Goal: Information Seeking & Learning: Compare options

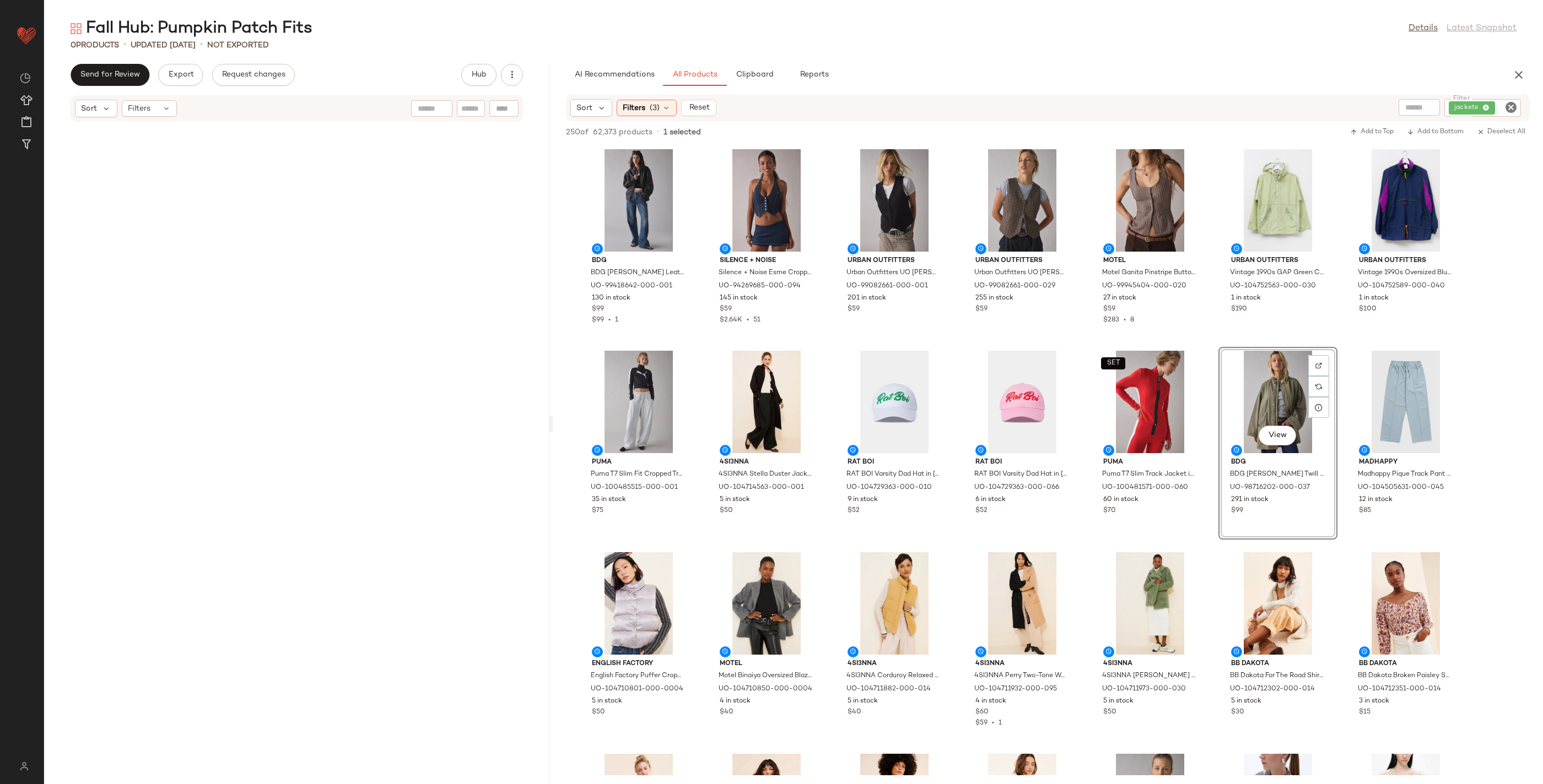
scroll to position [425, 0]
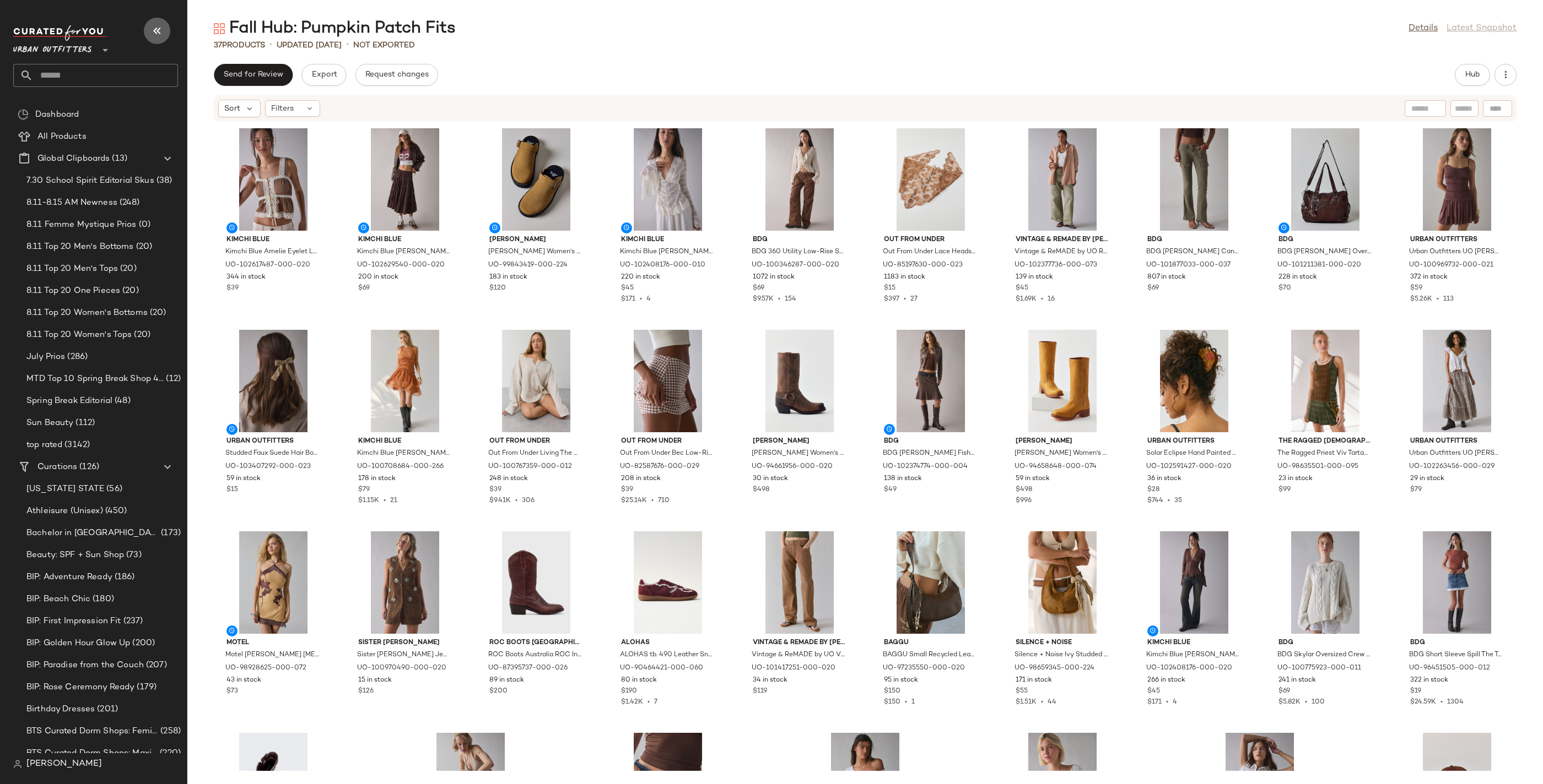
click at [158, 34] on icon "button" at bounding box center [157, 30] width 13 height 13
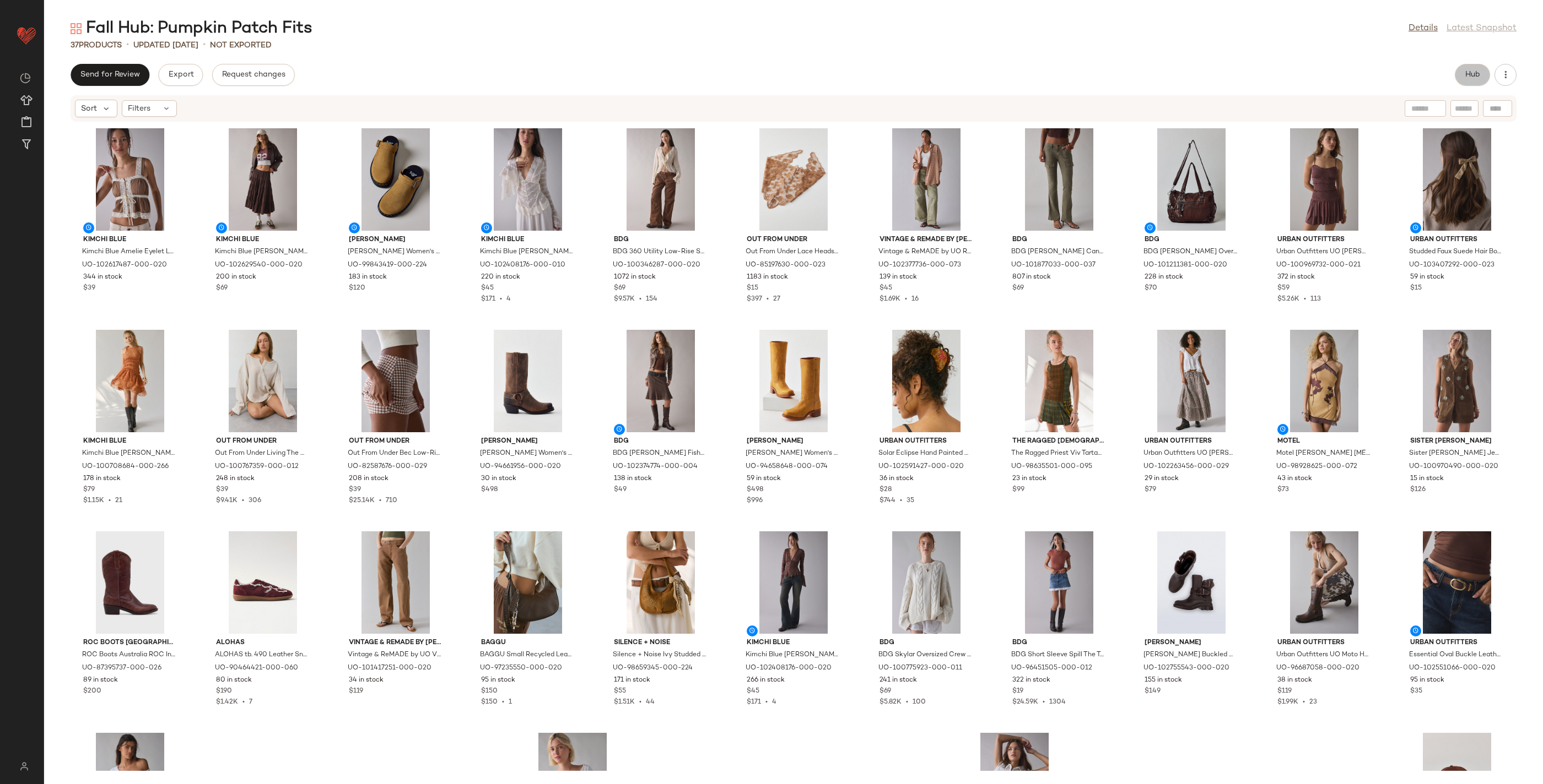
click at [1460, 74] on button "Hub" at bounding box center [1473, 74] width 36 height 22
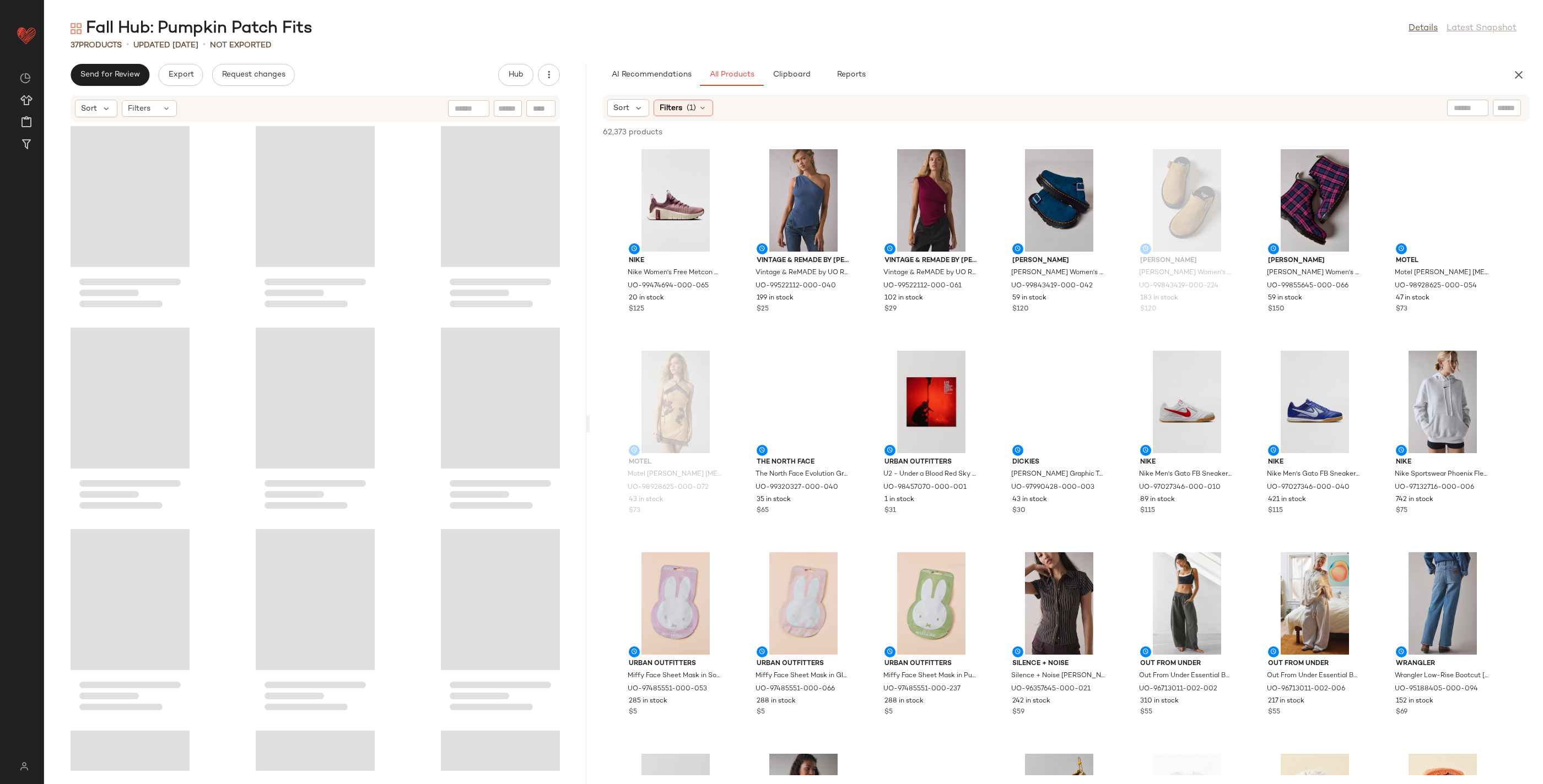
drag, startPoint x: 794, startPoint y: 421, endPoint x: 591, endPoint y: 394, distance: 204.8
click at [591, 394] on div "Fall Hub: Pumpkin Patch Fits Details Latest Snapshot 37 Products • updated Aug …" at bounding box center [793, 401] width 1499 height 767
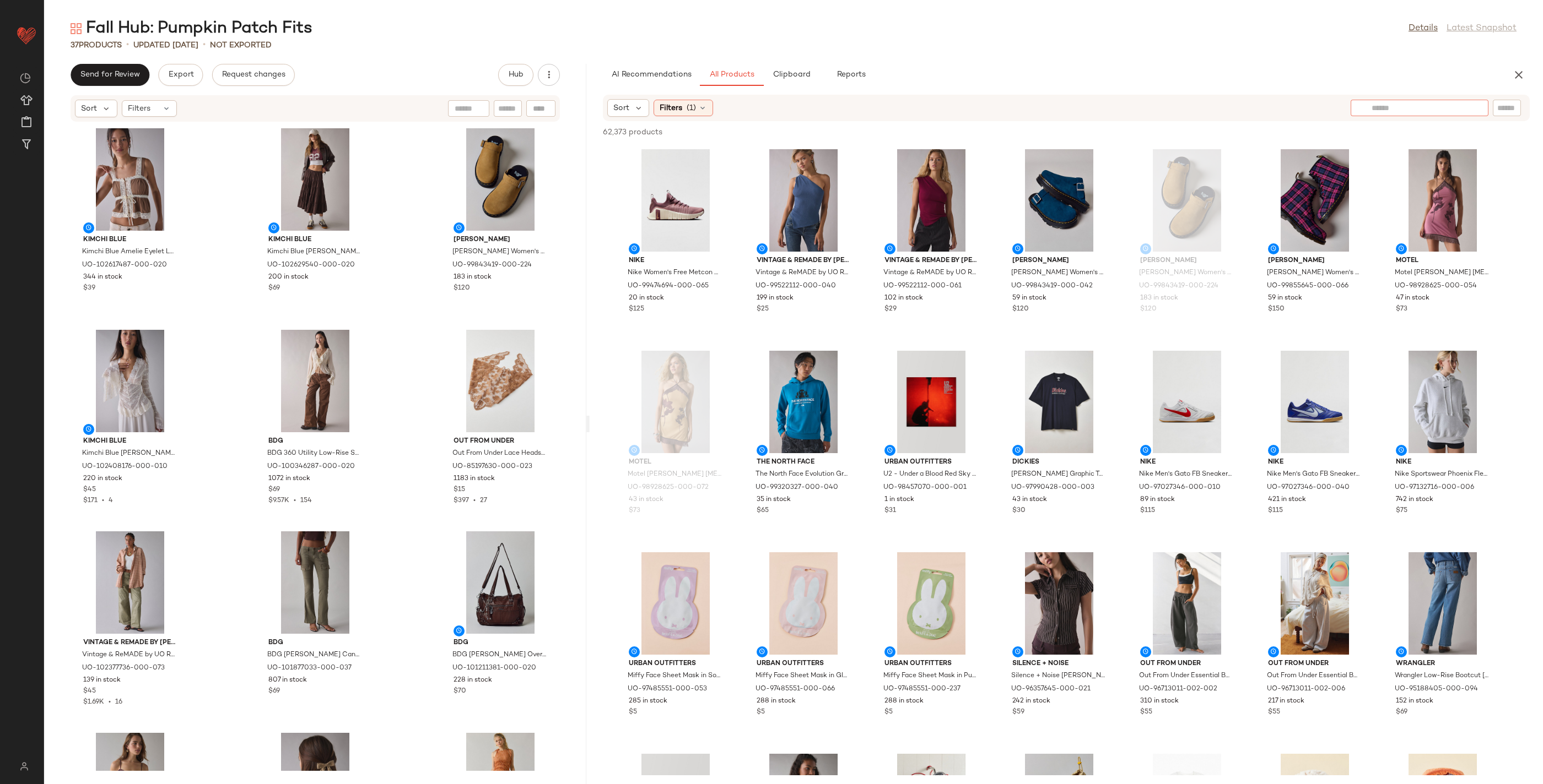
click at [1453, 103] on div at bounding box center [1419, 107] width 138 height 17
type input "******"
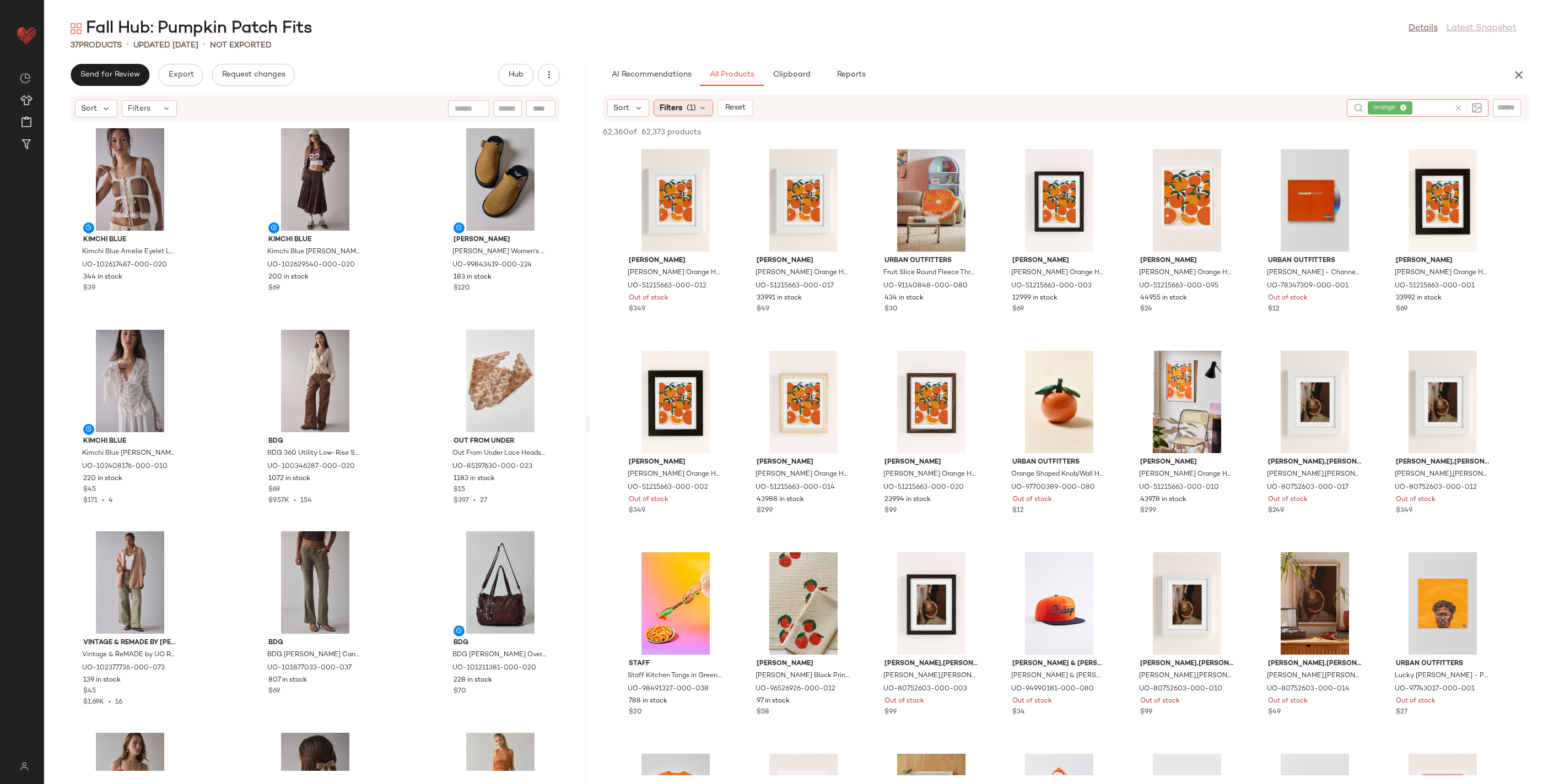
click at [670, 102] on span "Filters" at bounding box center [670, 108] width 23 height 12
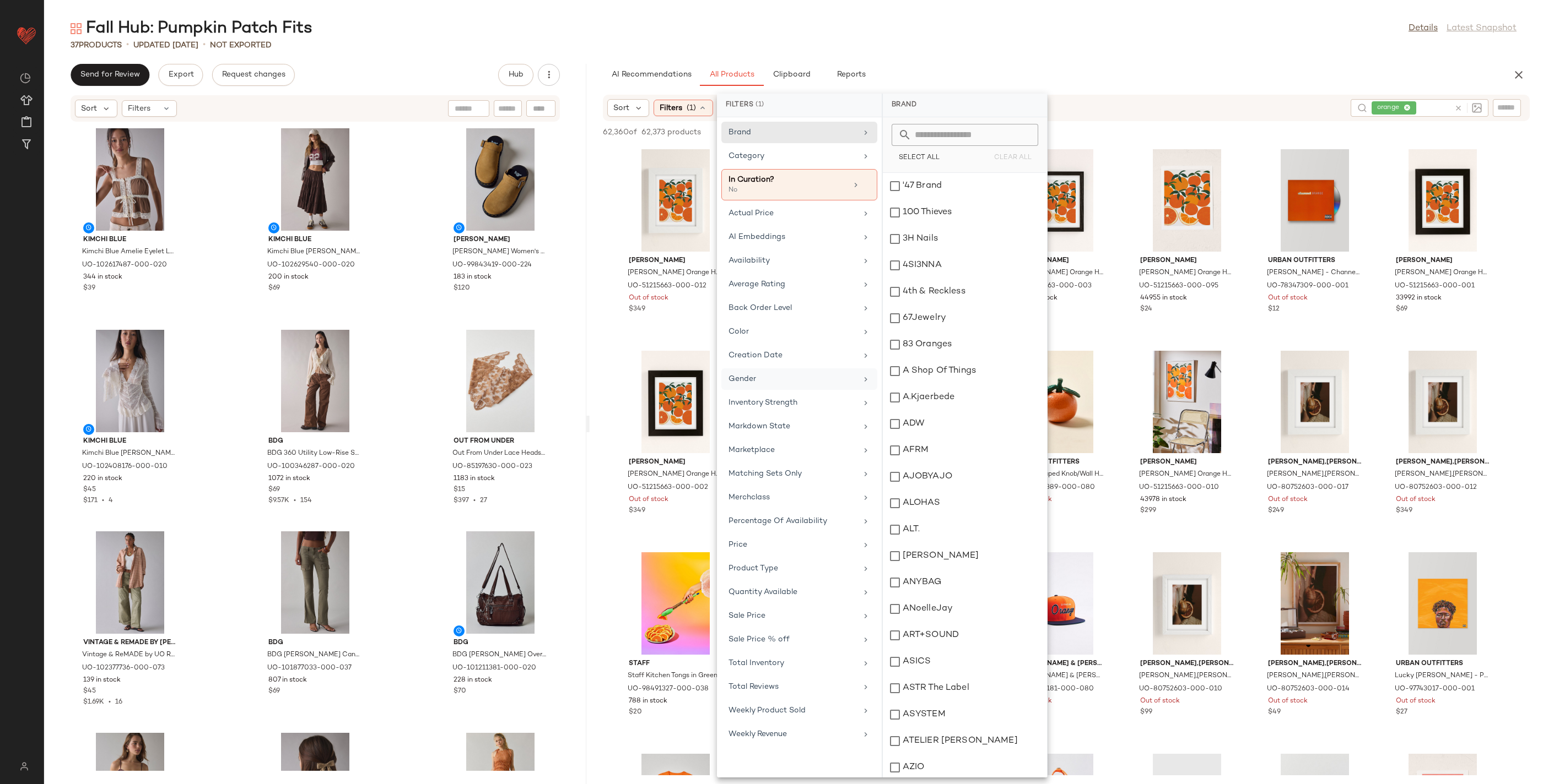
click at [772, 377] on div "Gender" at bounding box center [792, 379] width 128 height 12
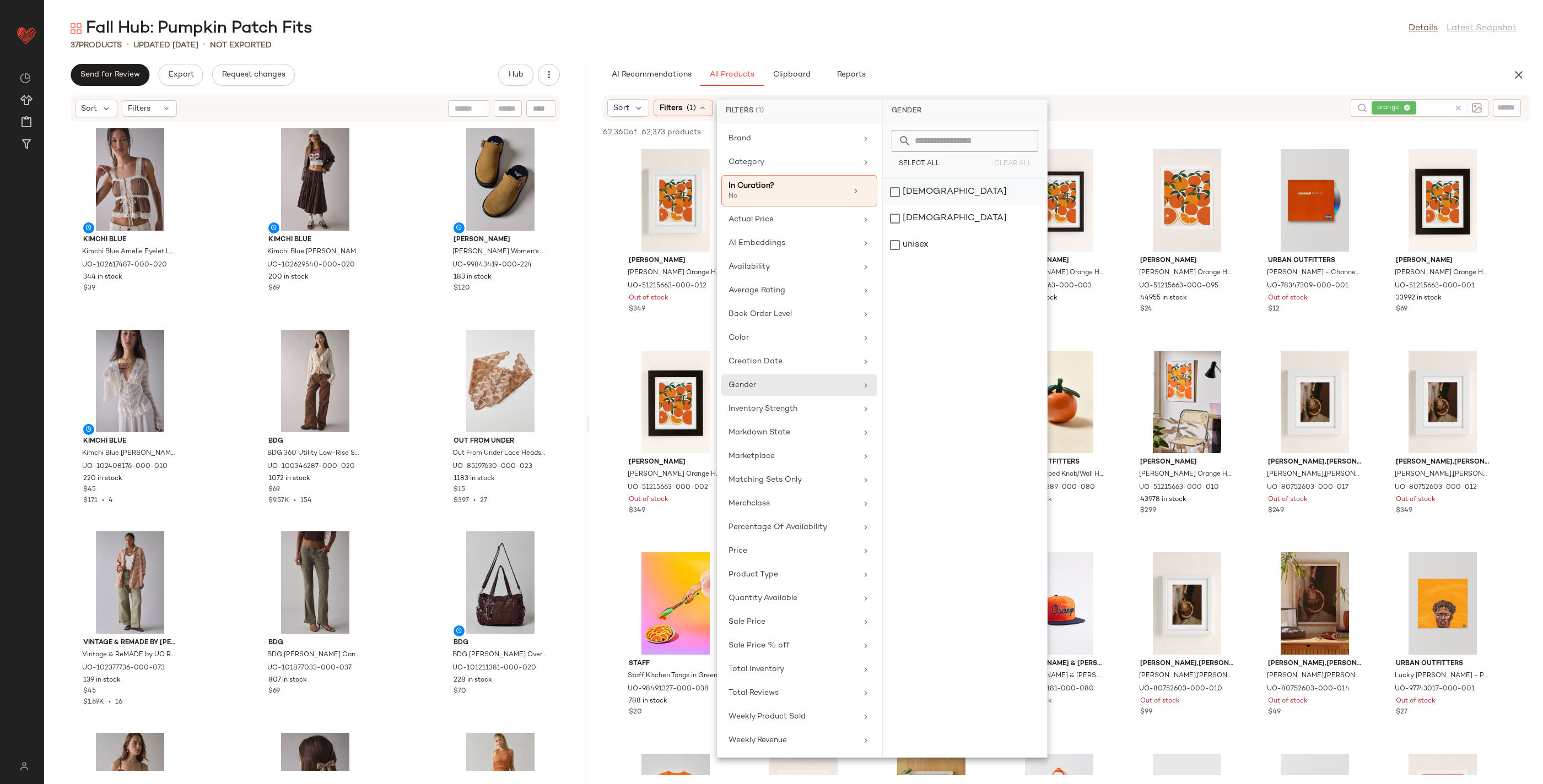
click at [928, 205] on div "female" at bounding box center [964, 218] width 164 height 27
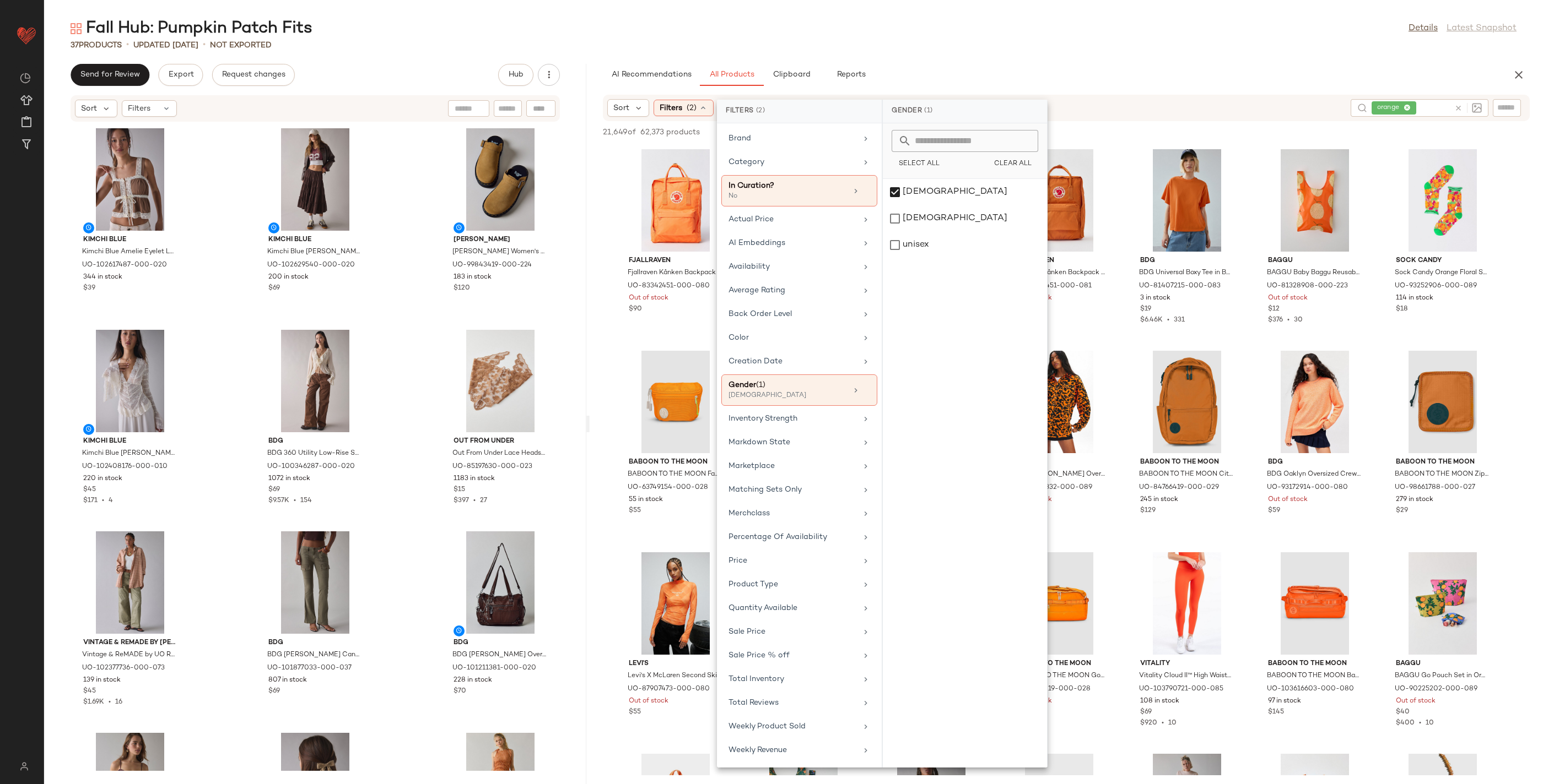
click at [1132, 131] on div "21,649 of 62,373 products • 0 selected Add to Top Add to Bottom Deselect All" at bounding box center [1066, 133] width 953 height 24
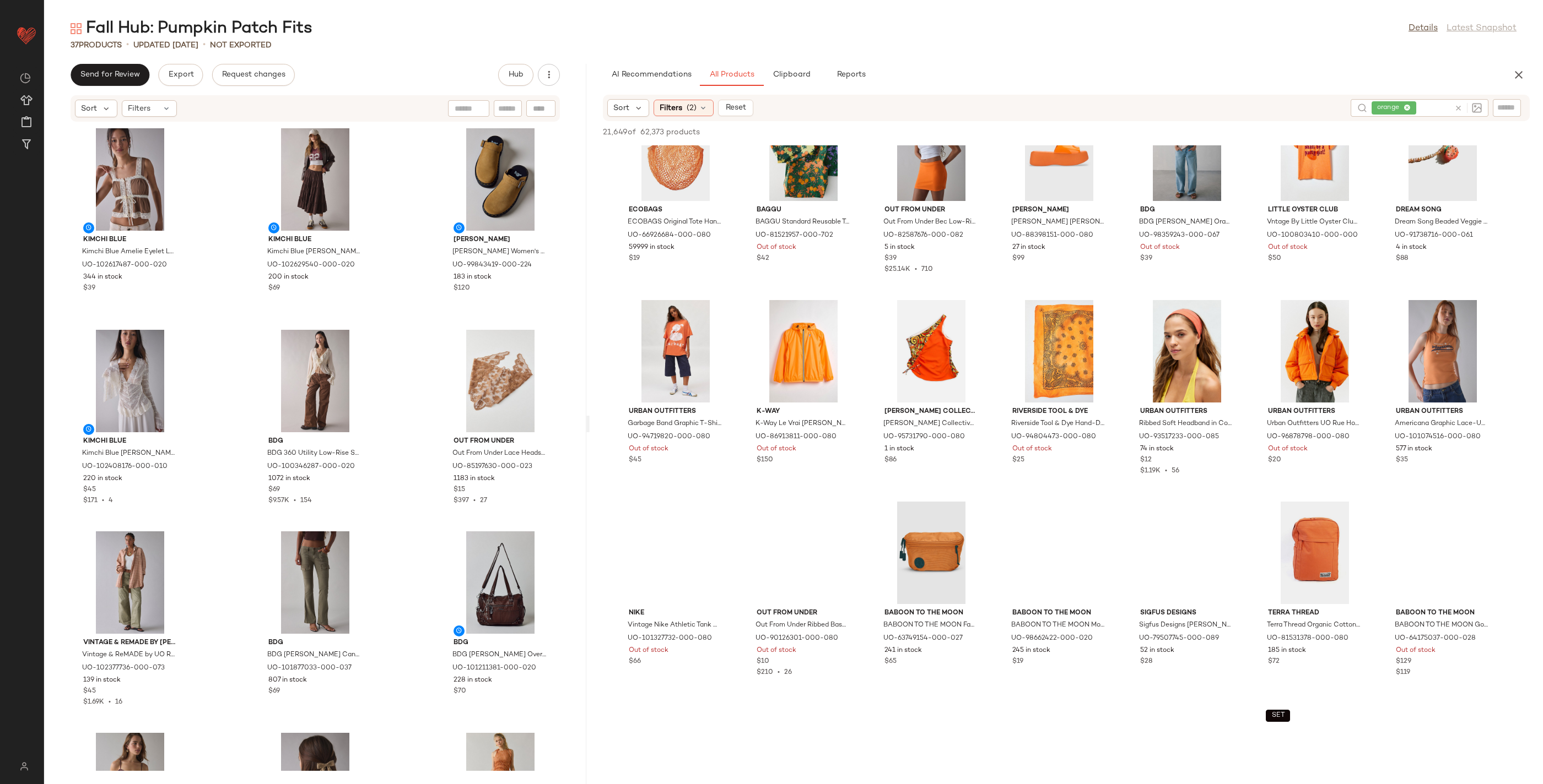
scroll to position [686, 0]
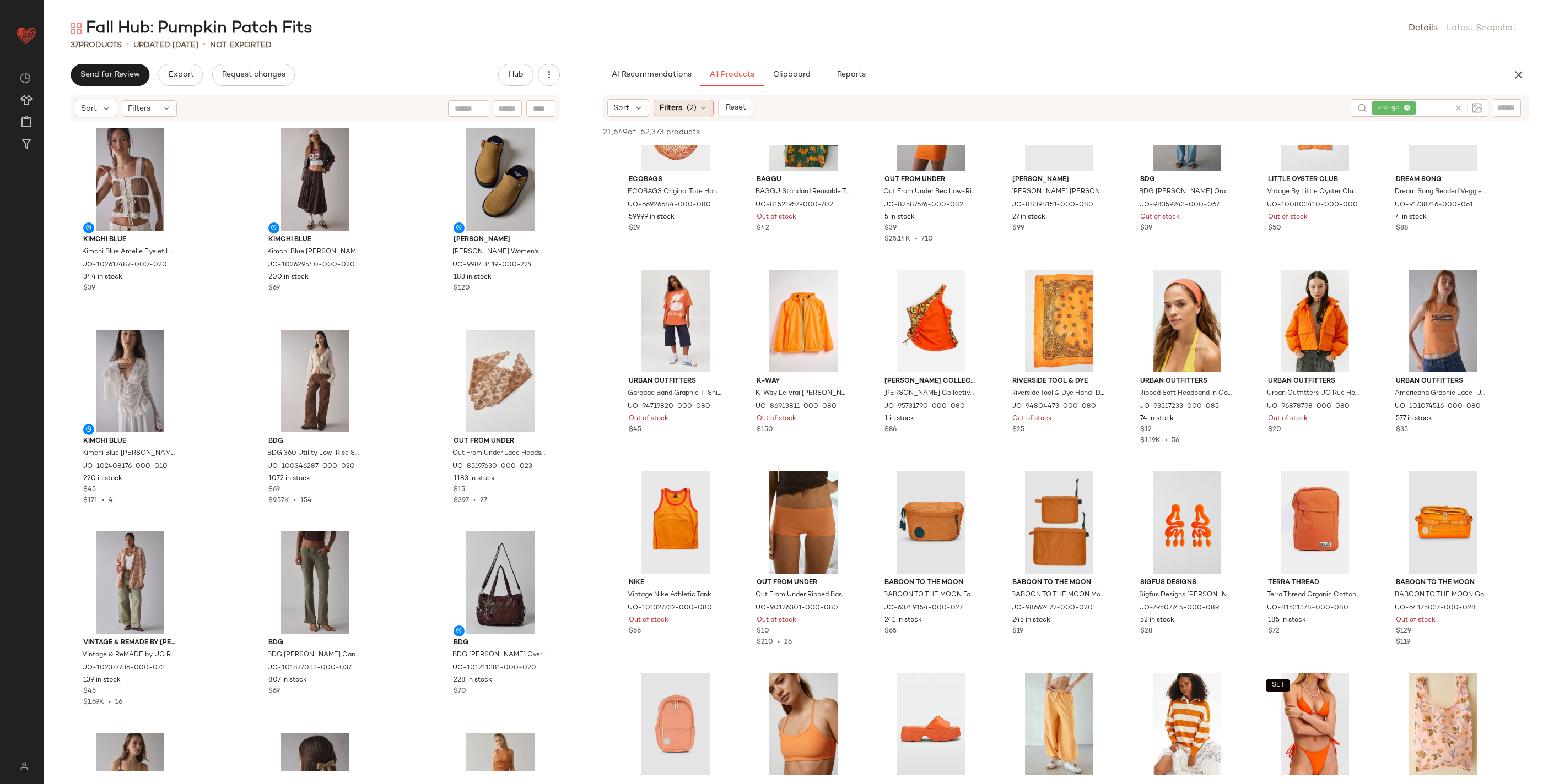
click at [683, 106] on div "Filters (2)" at bounding box center [683, 107] width 60 height 17
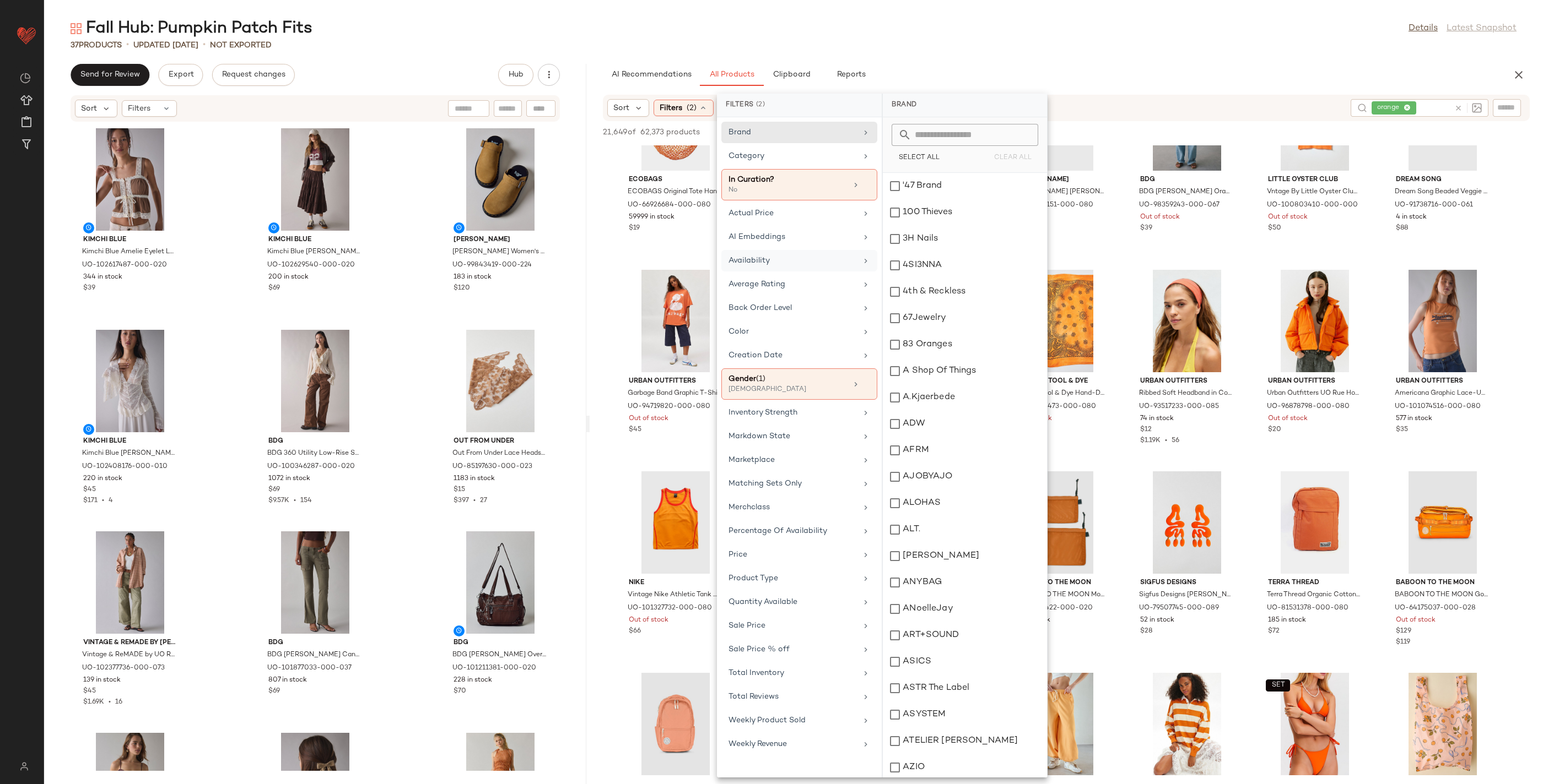
click at [789, 256] on div "Availability" at bounding box center [792, 261] width 128 height 12
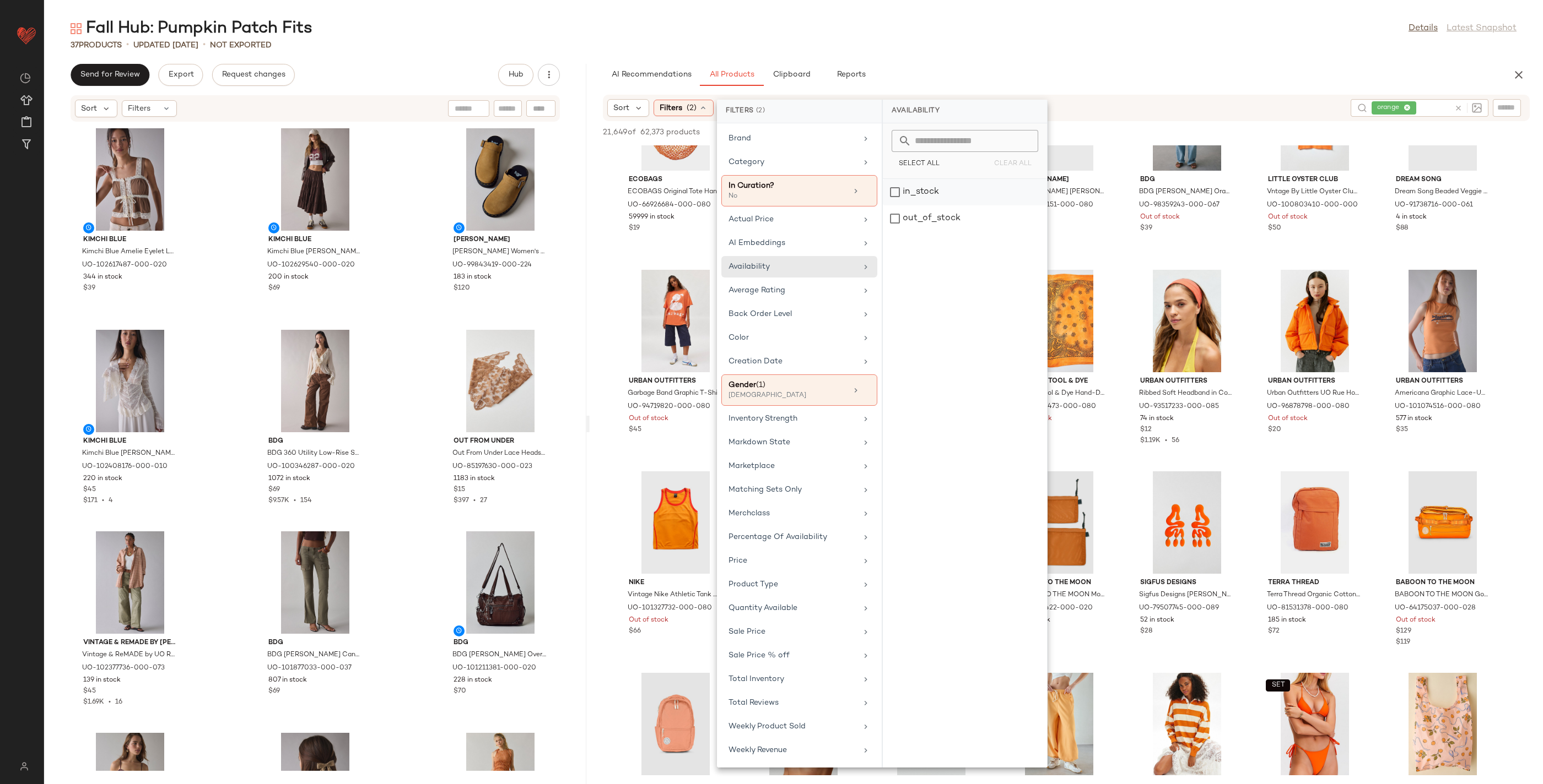
click at [929, 205] on div "in_stock" at bounding box center [964, 218] width 164 height 27
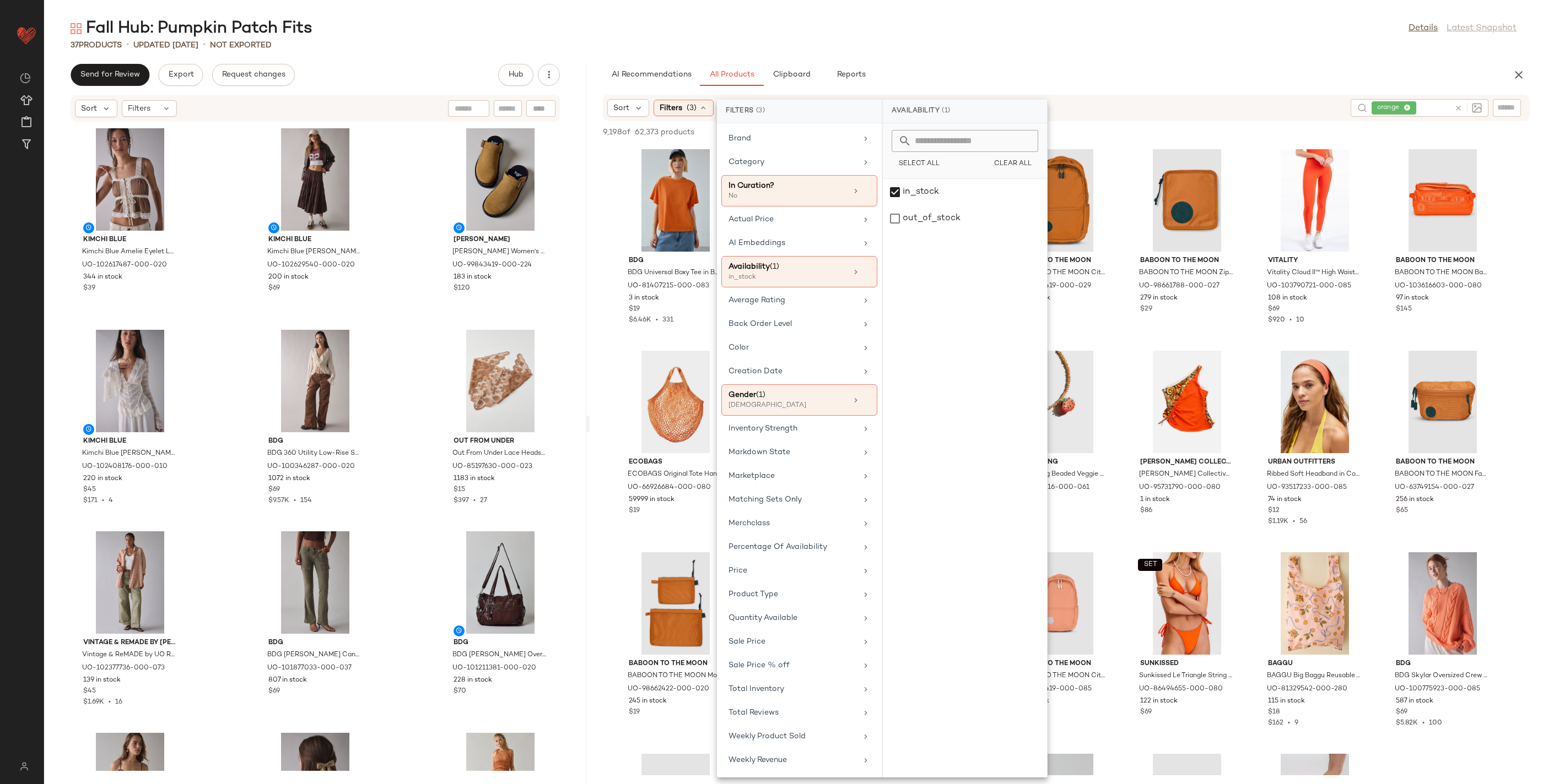
click at [1099, 133] on div "9,198 of 62,373 products • 0 selected Add to Top Add to Bottom Deselect All" at bounding box center [1066, 133] width 953 height 24
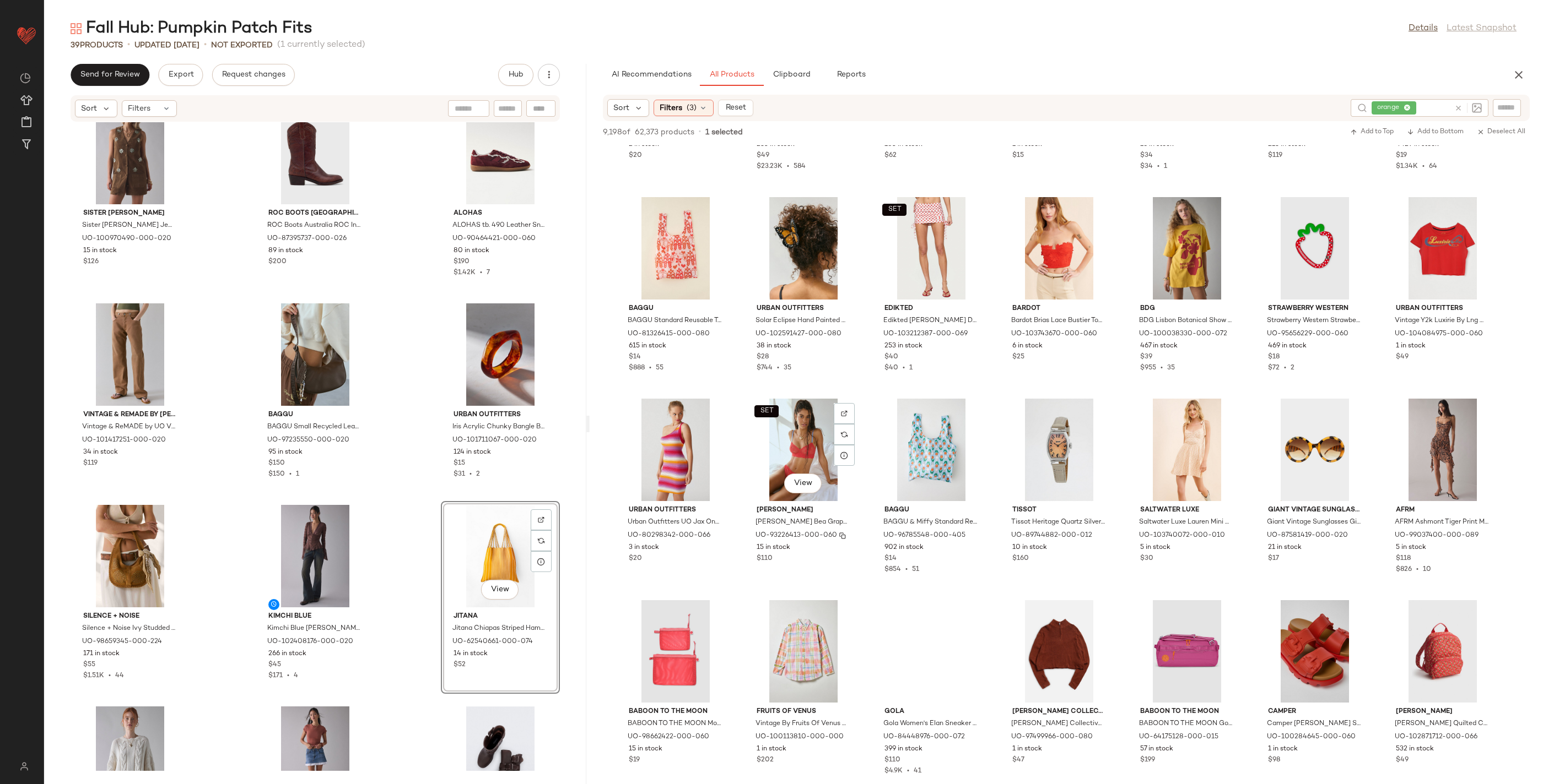
scroll to position [7021, 0]
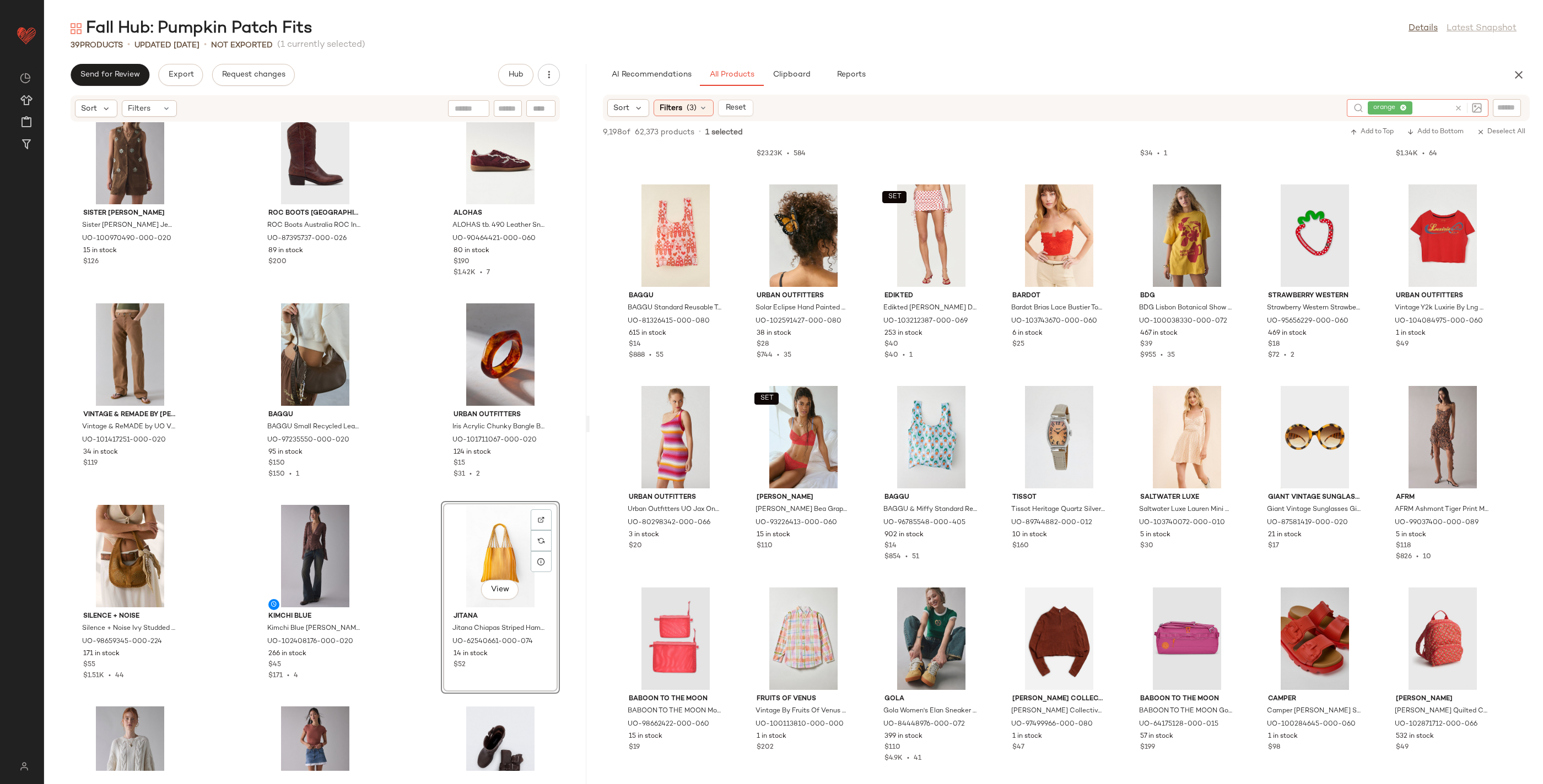
click at [1458, 108] on icon at bounding box center [1459, 108] width 8 height 8
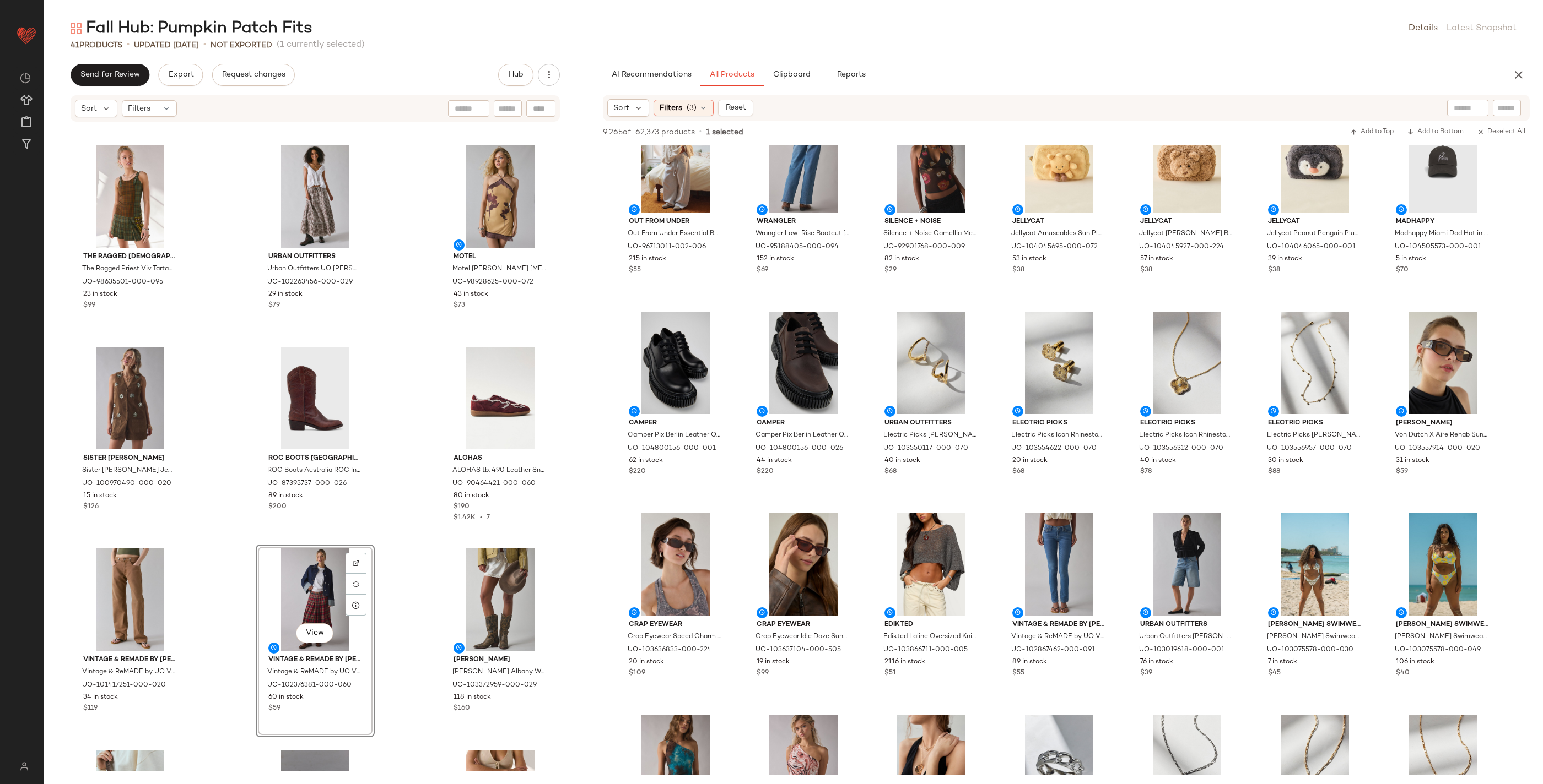
scroll to position [1198, 0]
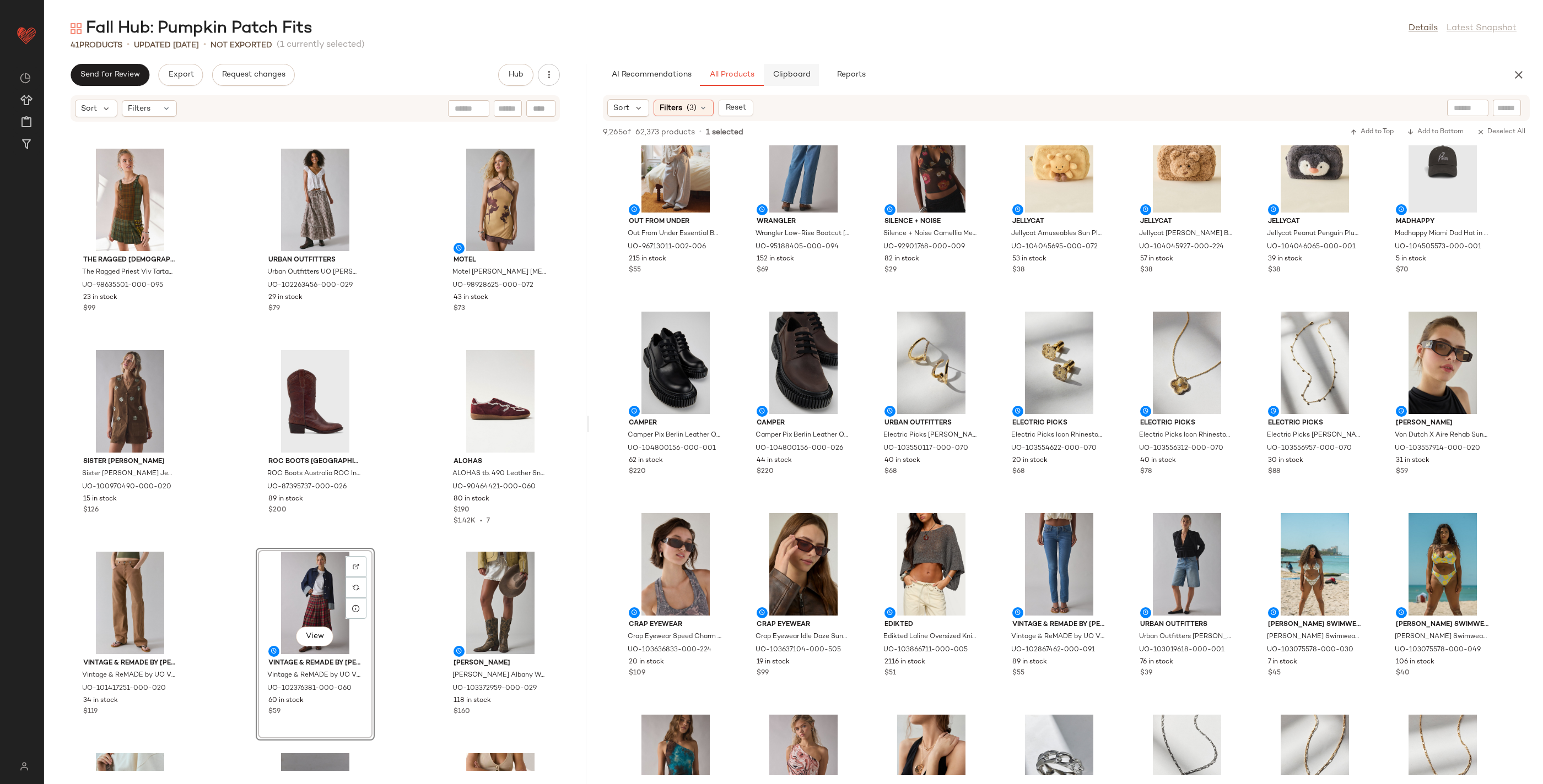
click at [794, 69] on button "Clipboard" at bounding box center [791, 74] width 56 height 22
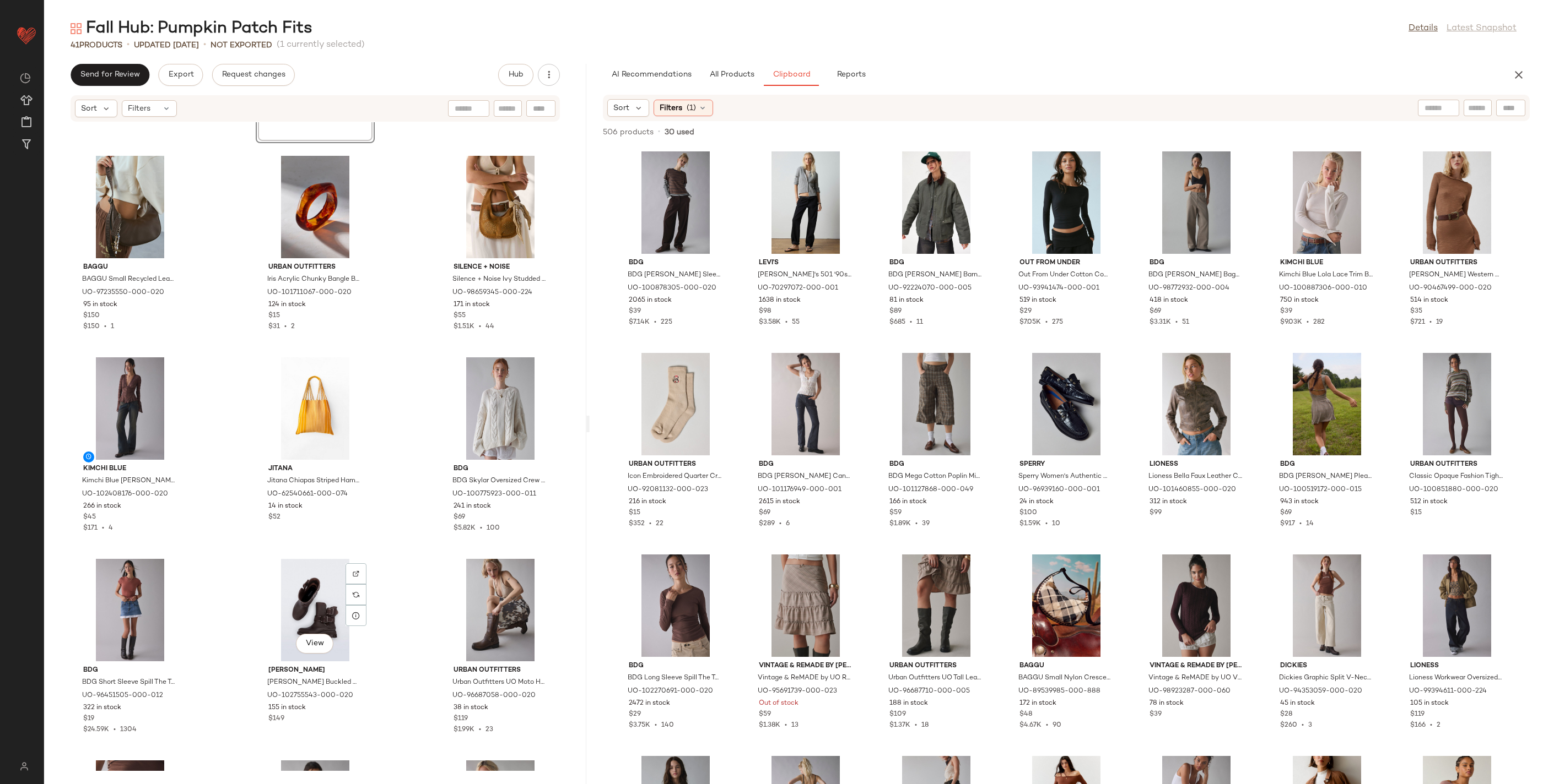
scroll to position [1804, 0]
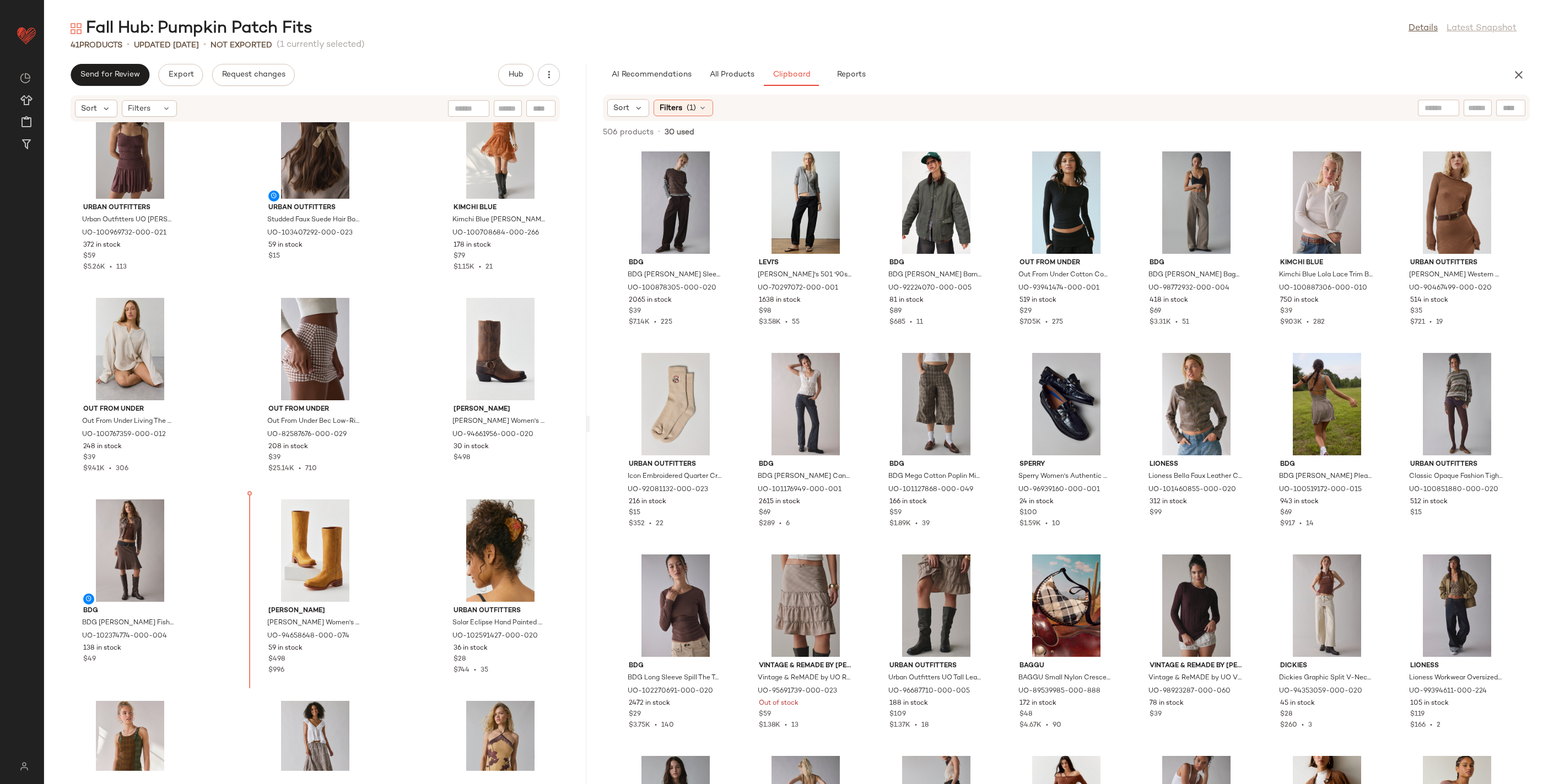
scroll to position [651, 0]
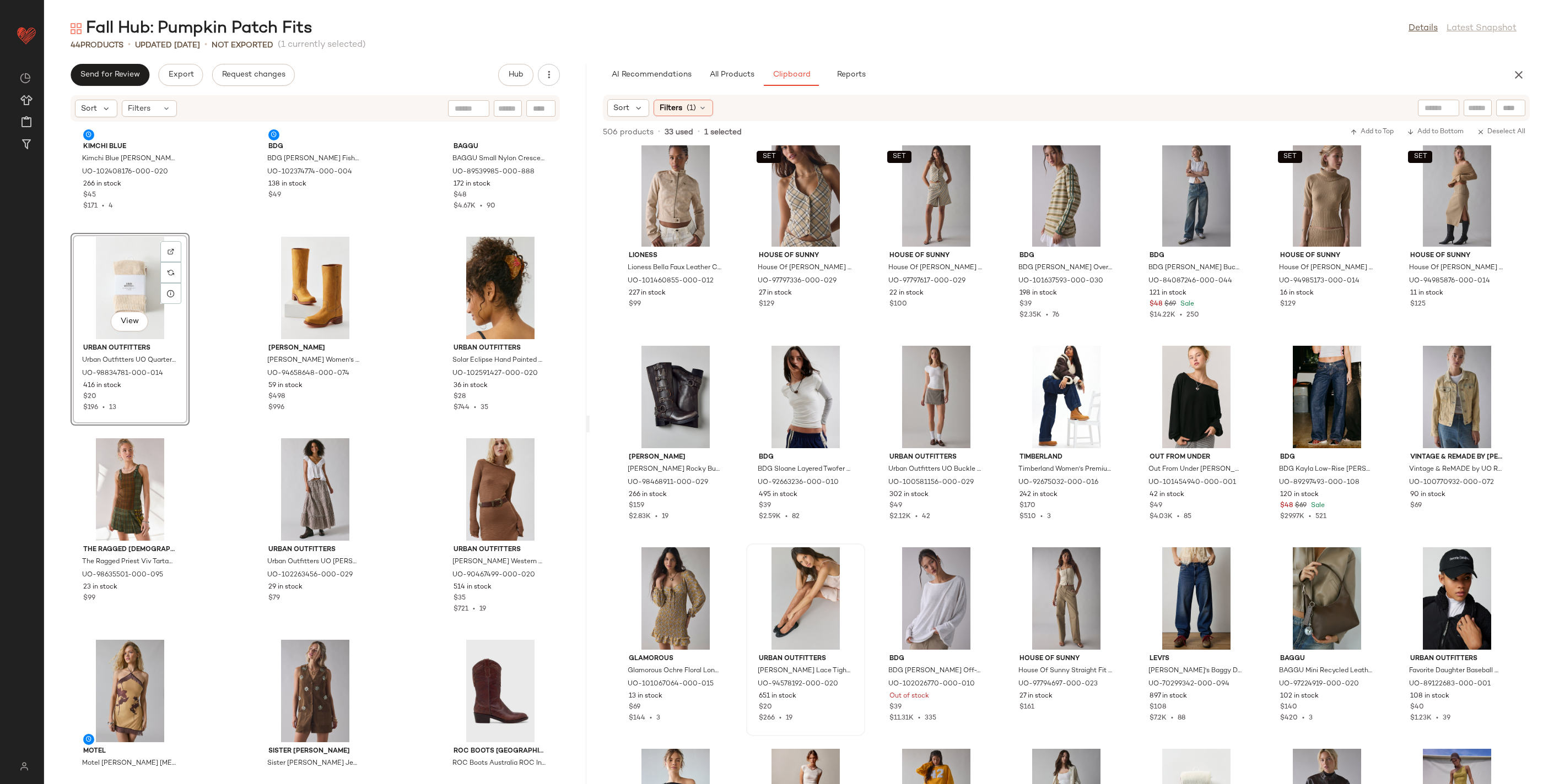
scroll to position [1100, 0]
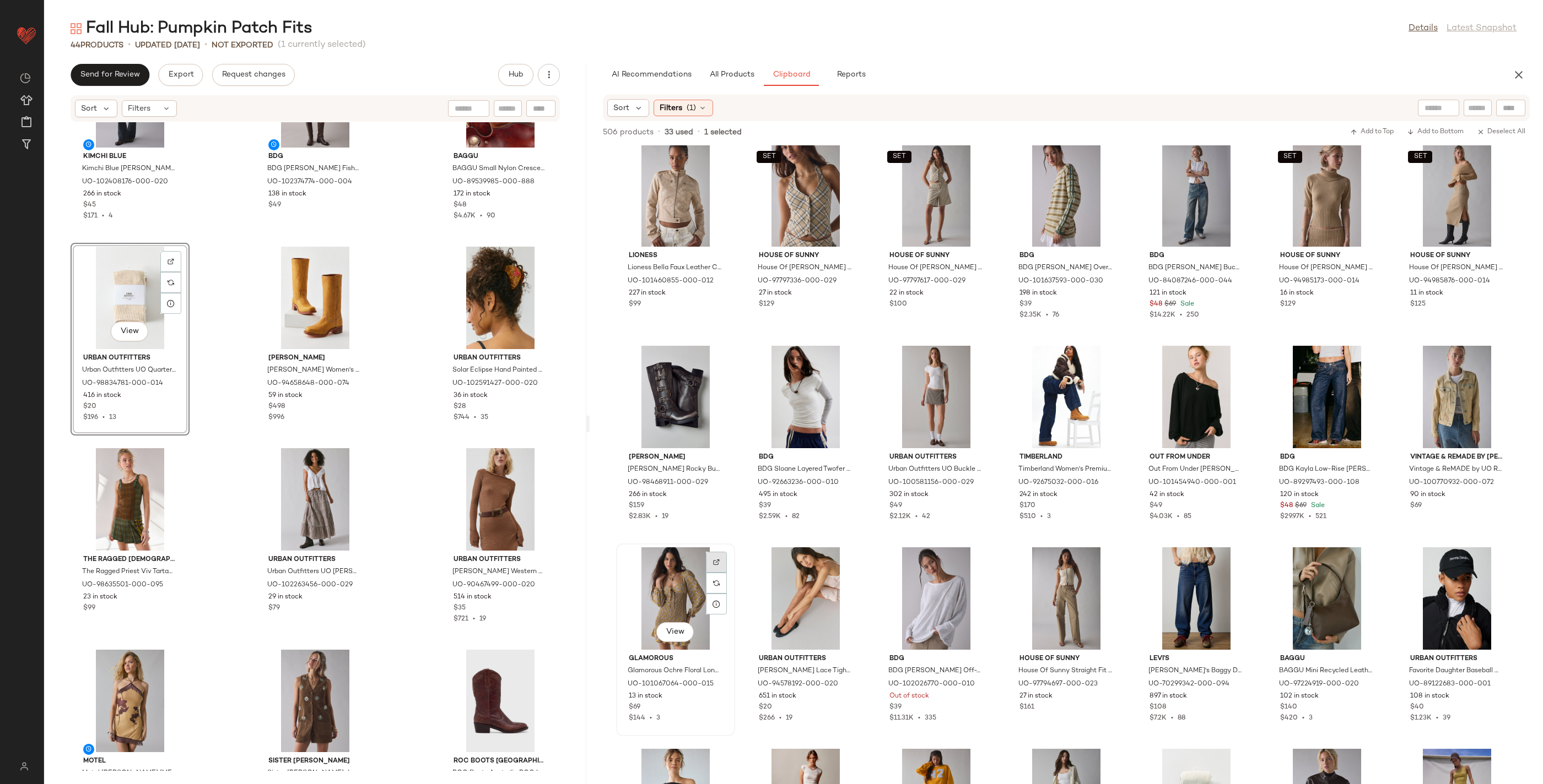
click at [711, 573] on div at bounding box center [716, 583] width 21 height 21
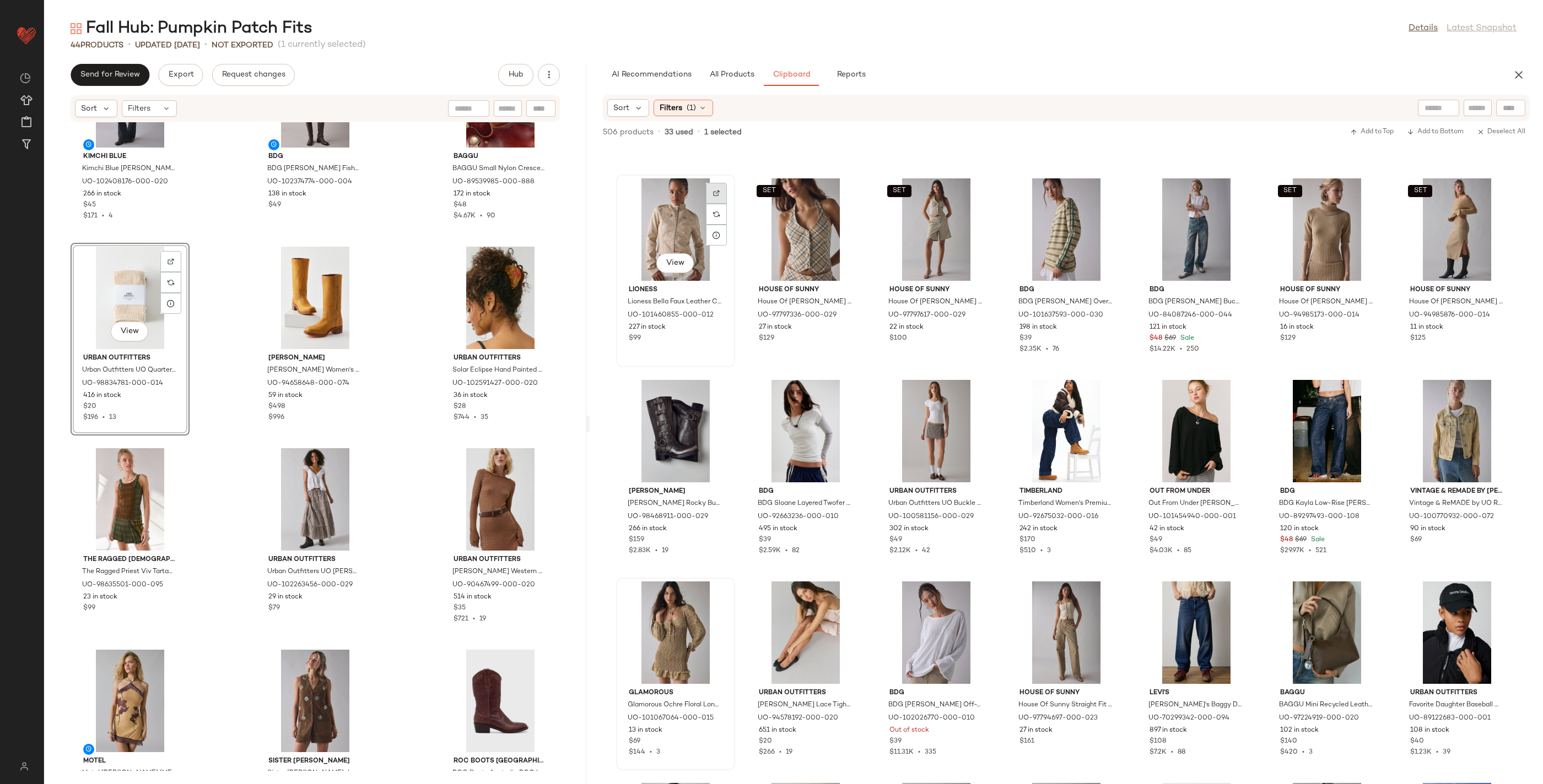
click at [724, 203] on div at bounding box center [716, 213] width 21 height 21
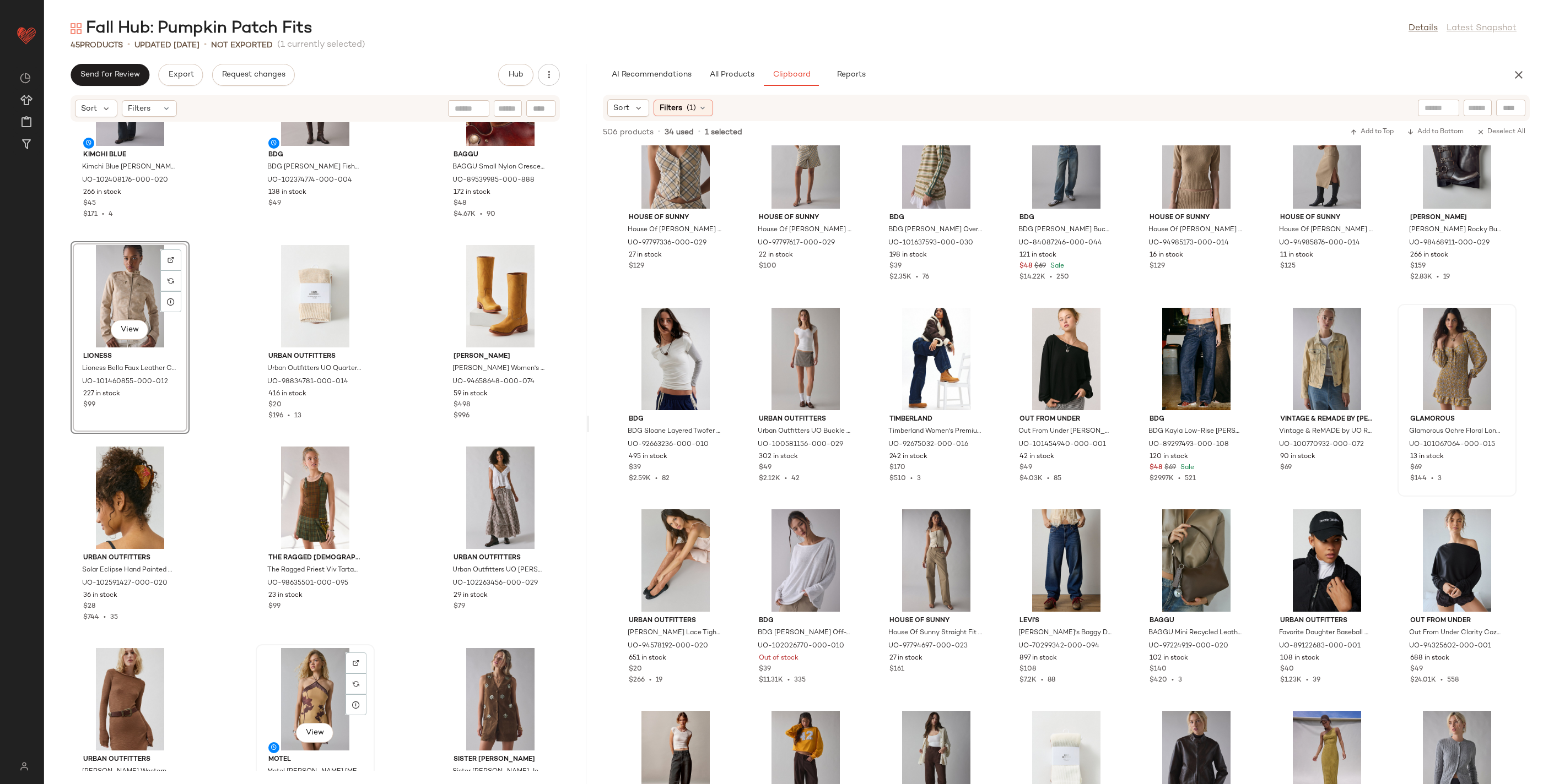
scroll to position [1130, 0]
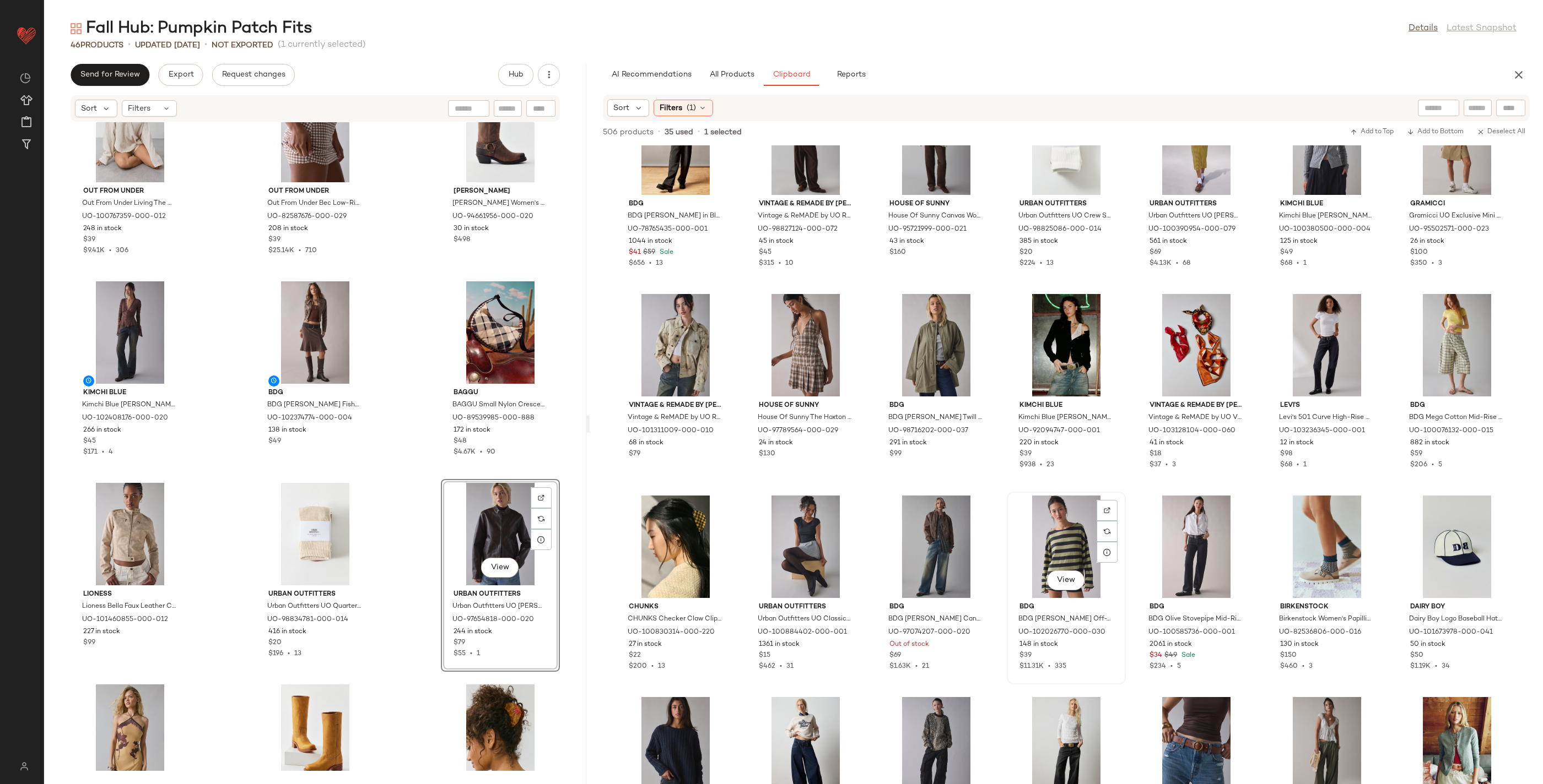
scroll to position [1483, 0]
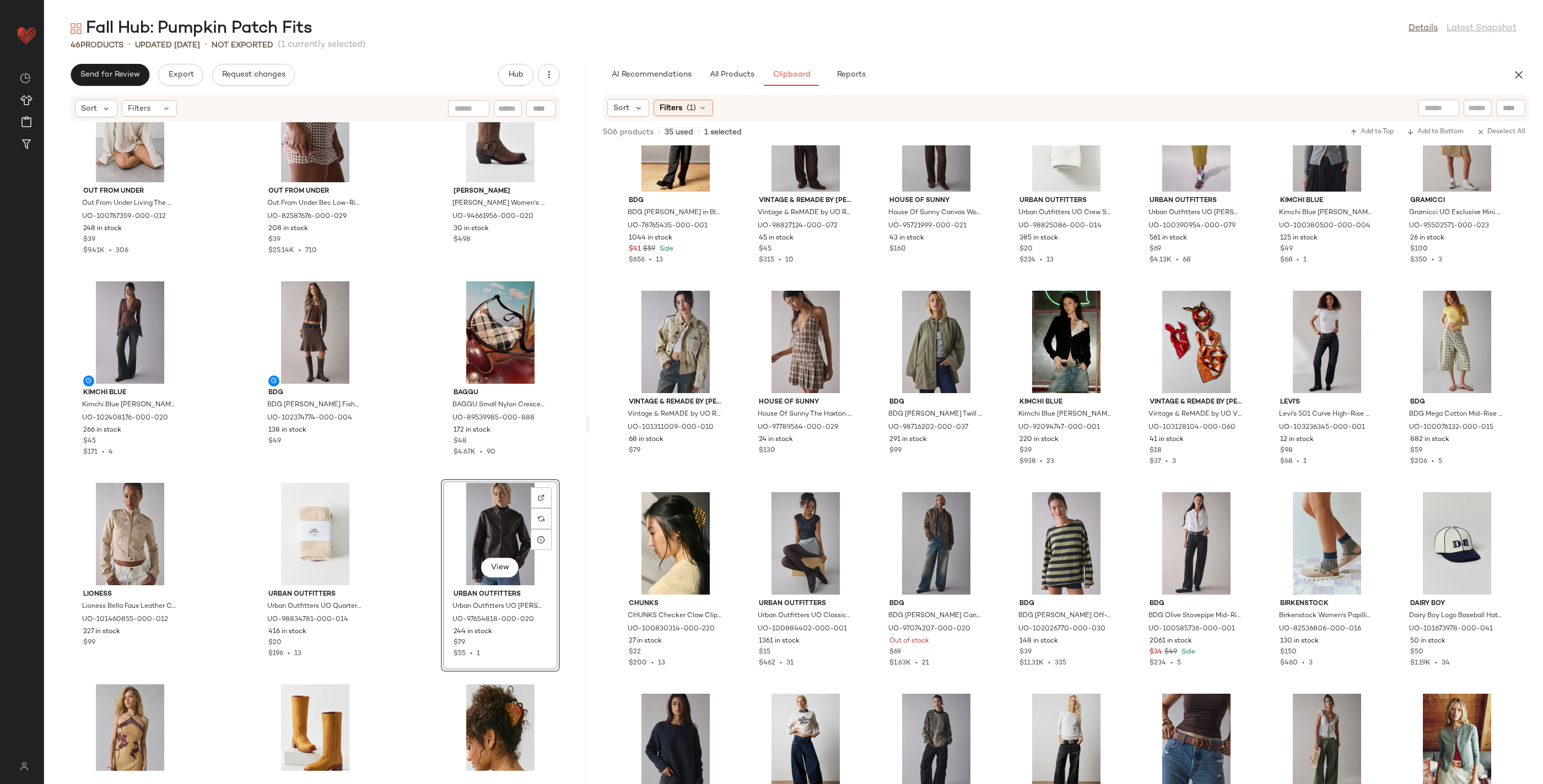
drag, startPoint x: 1223, startPoint y: 543, endPoint x: 1473, endPoint y: 6, distance: 592.3
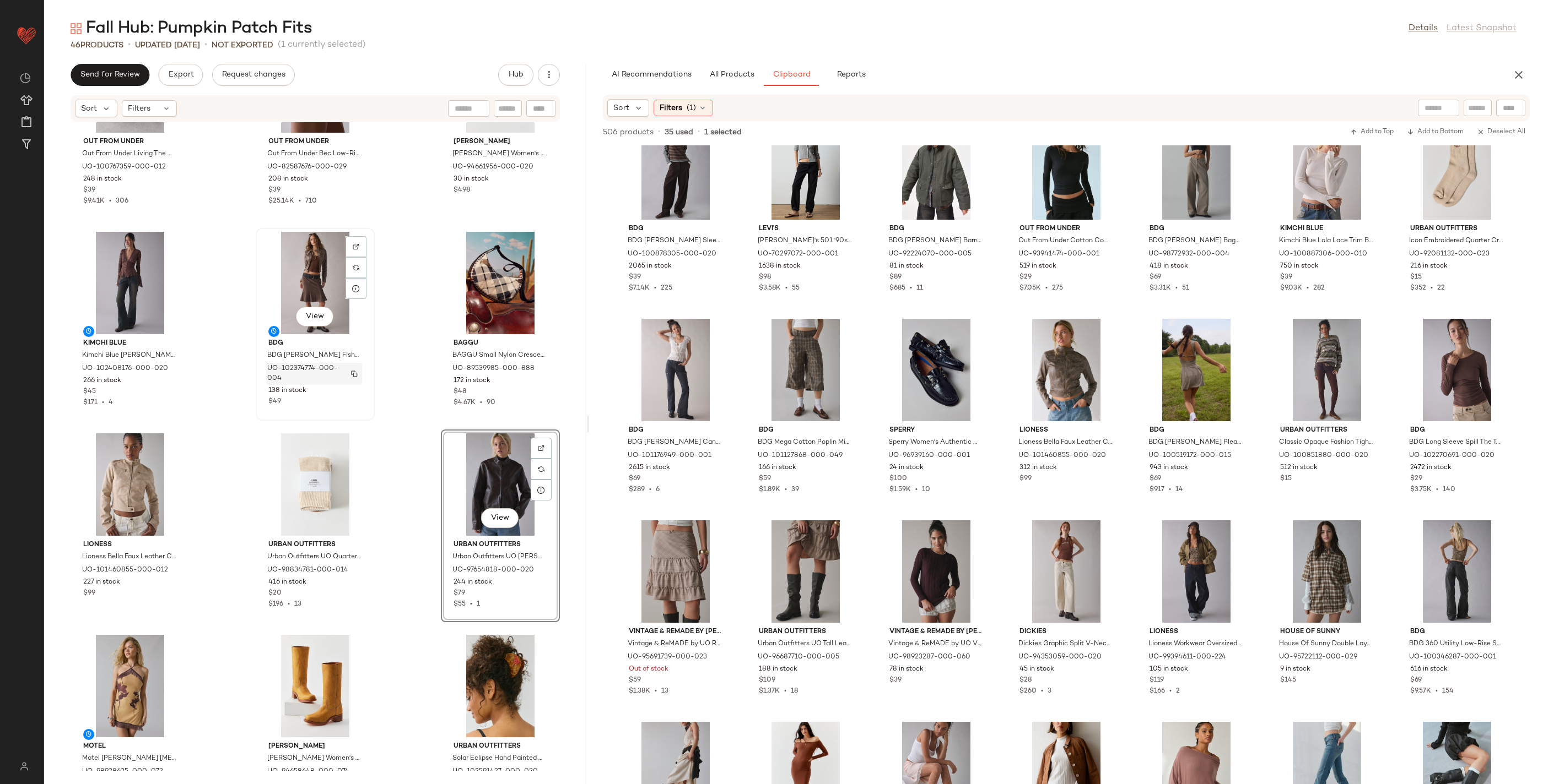
scroll to position [924, 0]
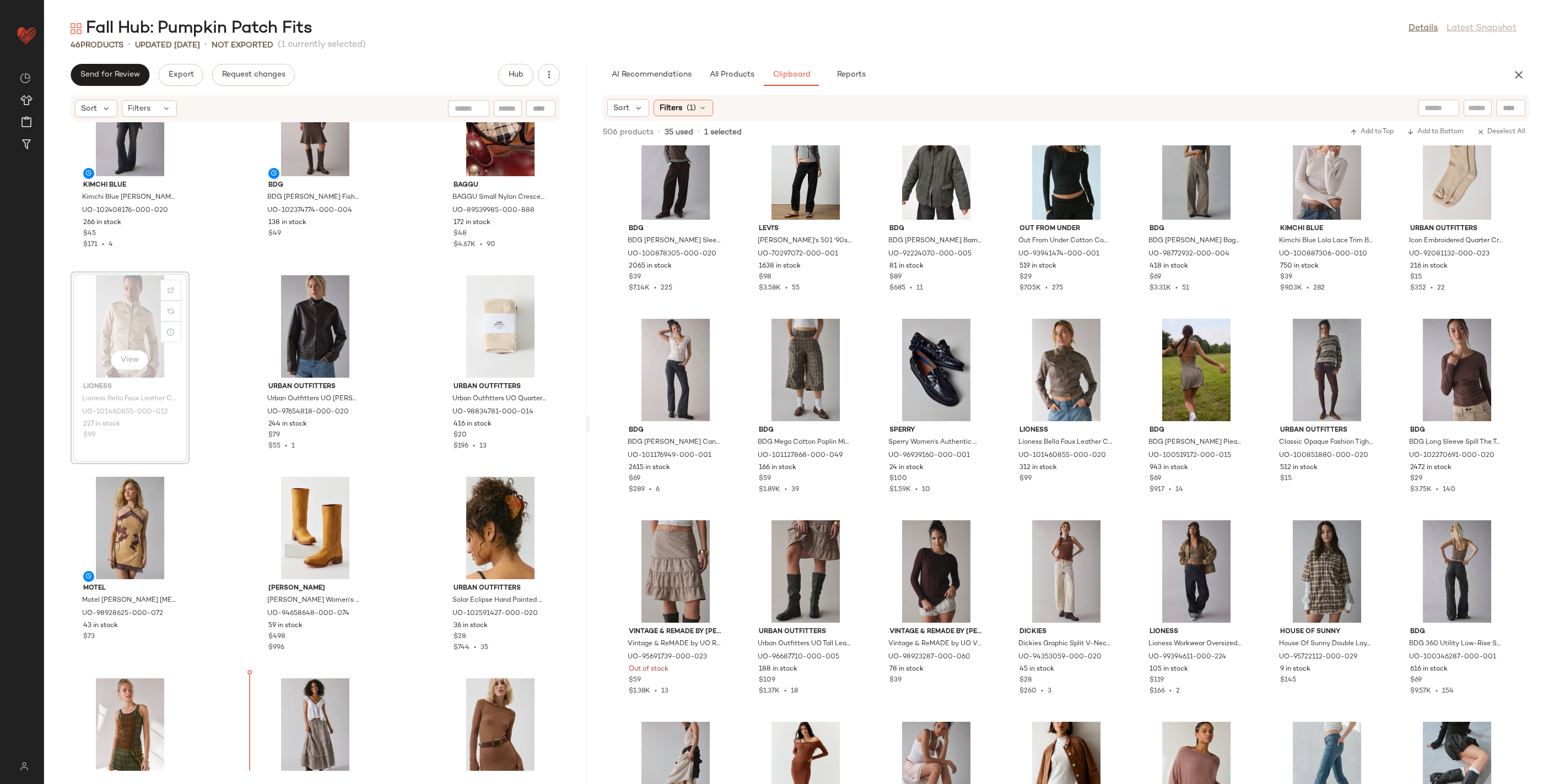
scroll to position [1080, 0]
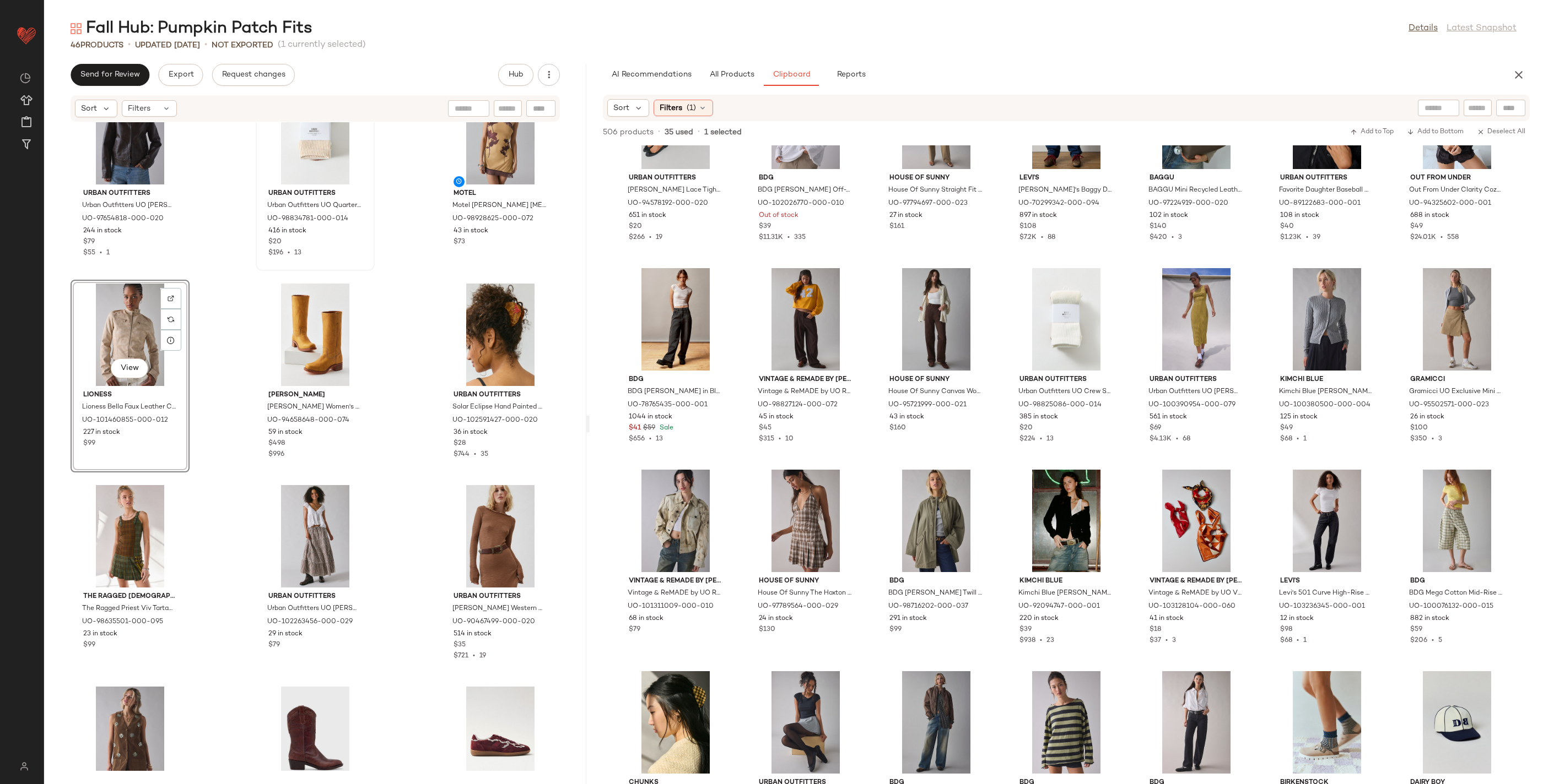
scroll to position [1275, 0]
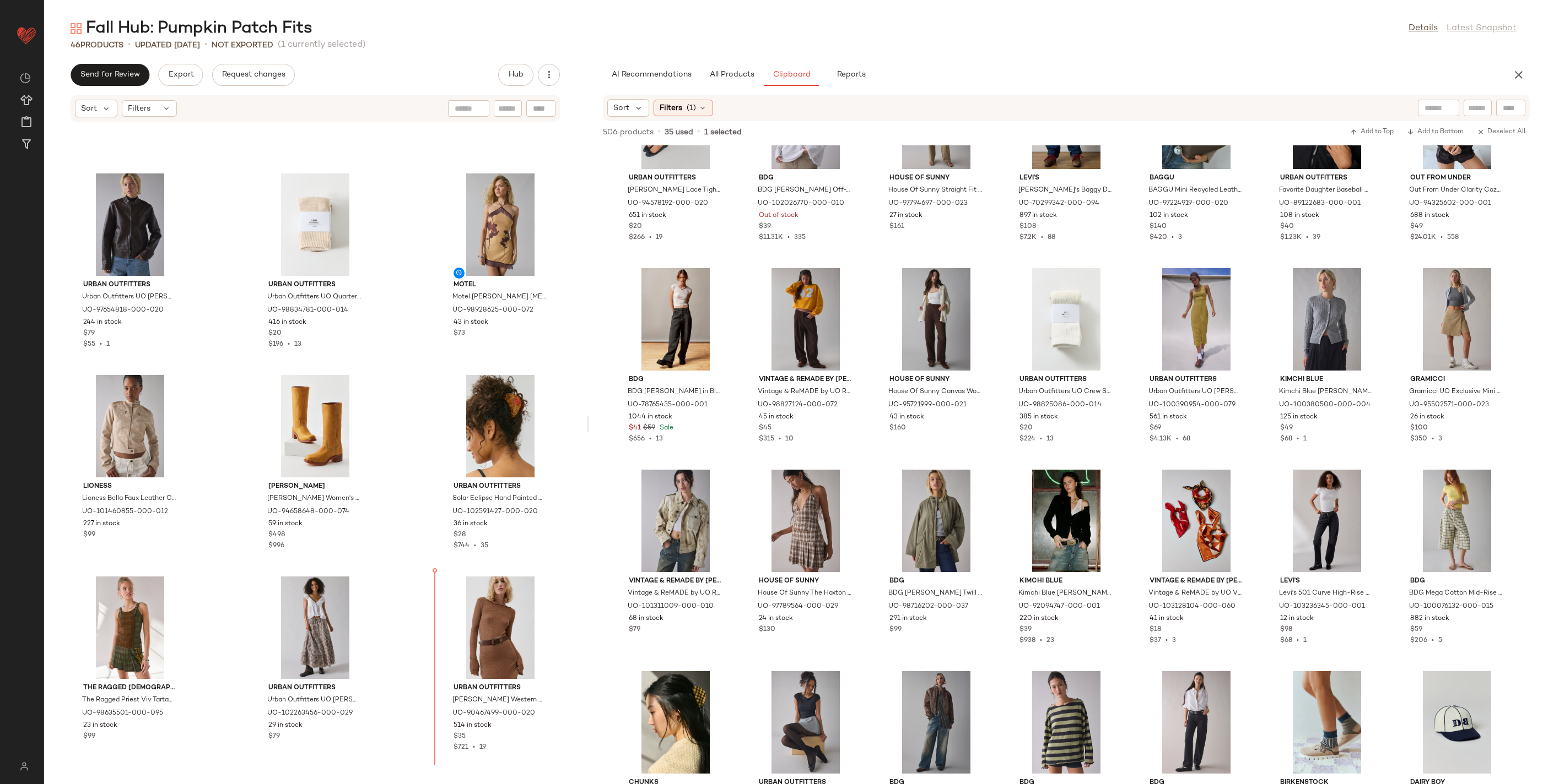
scroll to position [1164, 0]
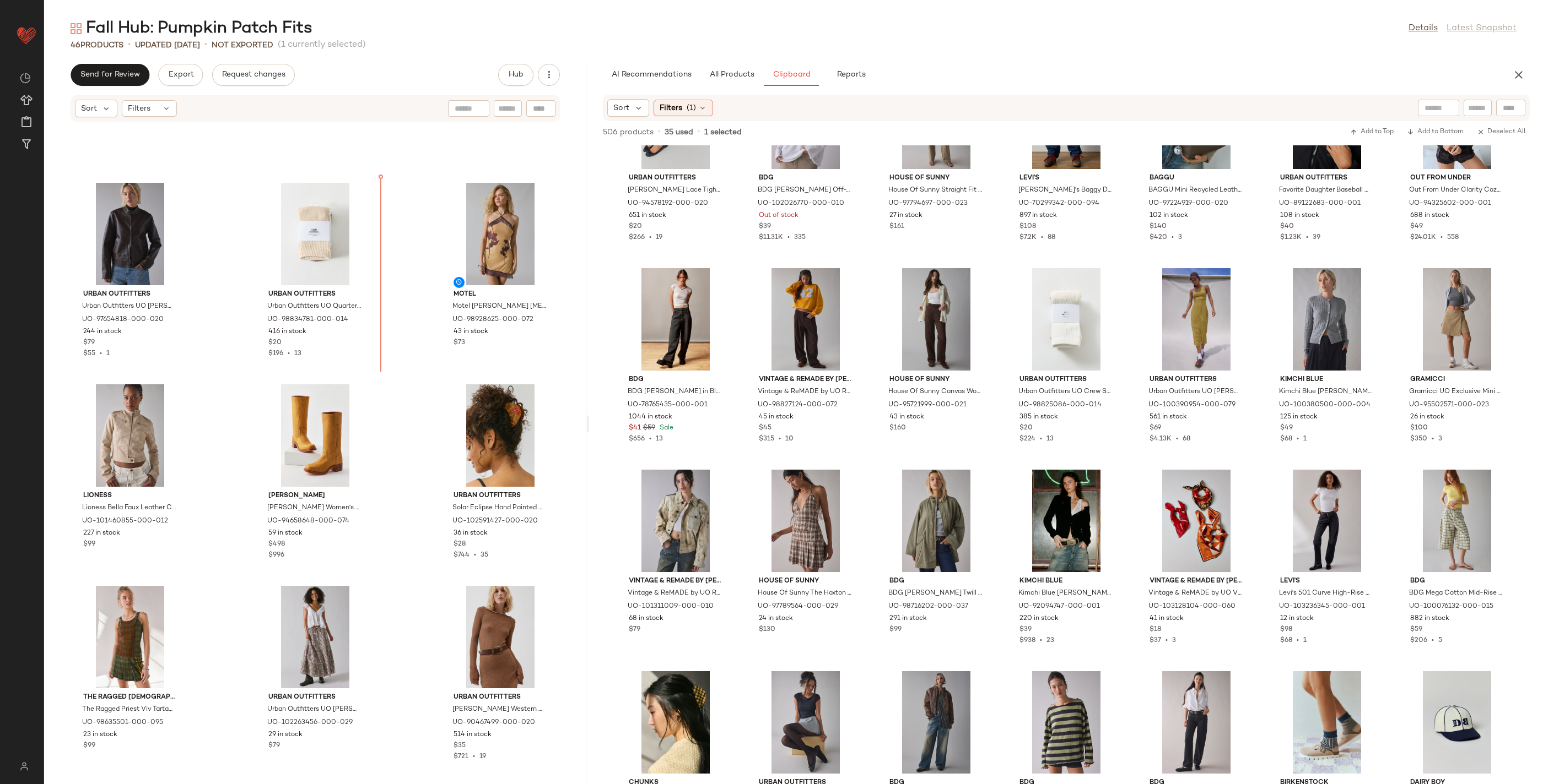
drag, startPoint x: 510, startPoint y: 726, endPoint x: 507, endPoint y: 715, distance: 11.4
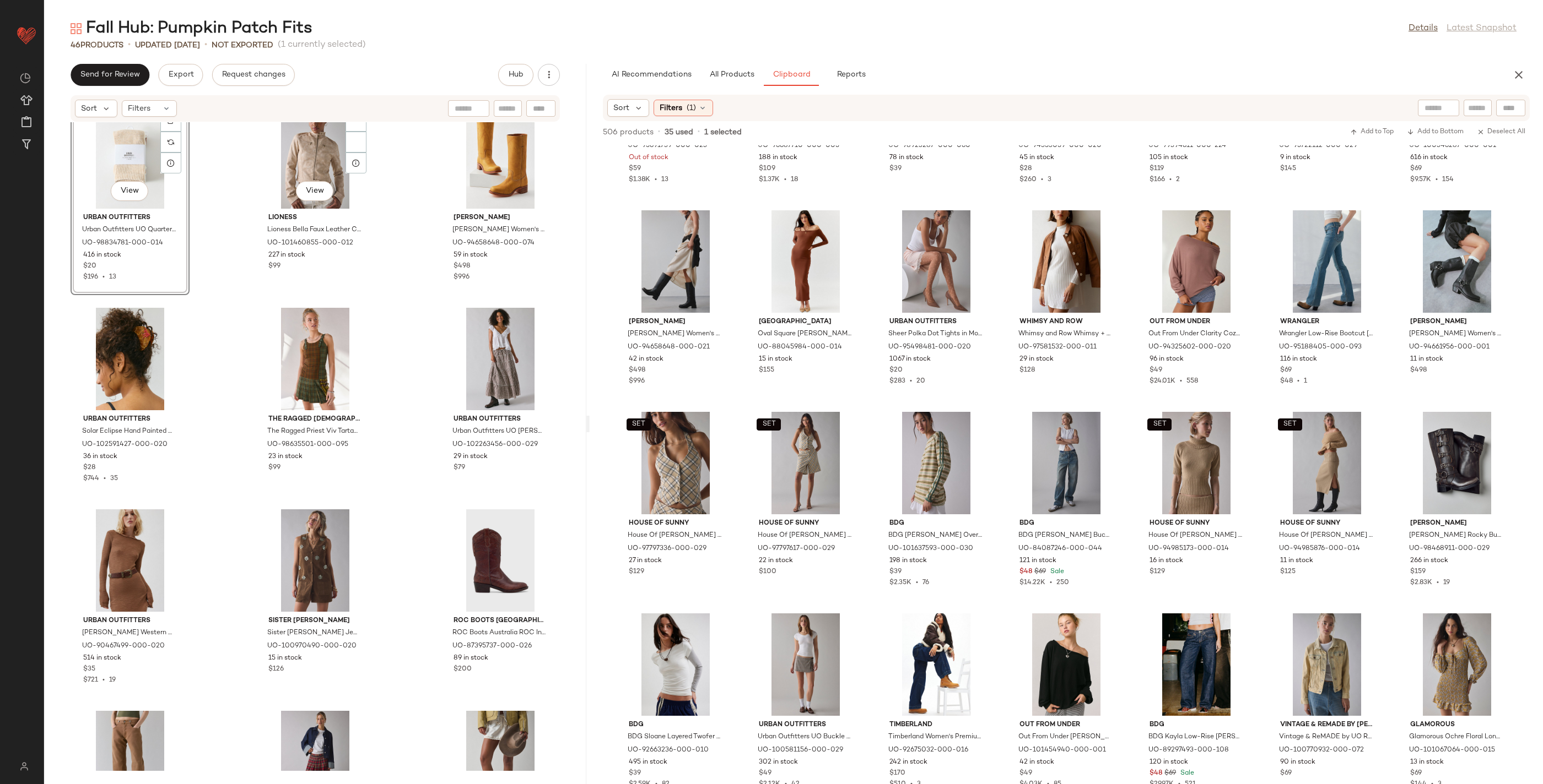
scroll to position [1300, 0]
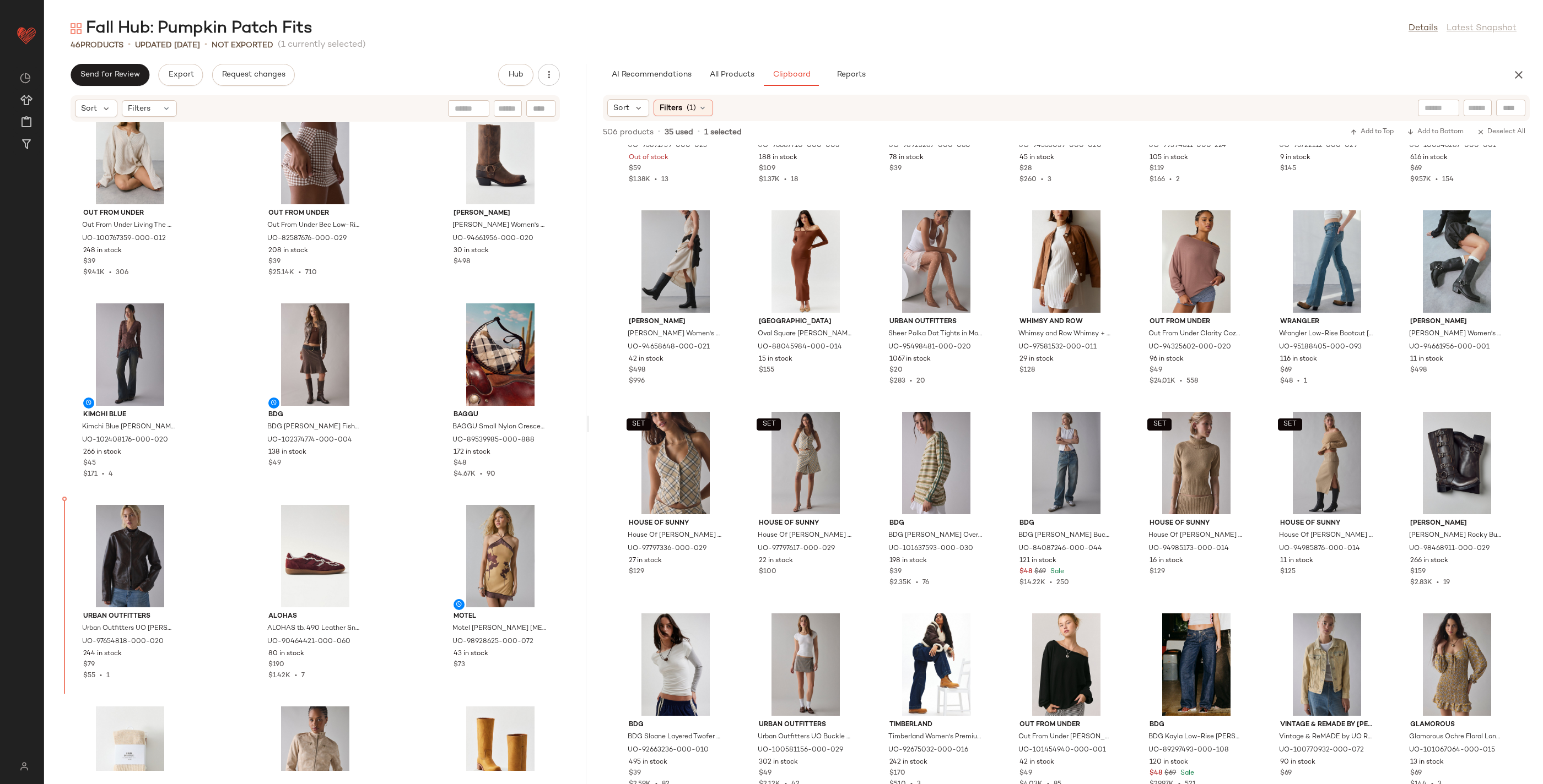
scroll to position [857, 0]
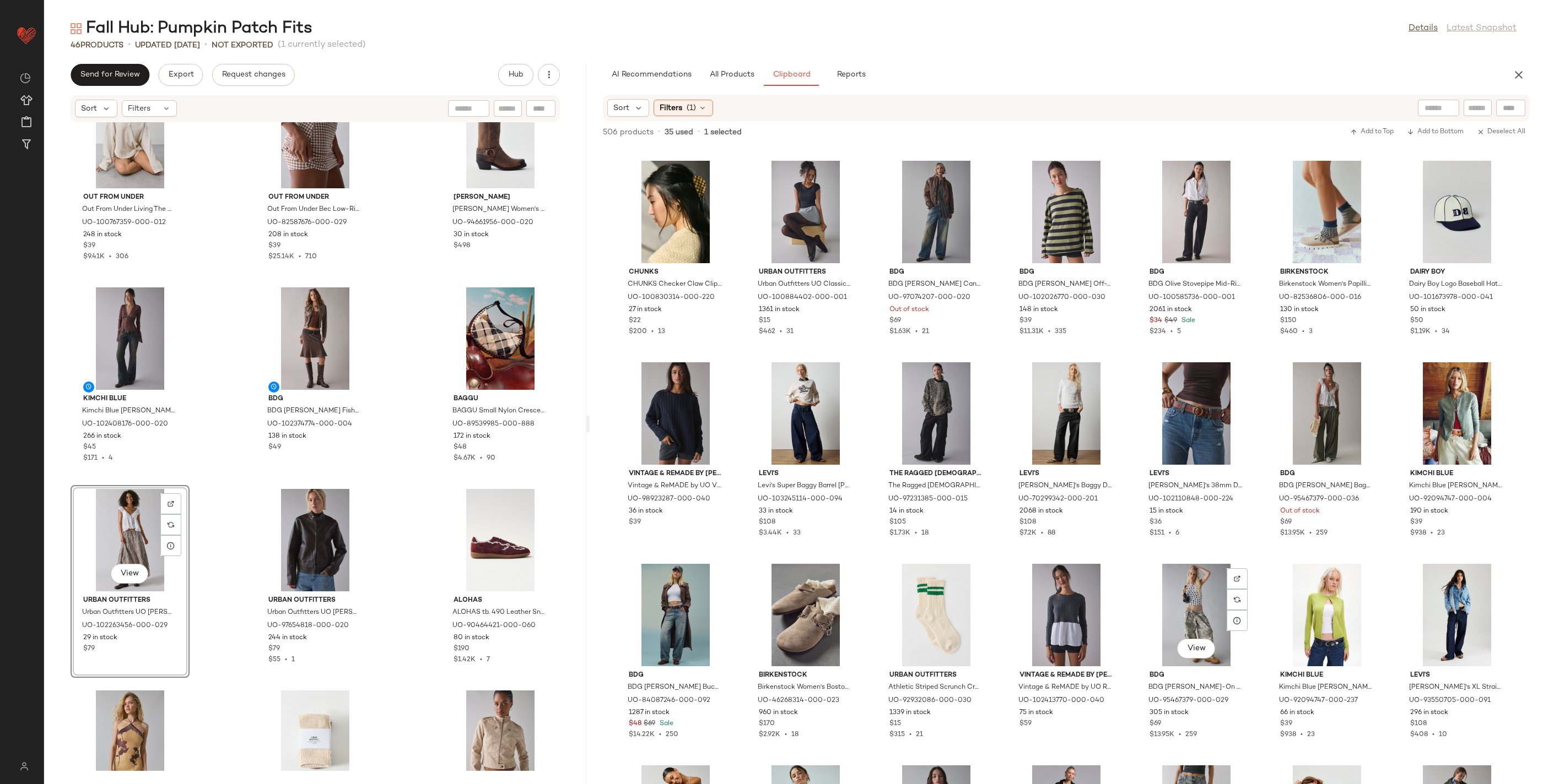
scroll to position [2217, 0]
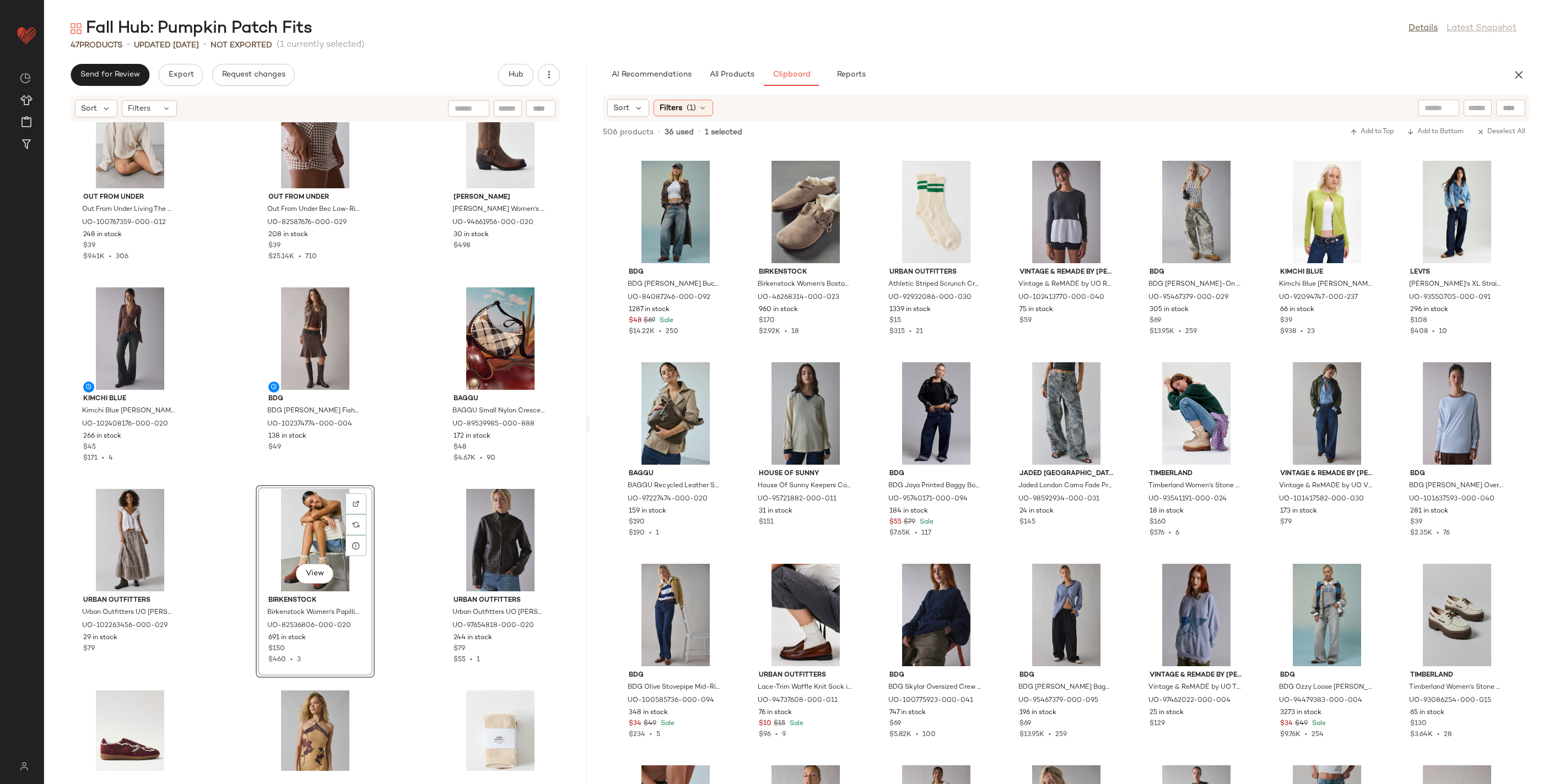
click at [298, 539] on div "View" at bounding box center [315, 540] width 111 height 102
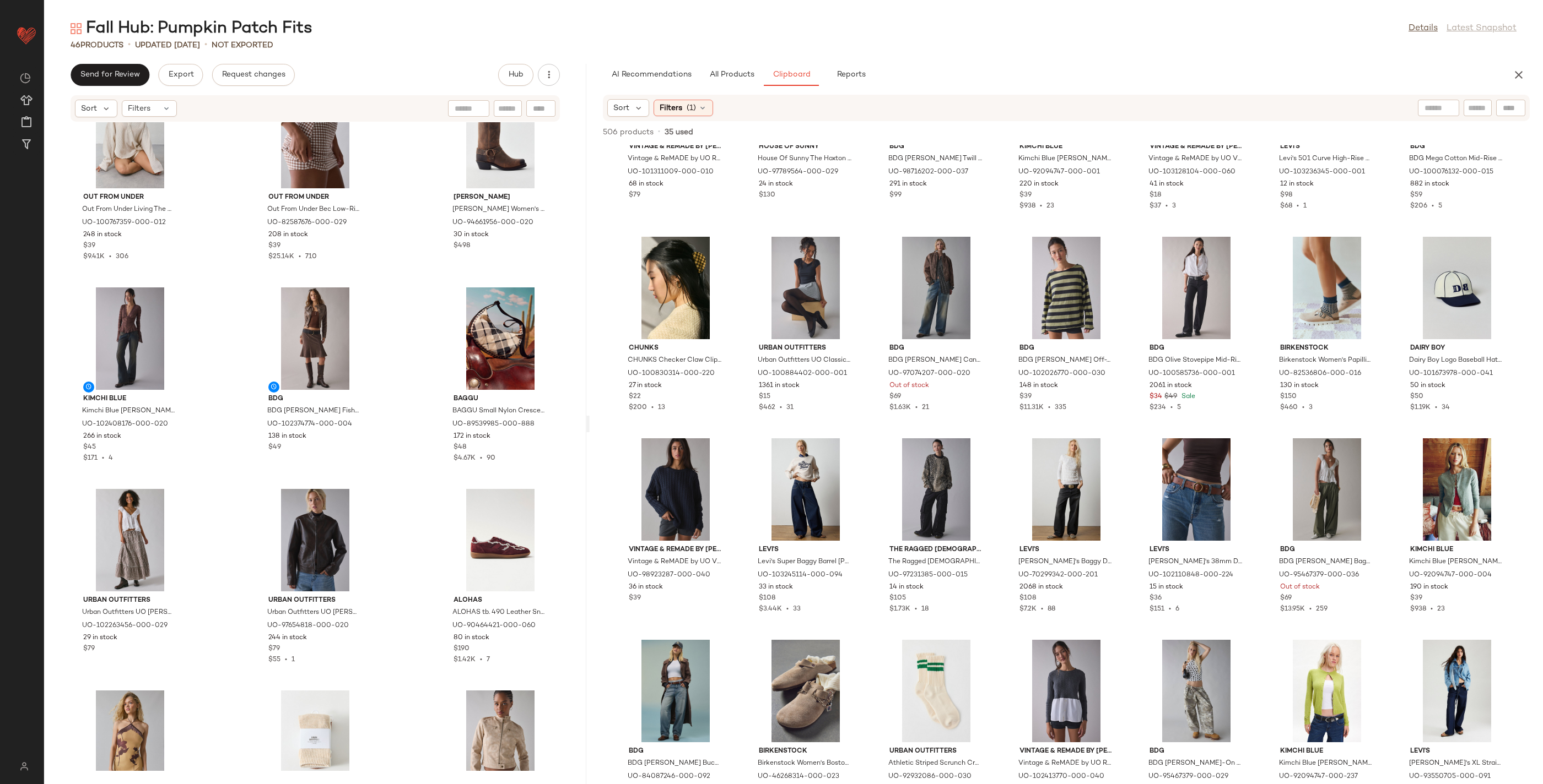
scroll to position [1732, 0]
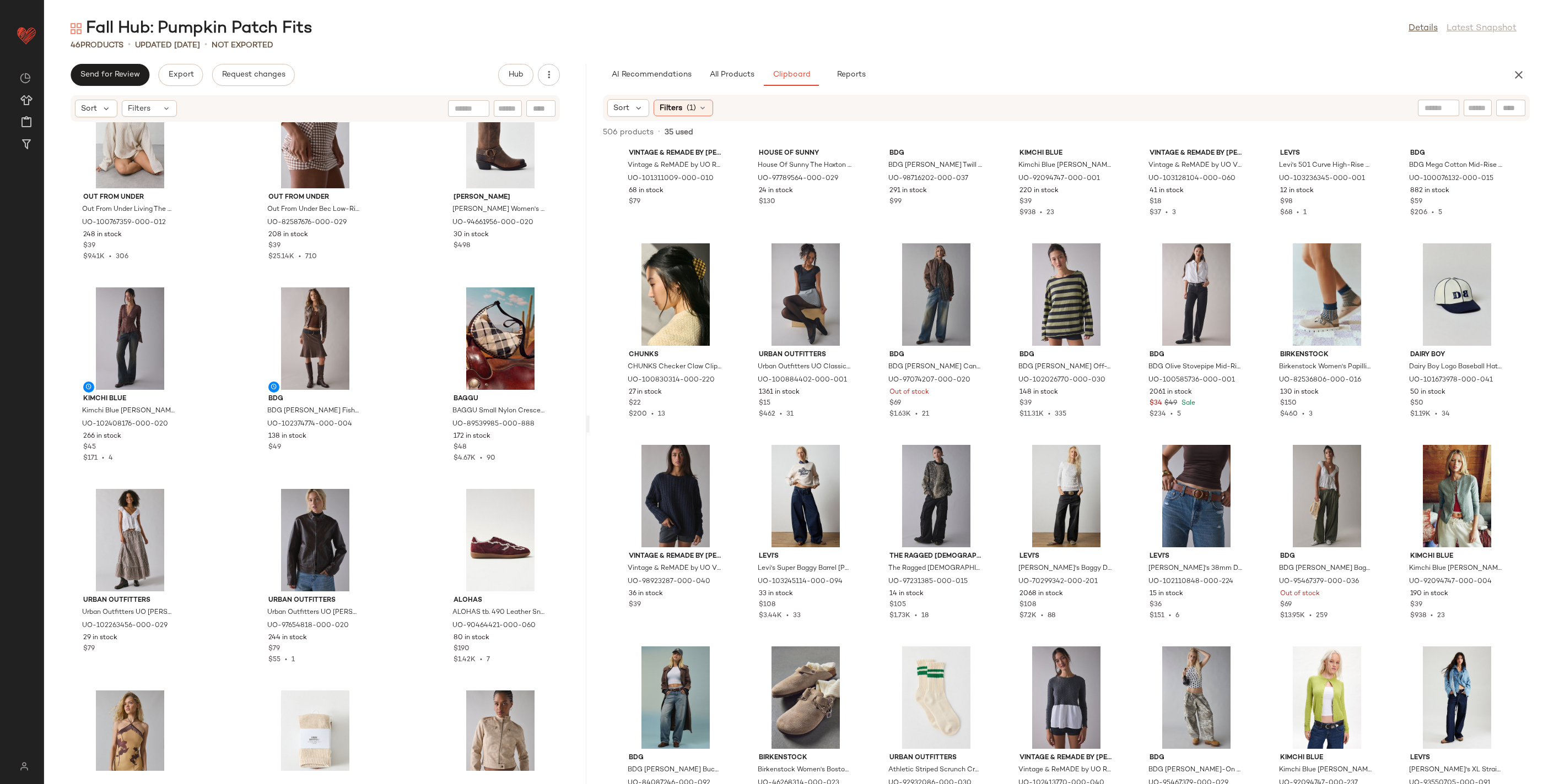
click at [1128, 4] on main "Fall Hub: Pumpkin Patch Fits Details Latest Snapshot 46 Products • updated Aug …" at bounding box center [772, 392] width 1543 height 784
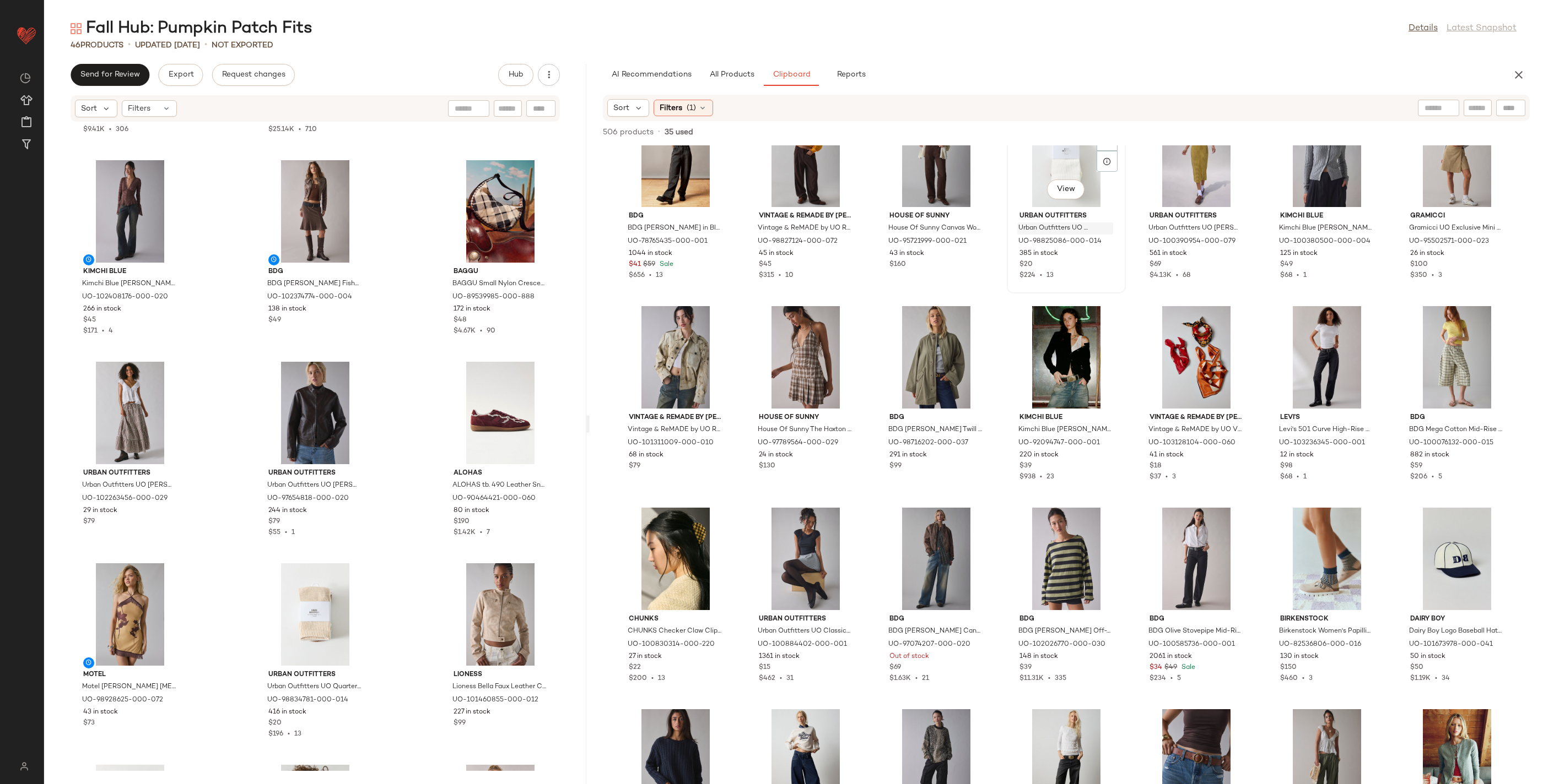
scroll to position [1439, 0]
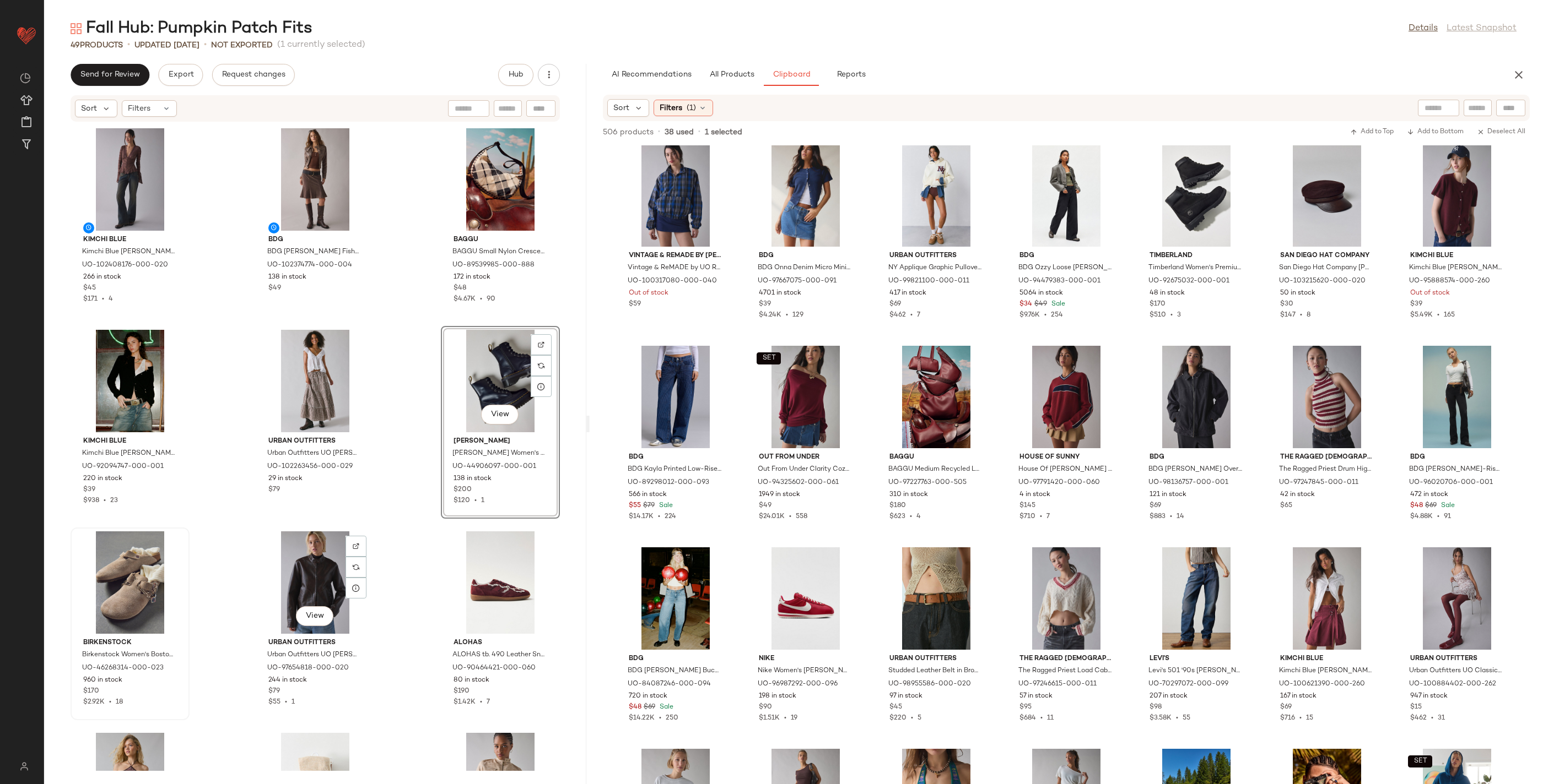
scroll to position [1022, 0]
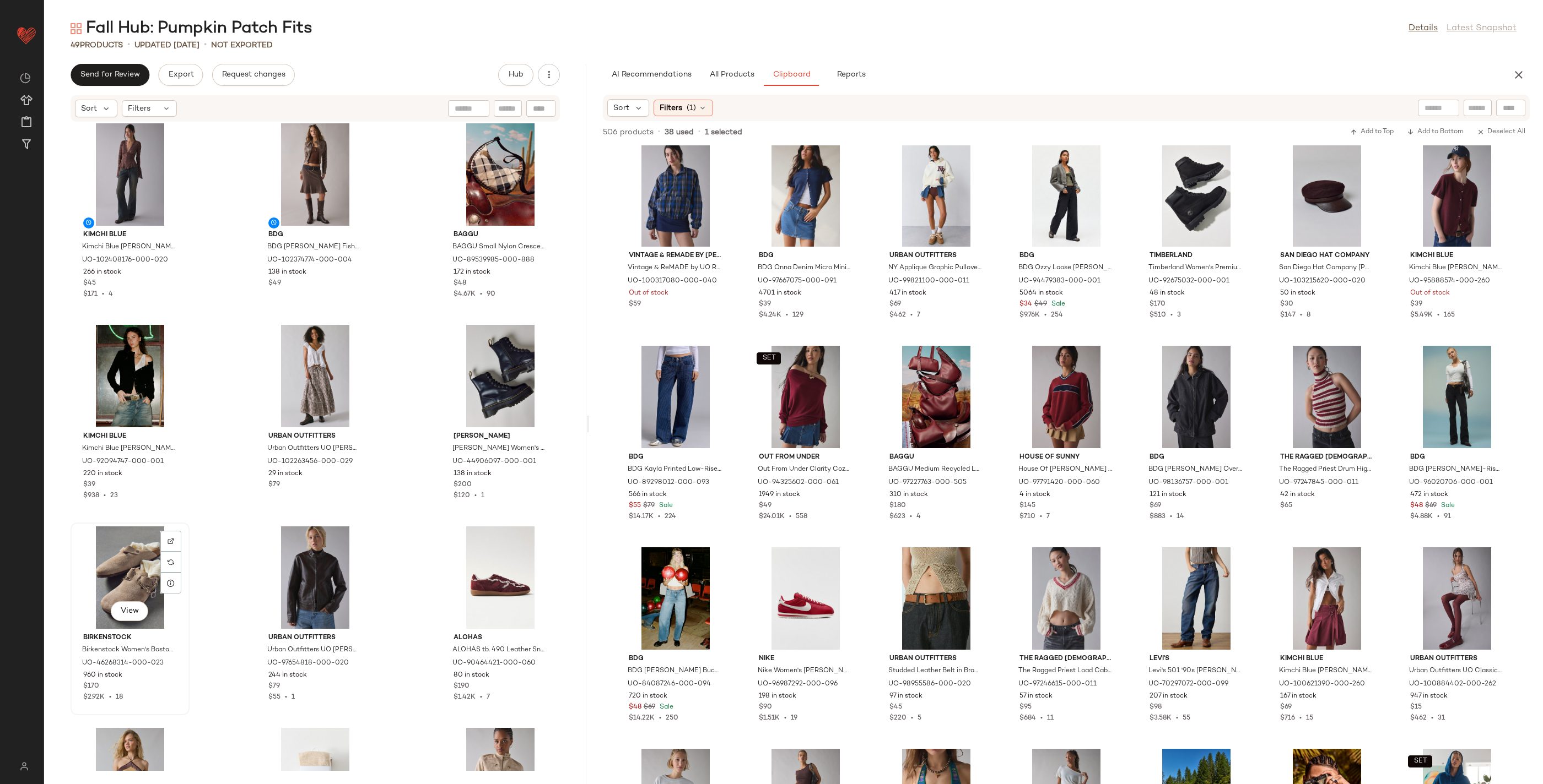
click at [123, 566] on div "View" at bounding box center [130, 578] width 111 height 102
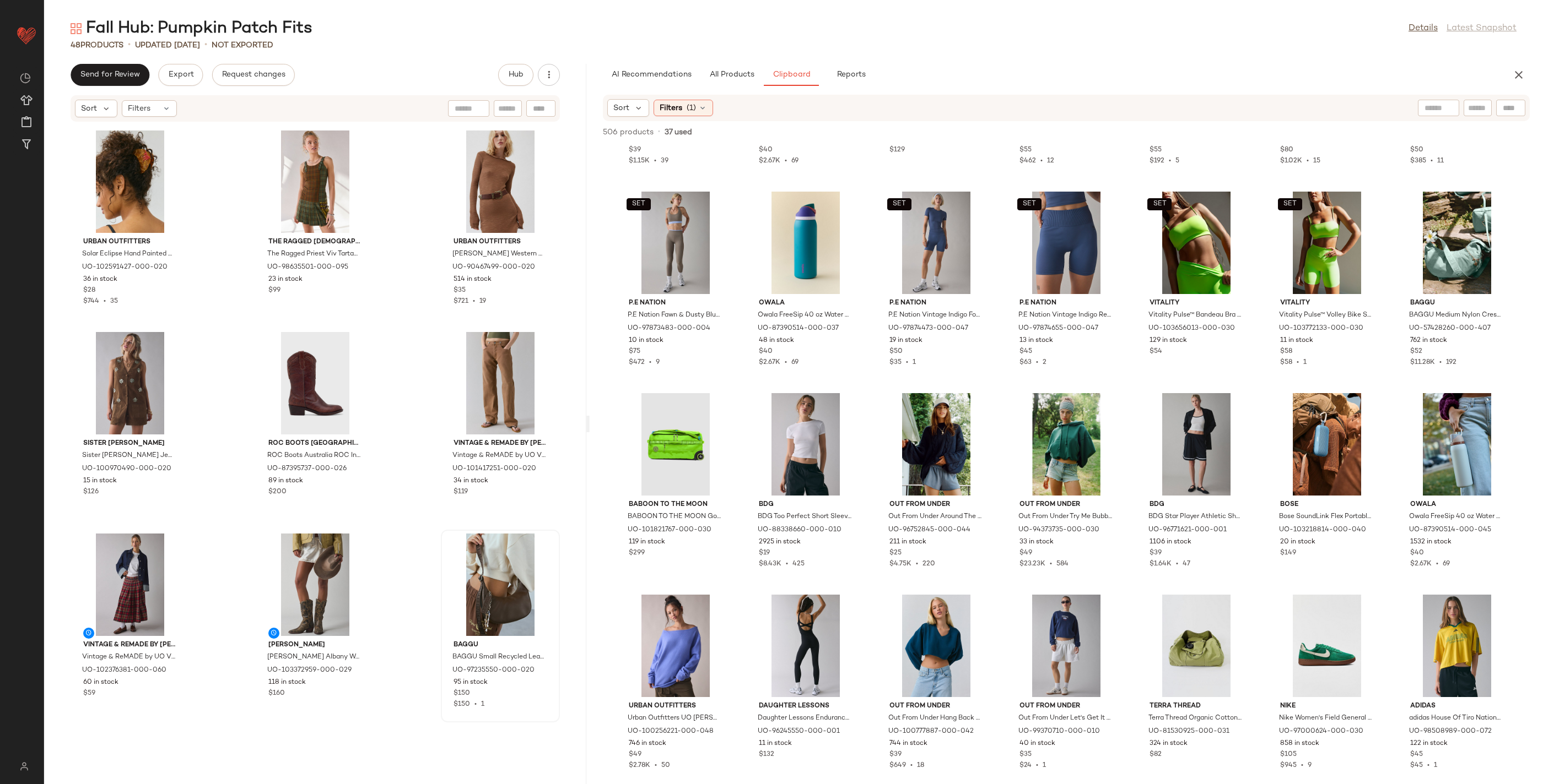
scroll to position [1972, 0]
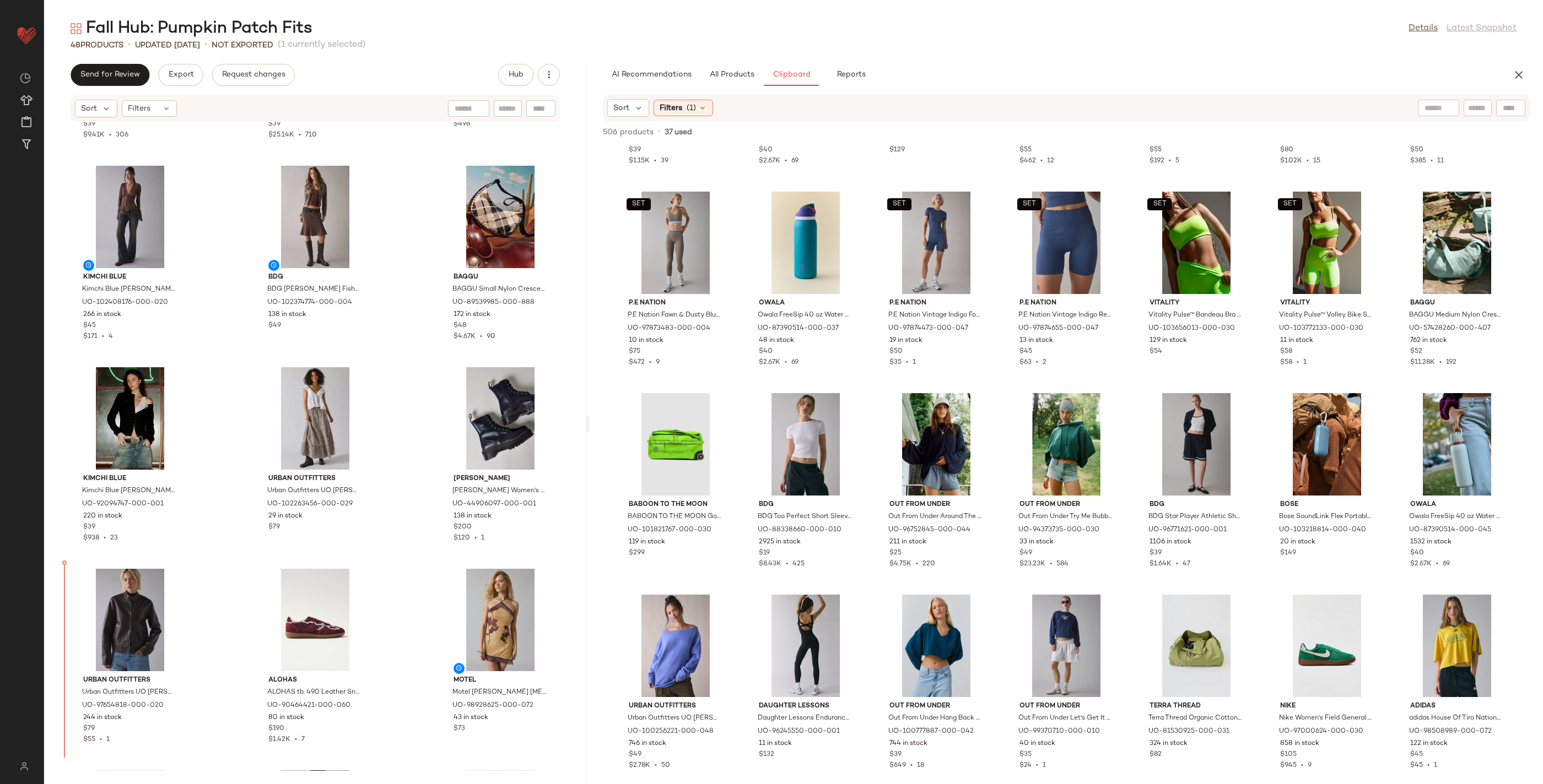
scroll to position [980, 0]
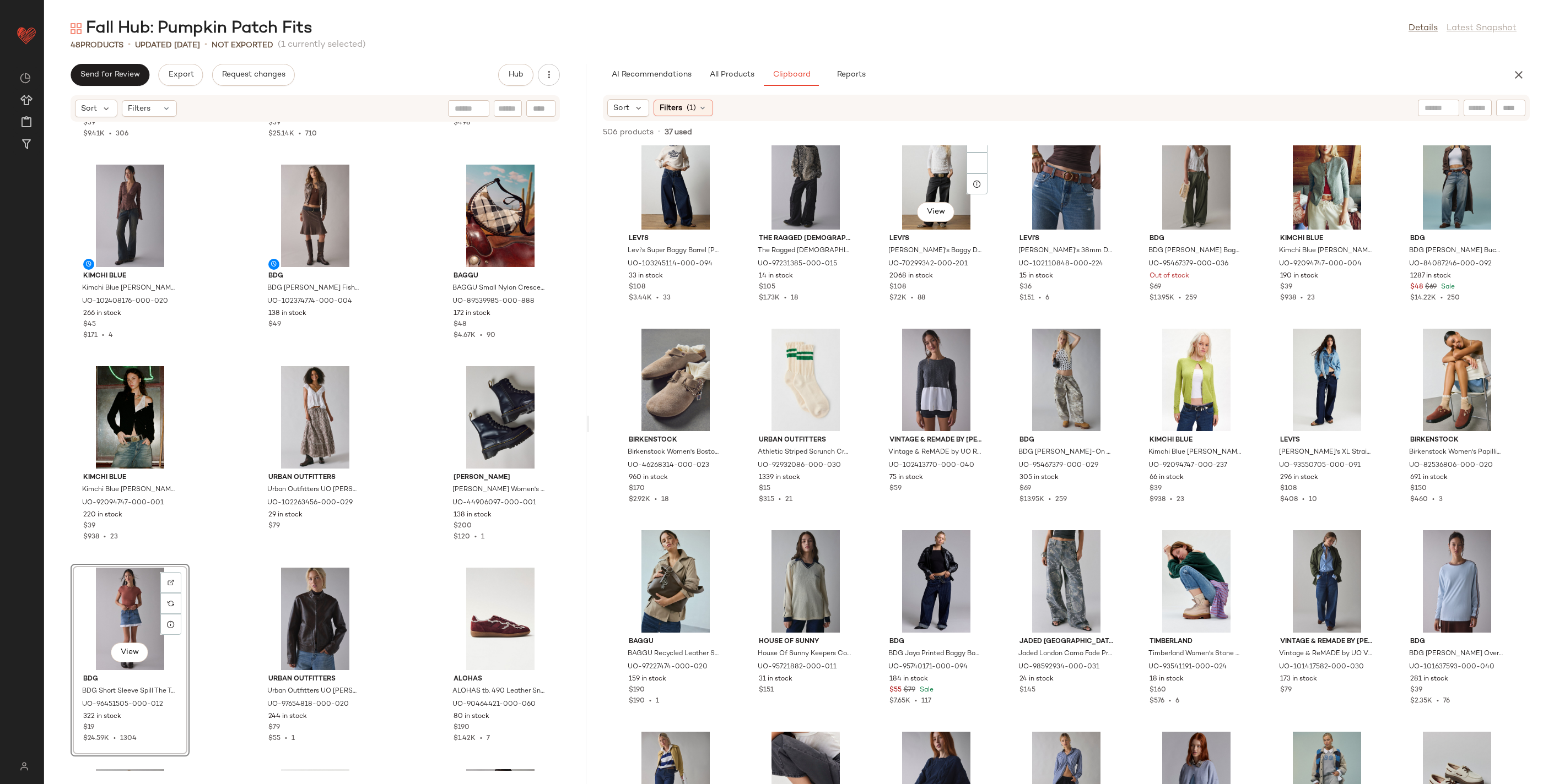
scroll to position [1496, 0]
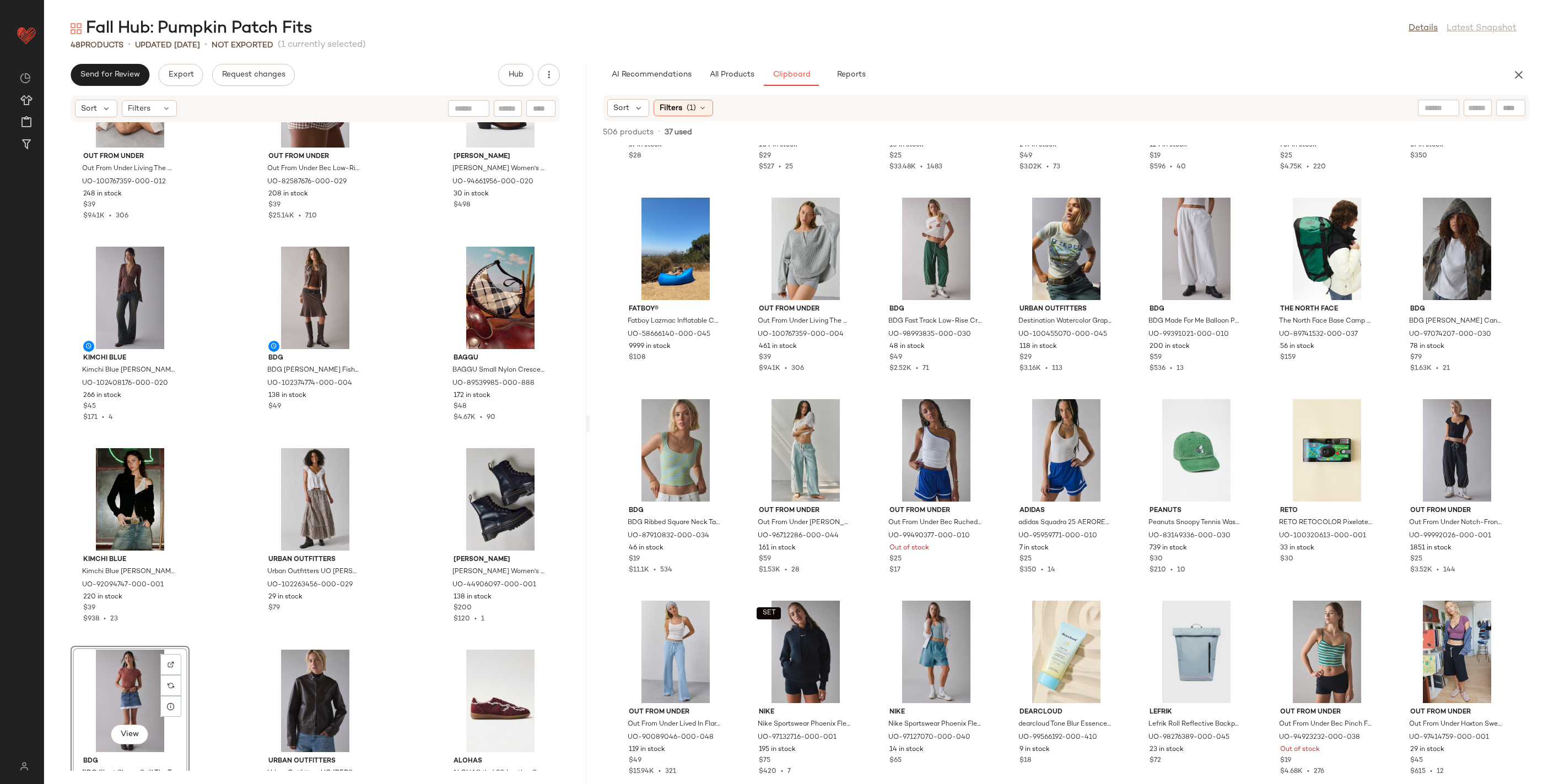
scroll to position [6261, 0]
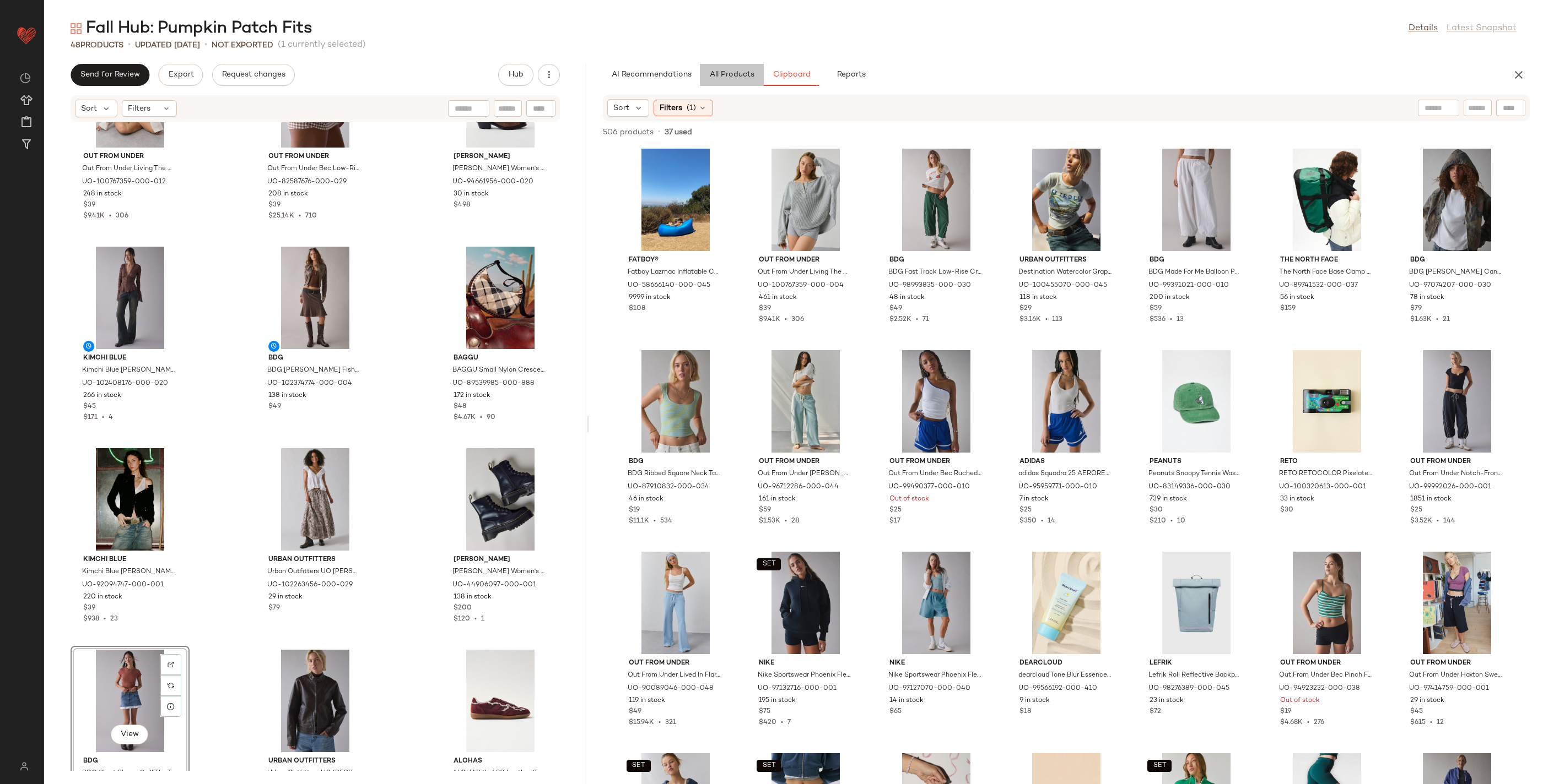
drag, startPoint x: 739, startPoint y: 76, endPoint x: 1543, endPoint y: 74, distance: 804.0
click at [759, 76] on button "All Products" at bounding box center [732, 74] width 64 height 22
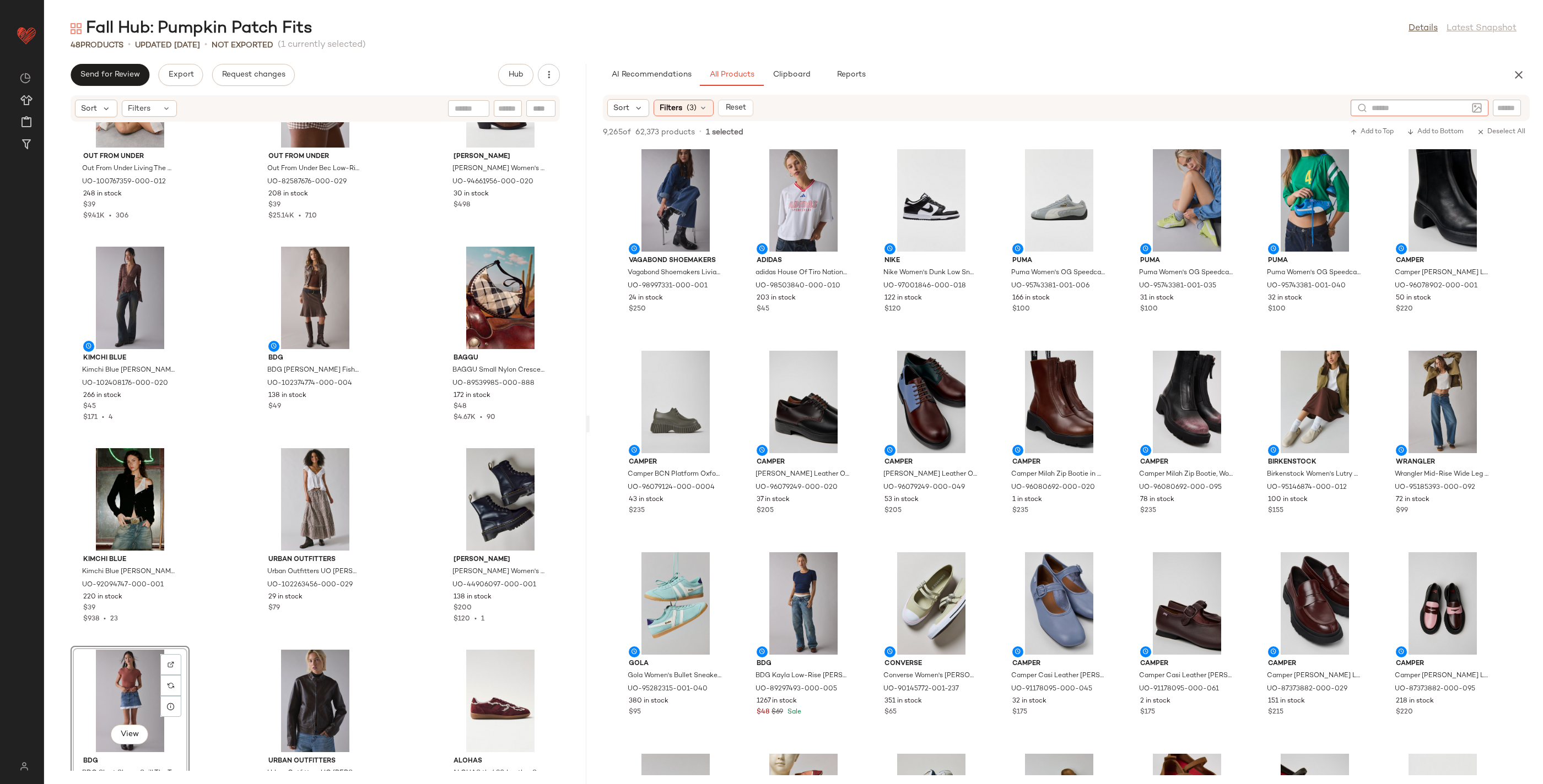
click at [1477, 104] on div at bounding box center [1419, 107] width 138 height 17
type input "**********"
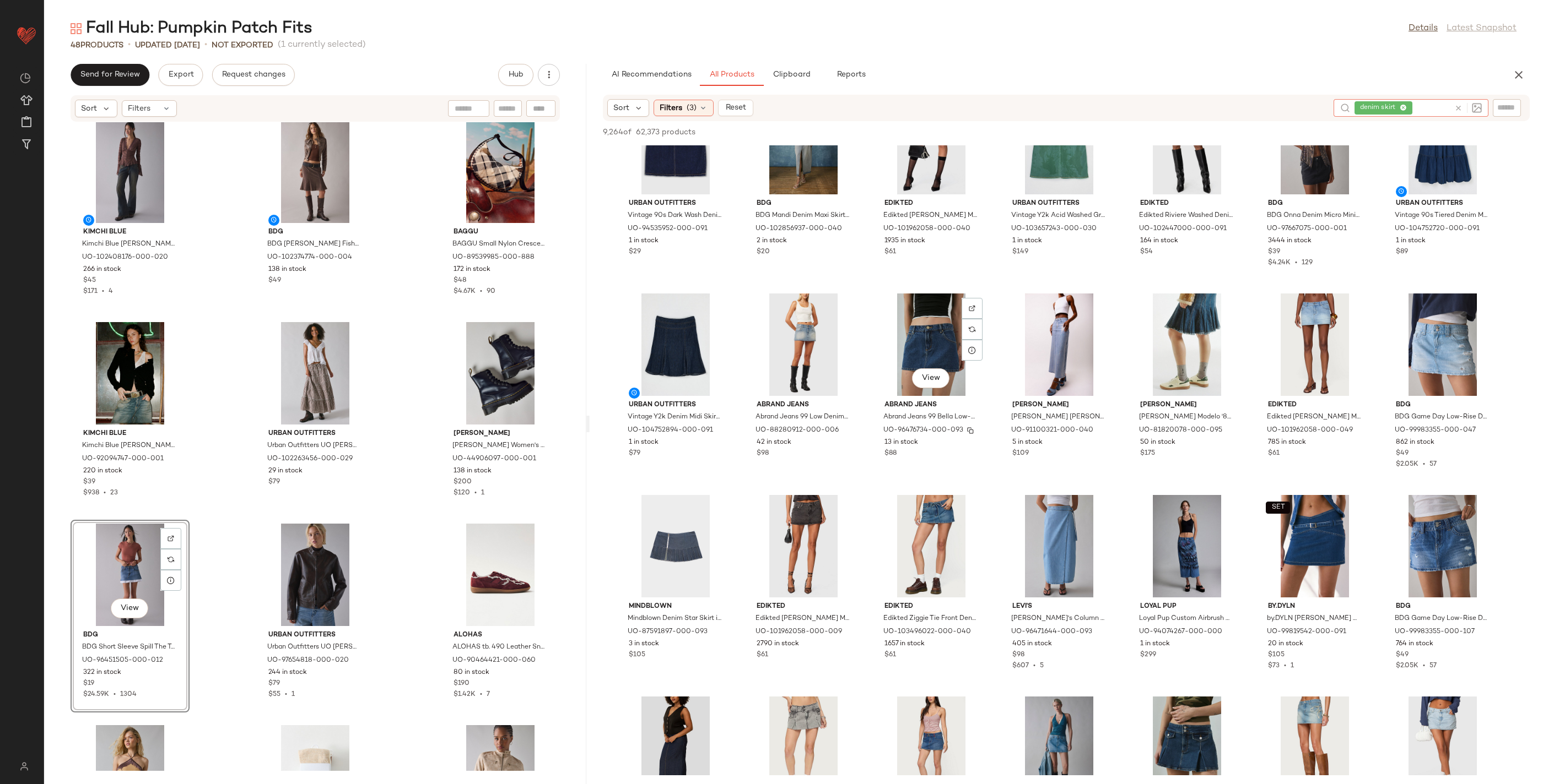
scroll to position [264, 0]
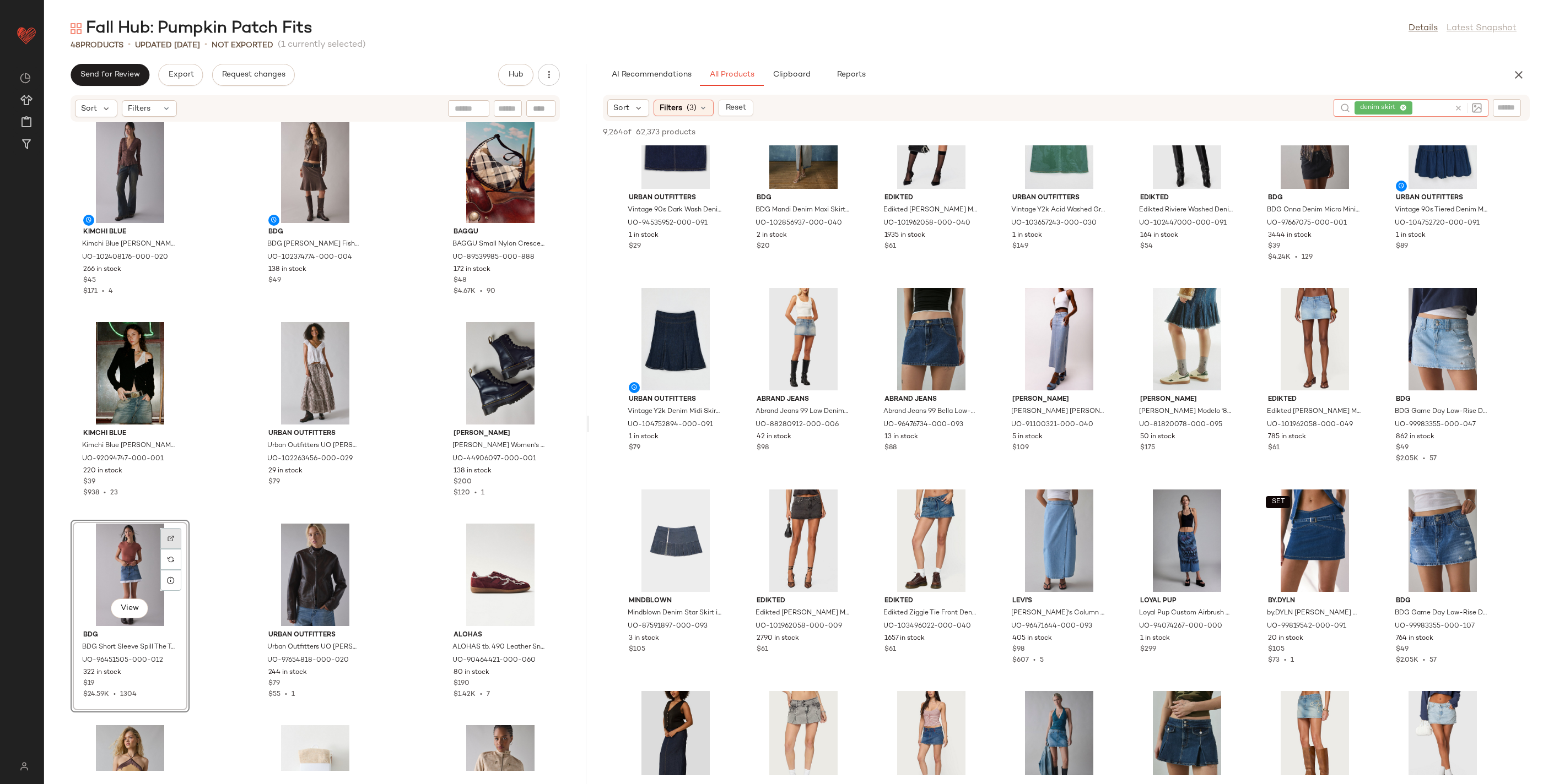
click at [172, 536] on img at bounding box center [171, 539] width 7 height 7
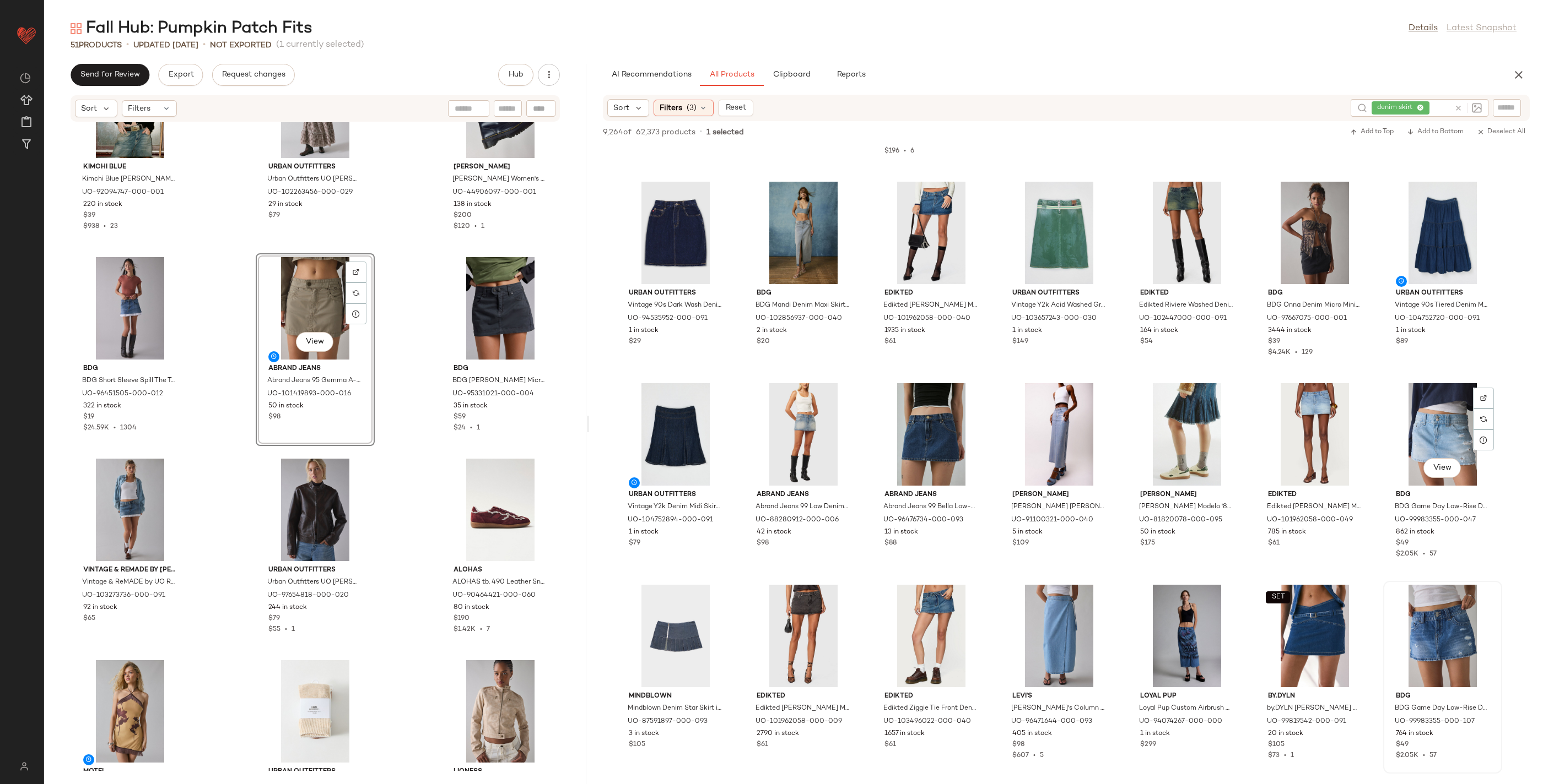
scroll to position [167, 0]
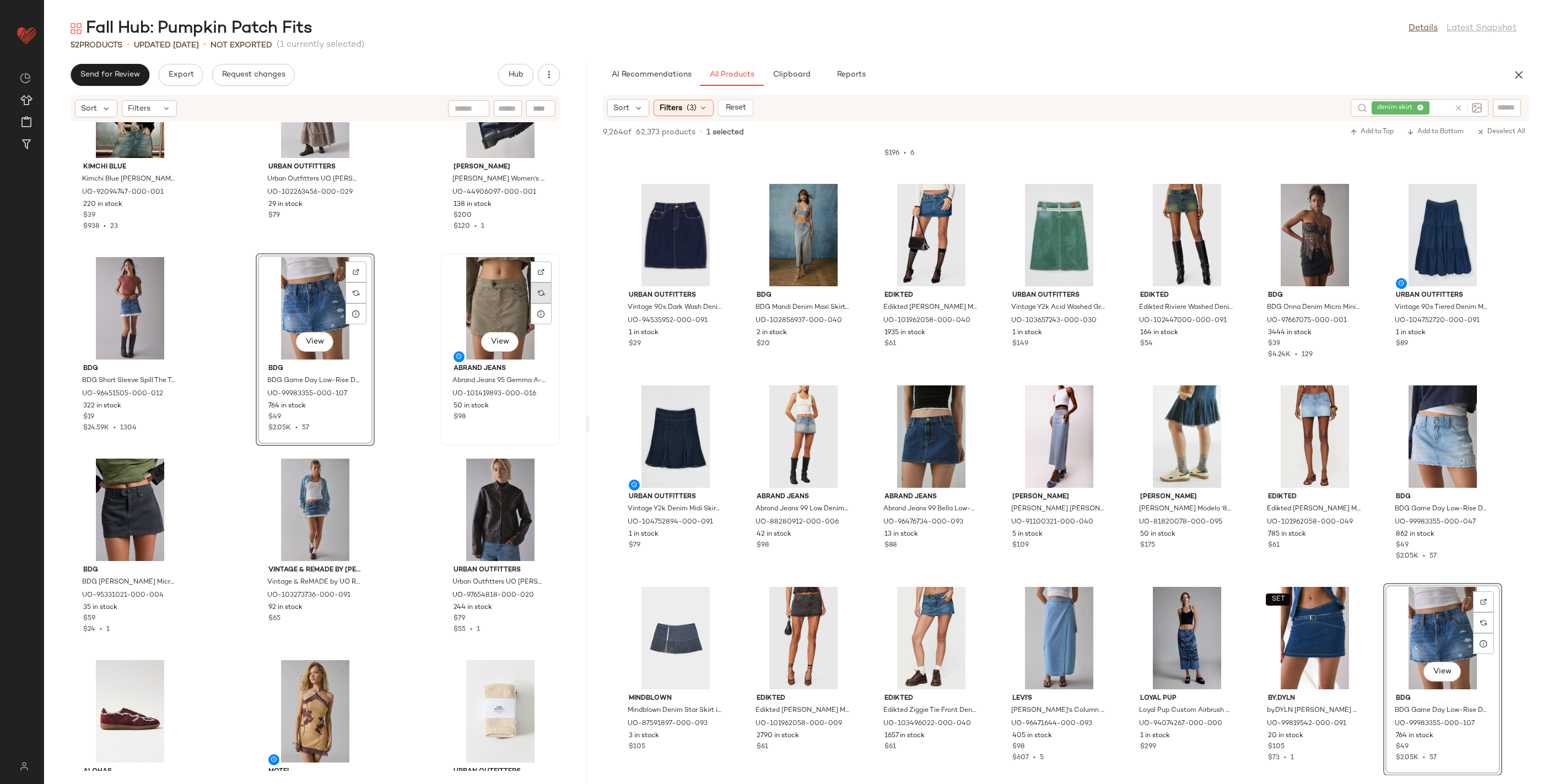
click at [538, 293] on img at bounding box center [541, 293] width 7 height 7
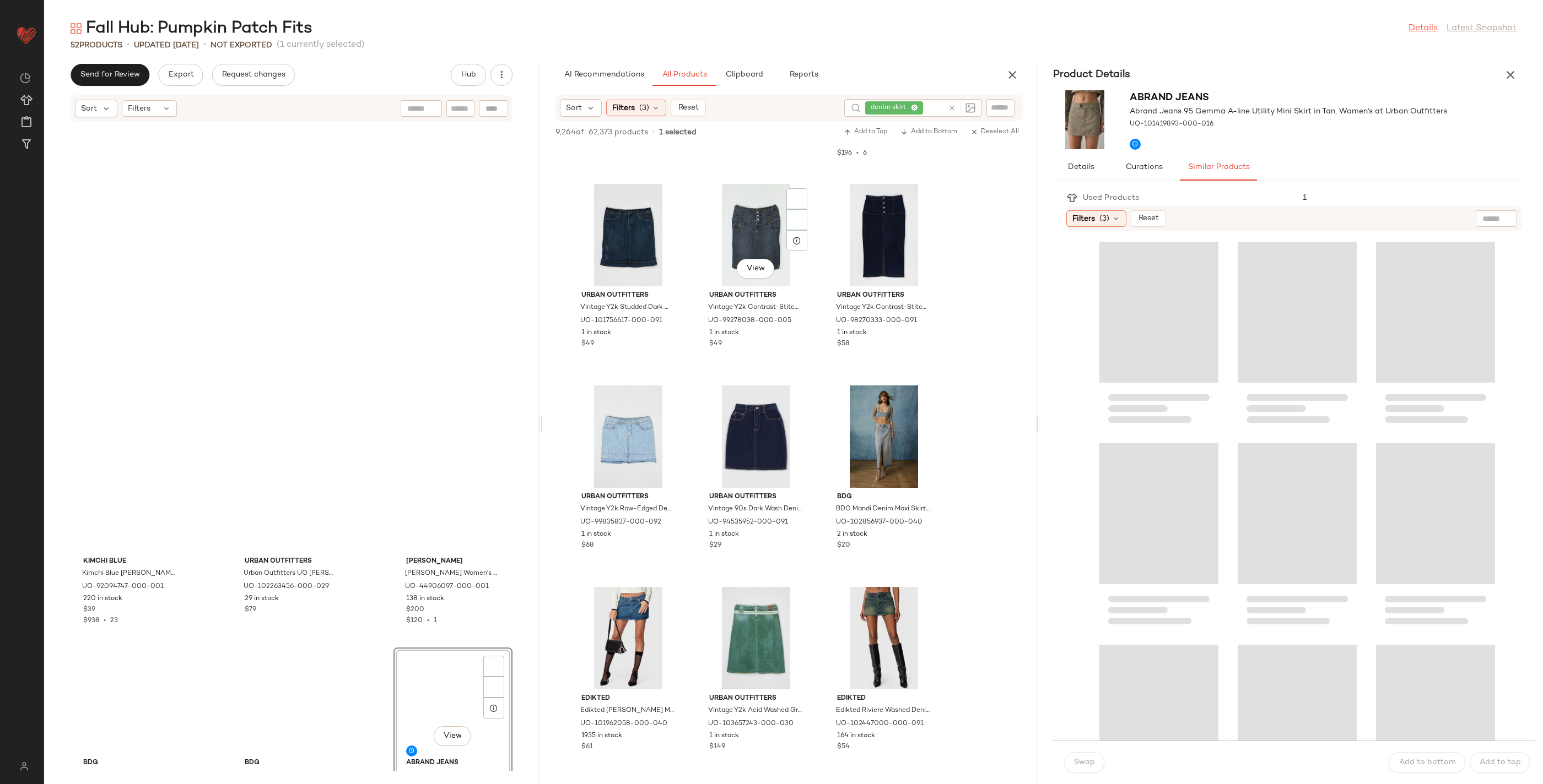
scroll to position [1209, 0]
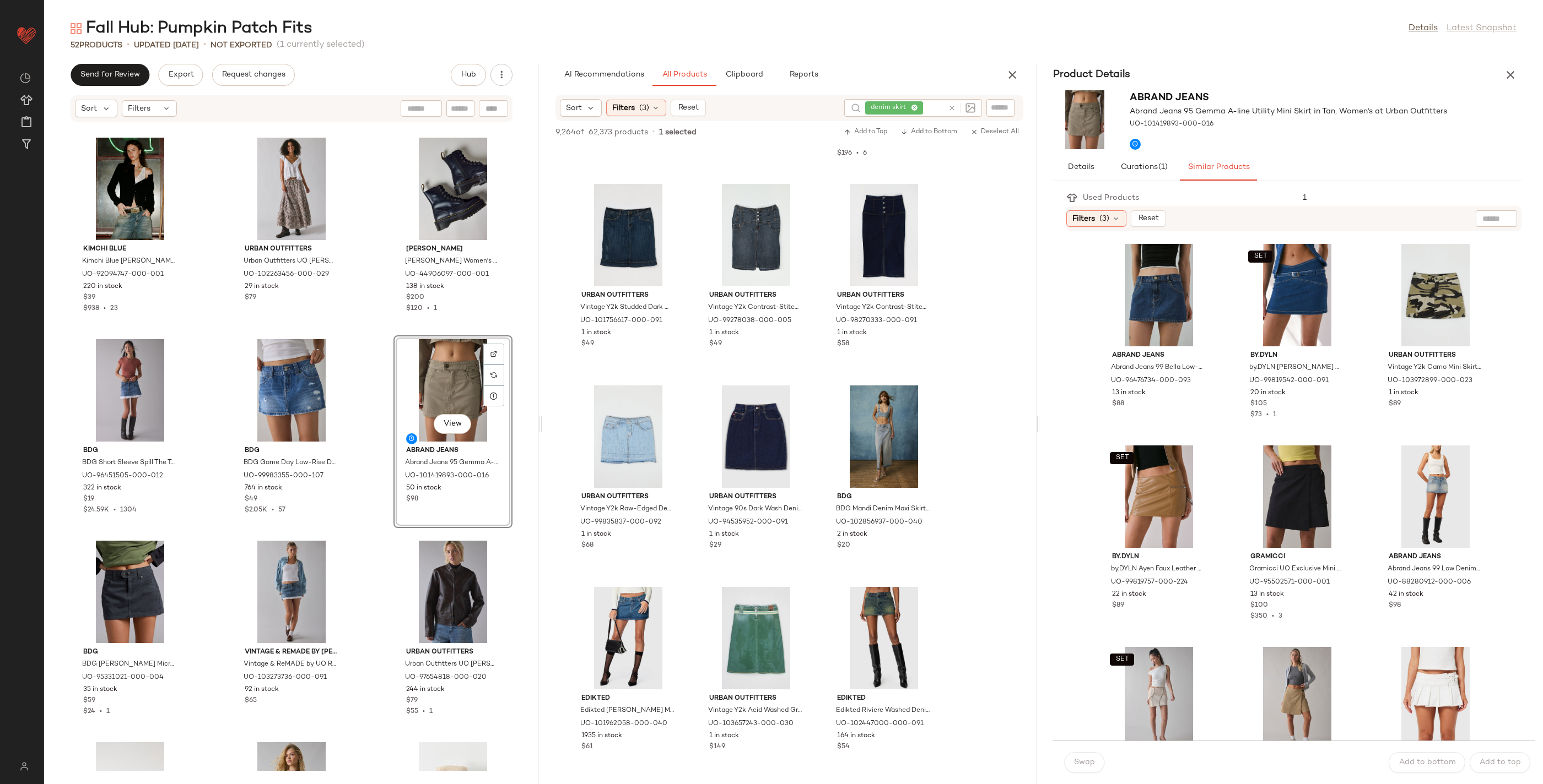
click at [1515, 86] on div "Abrand Jeans Abrand Jeans 95 Gemma A-line Utility Mini Skirt in Tan, Women's at…" at bounding box center [1287, 120] width 494 height 68
click at [1510, 77] on icon "button" at bounding box center [1510, 74] width 13 height 13
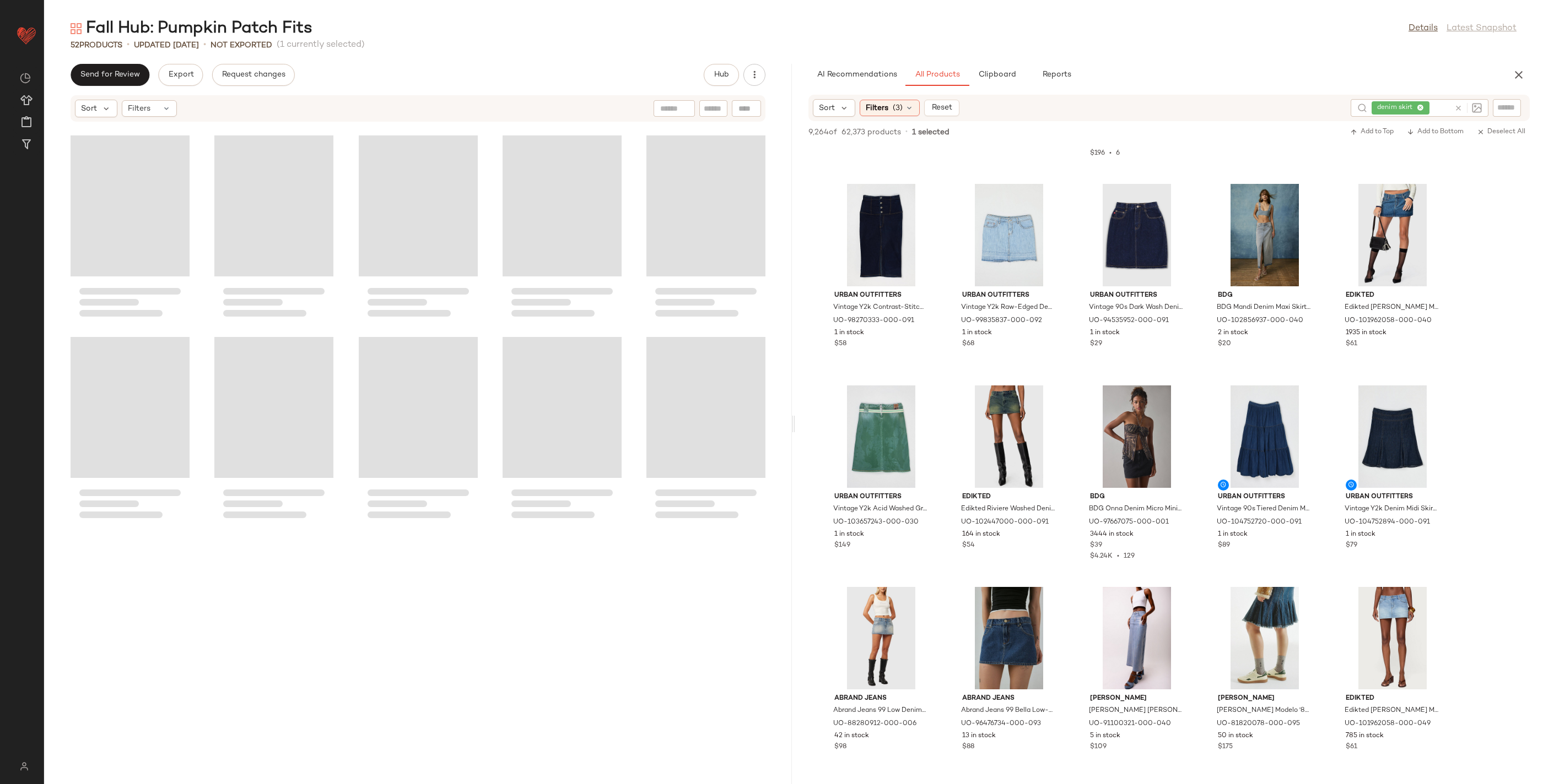
scroll to position [604, 0]
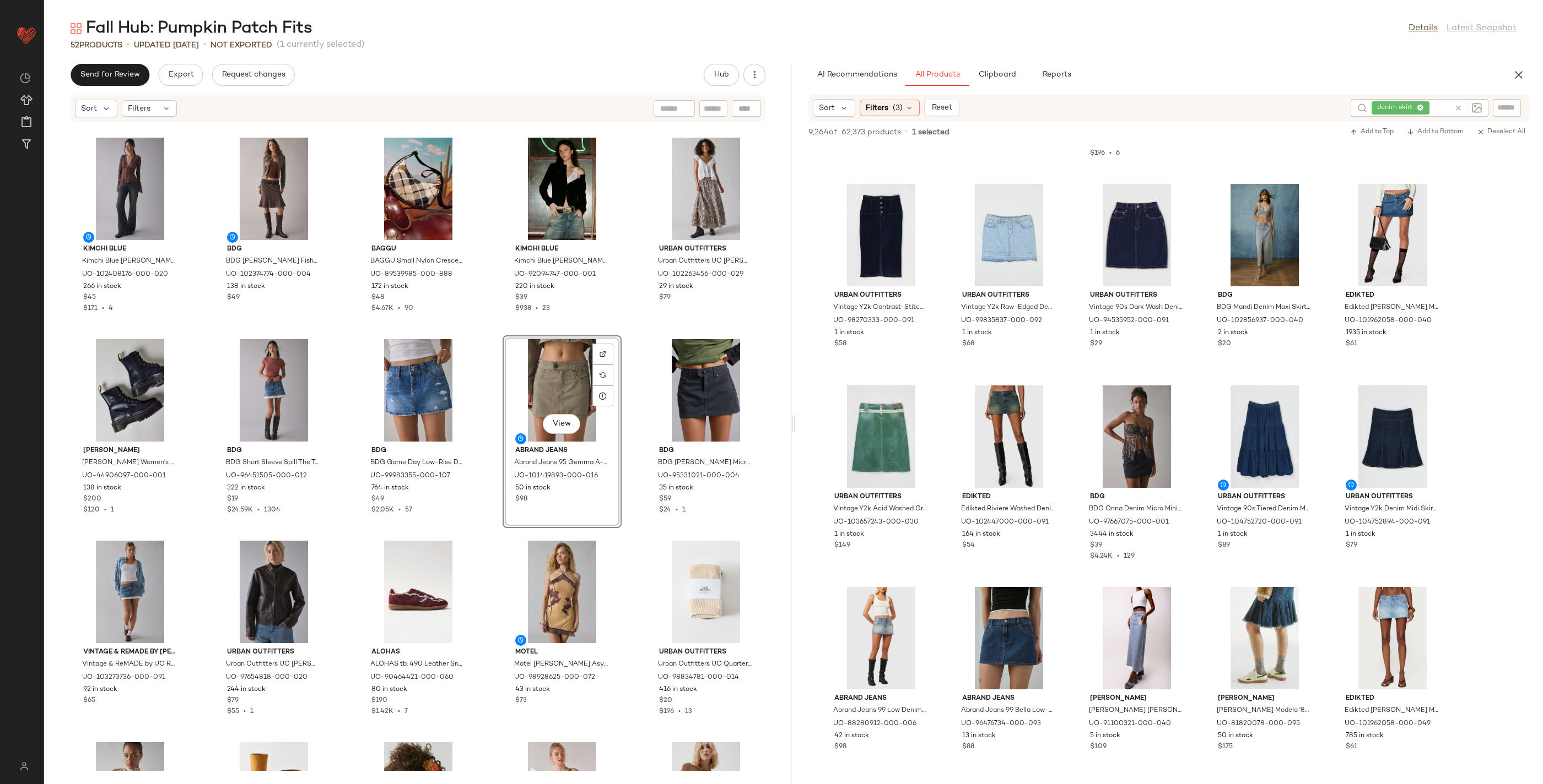
click at [563, 387] on div "View" at bounding box center [562, 390] width 111 height 102
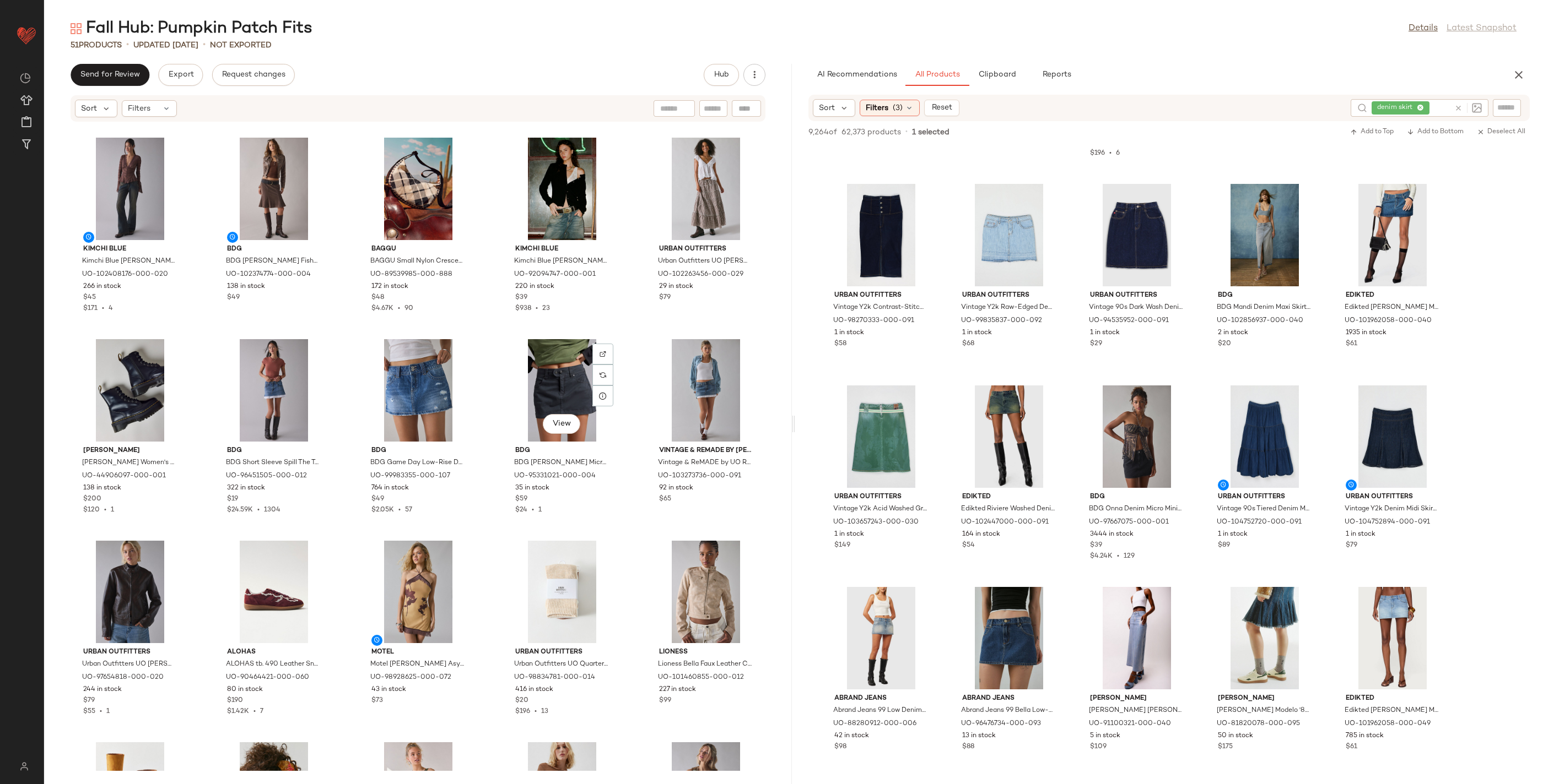
click at [563, 387] on div "View" at bounding box center [562, 390] width 111 height 102
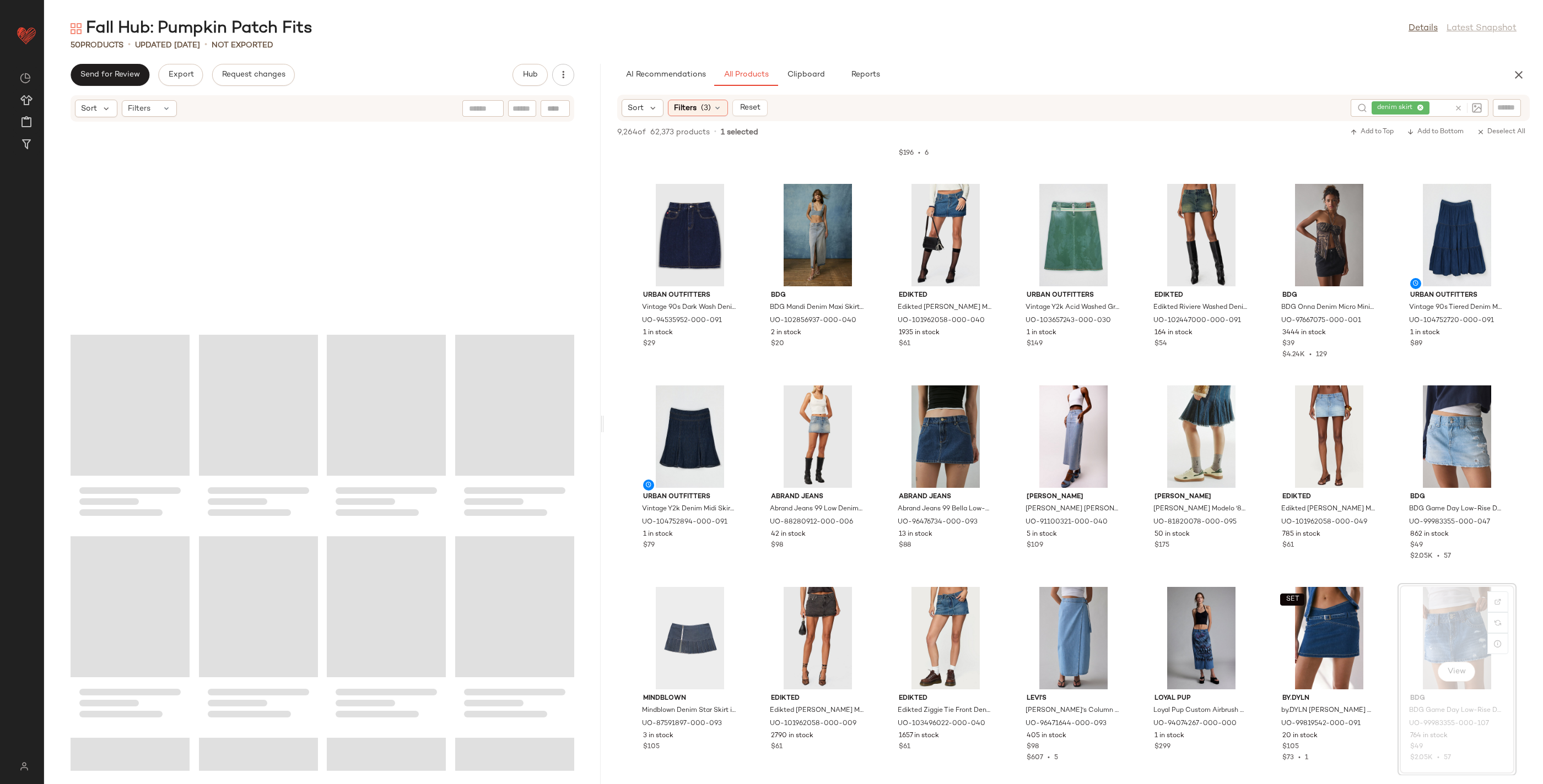
scroll to position [1009, 0]
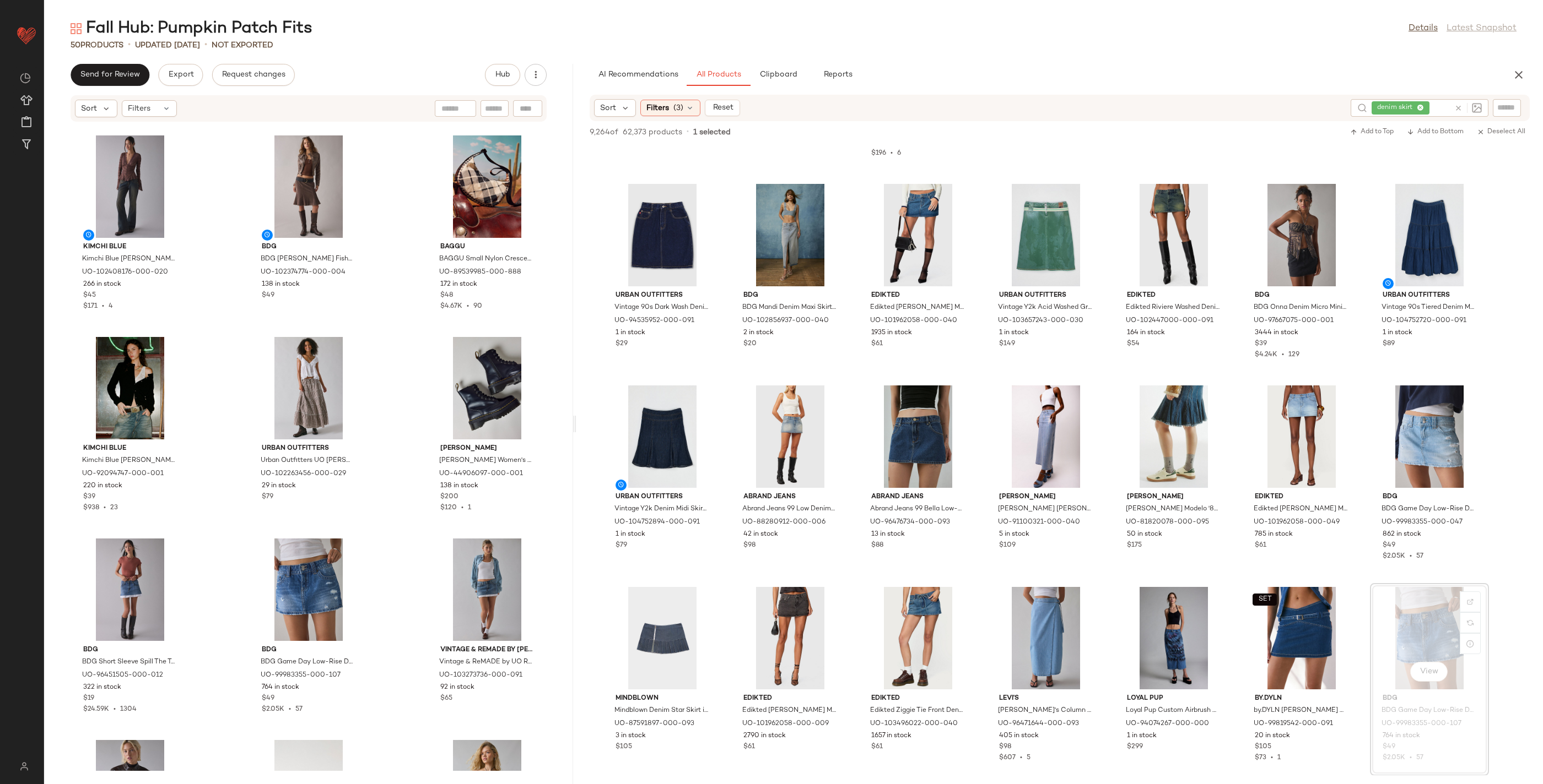
drag, startPoint x: 794, startPoint y: 424, endPoint x: 591, endPoint y: 411, distance: 203.4
click at [584, 420] on div "Fall Hub: Pumpkin Patch Fits Details Latest Snapshot 50 Products • updated [DAT…" at bounding box center [793, 401] width 1499 height 767
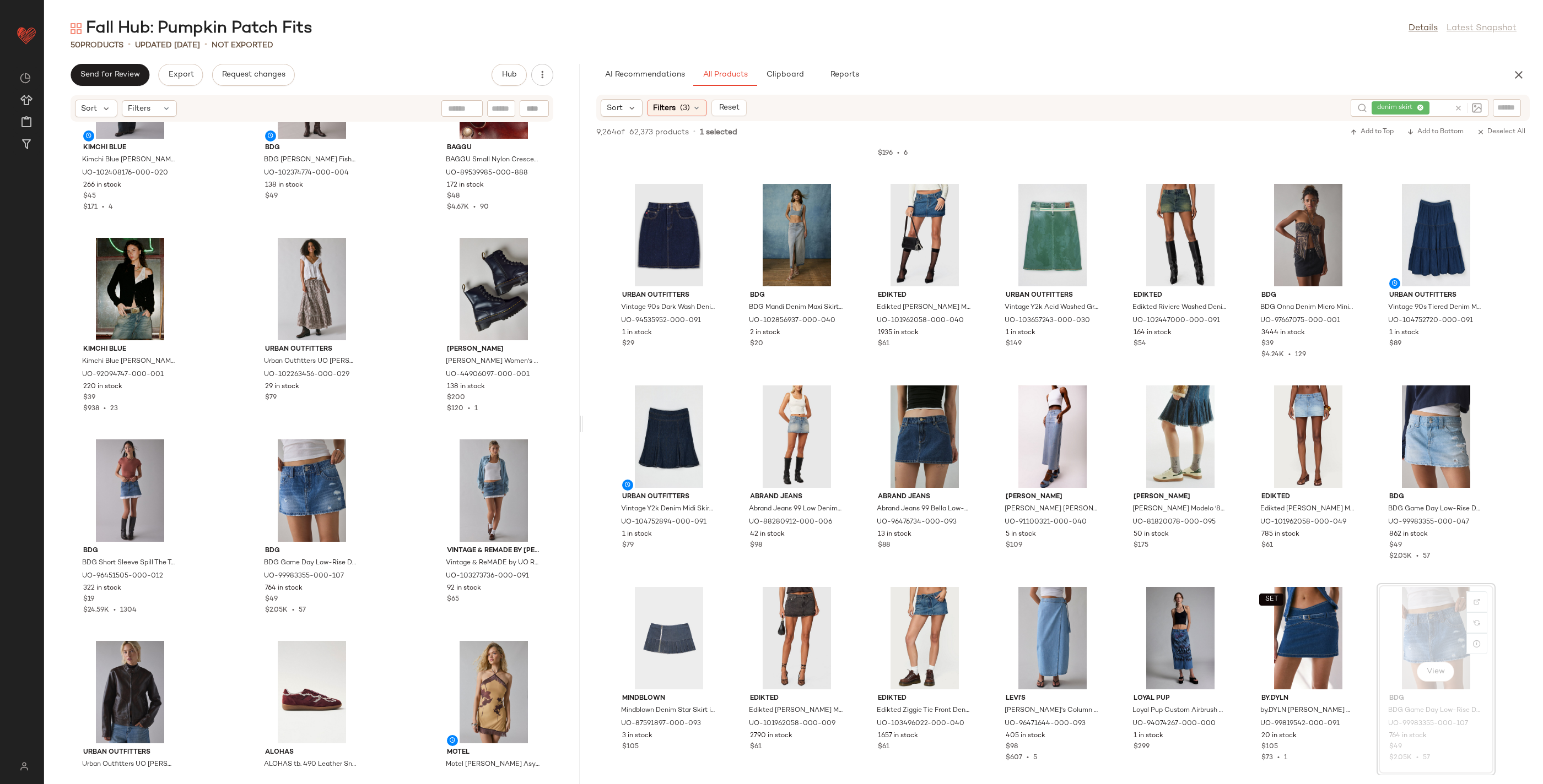
scroll to position [1121, 0]
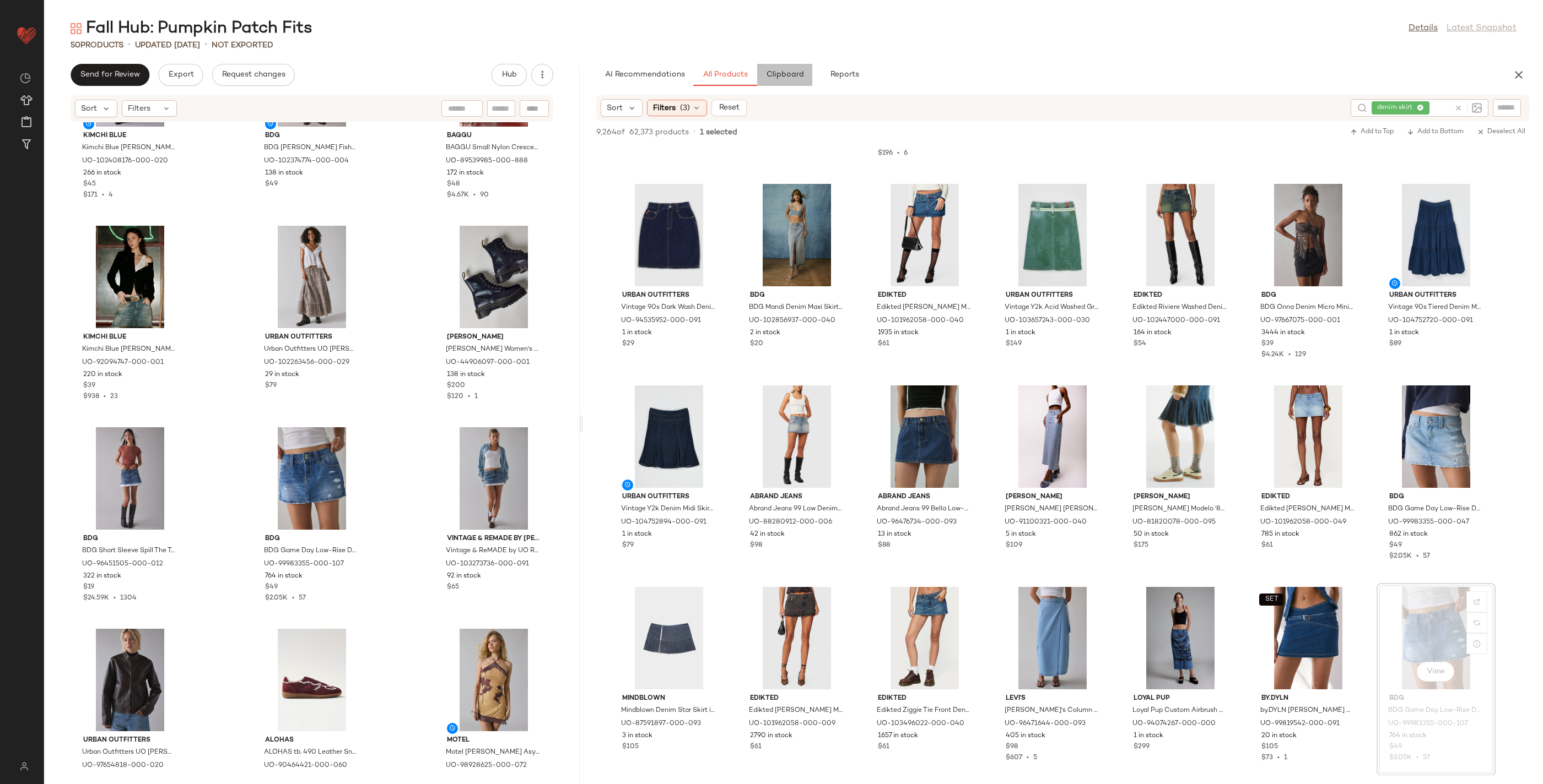
click at [799, 80] on button "Clipboard" at bounding box center [785, 74] width 56 height 22
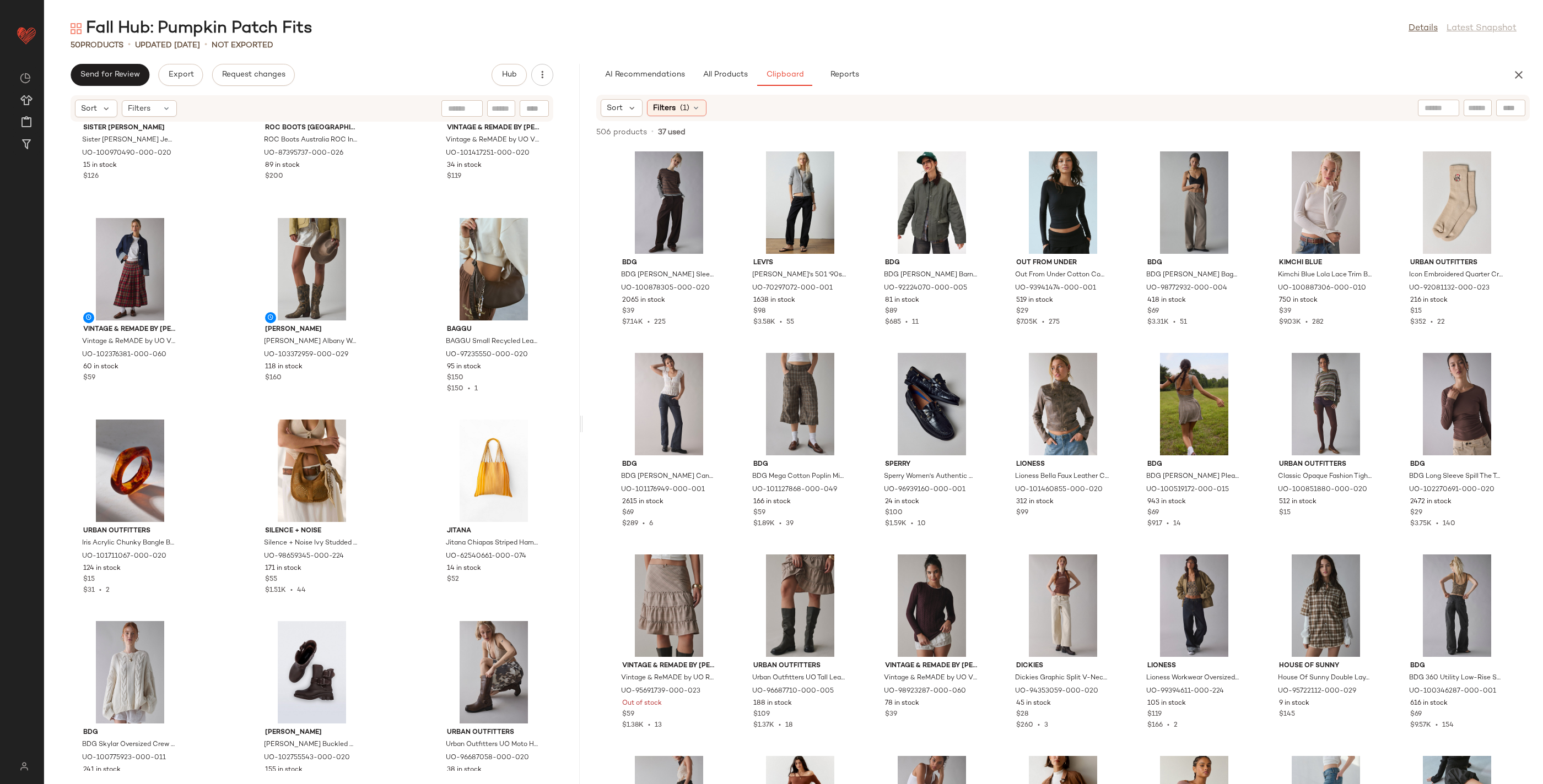
scroll to position [2308, 0]
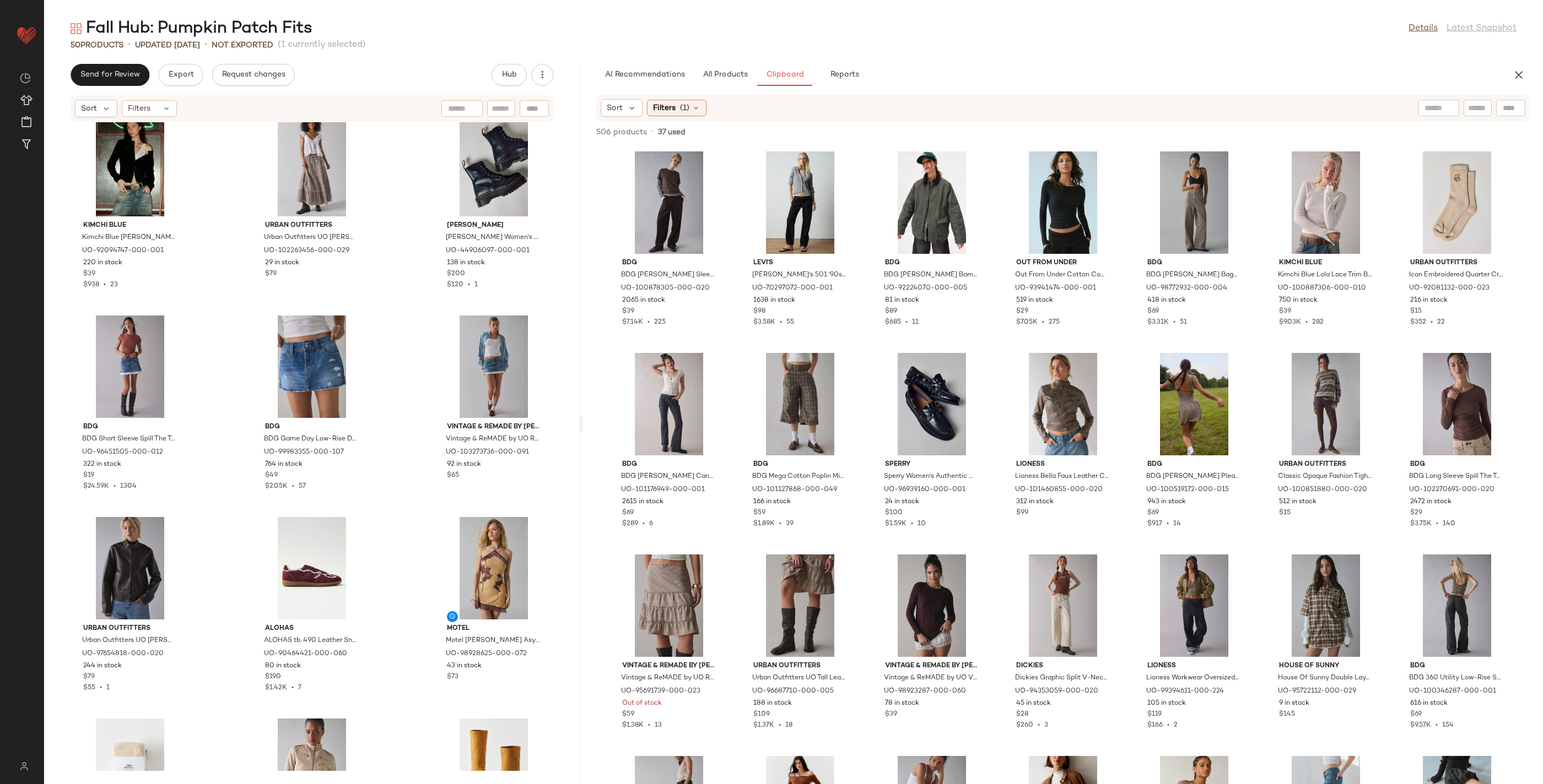
scroll to position [1233, 0]
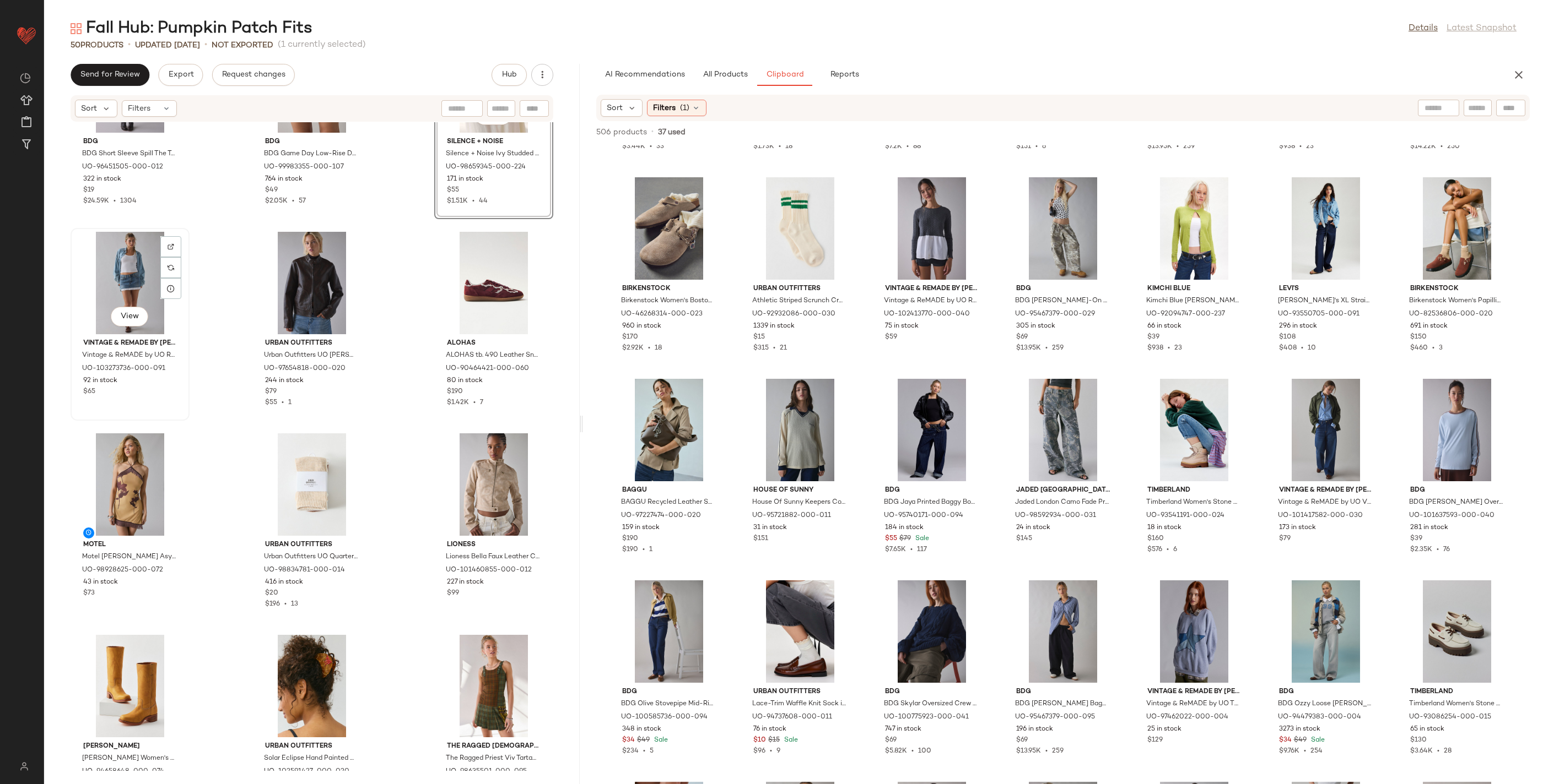
scroll to position [1520, 0]
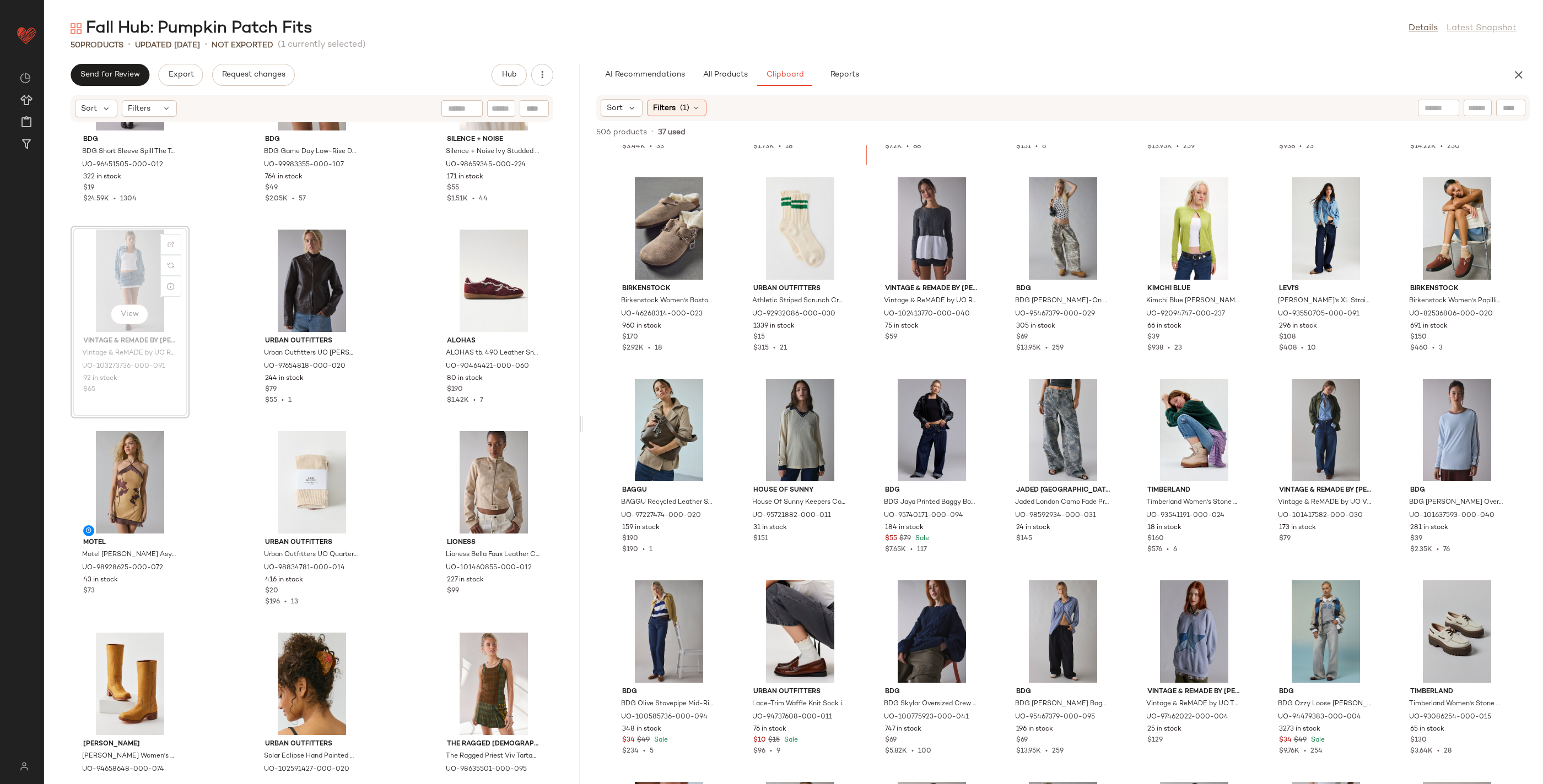
scroll to position [2198, 0]
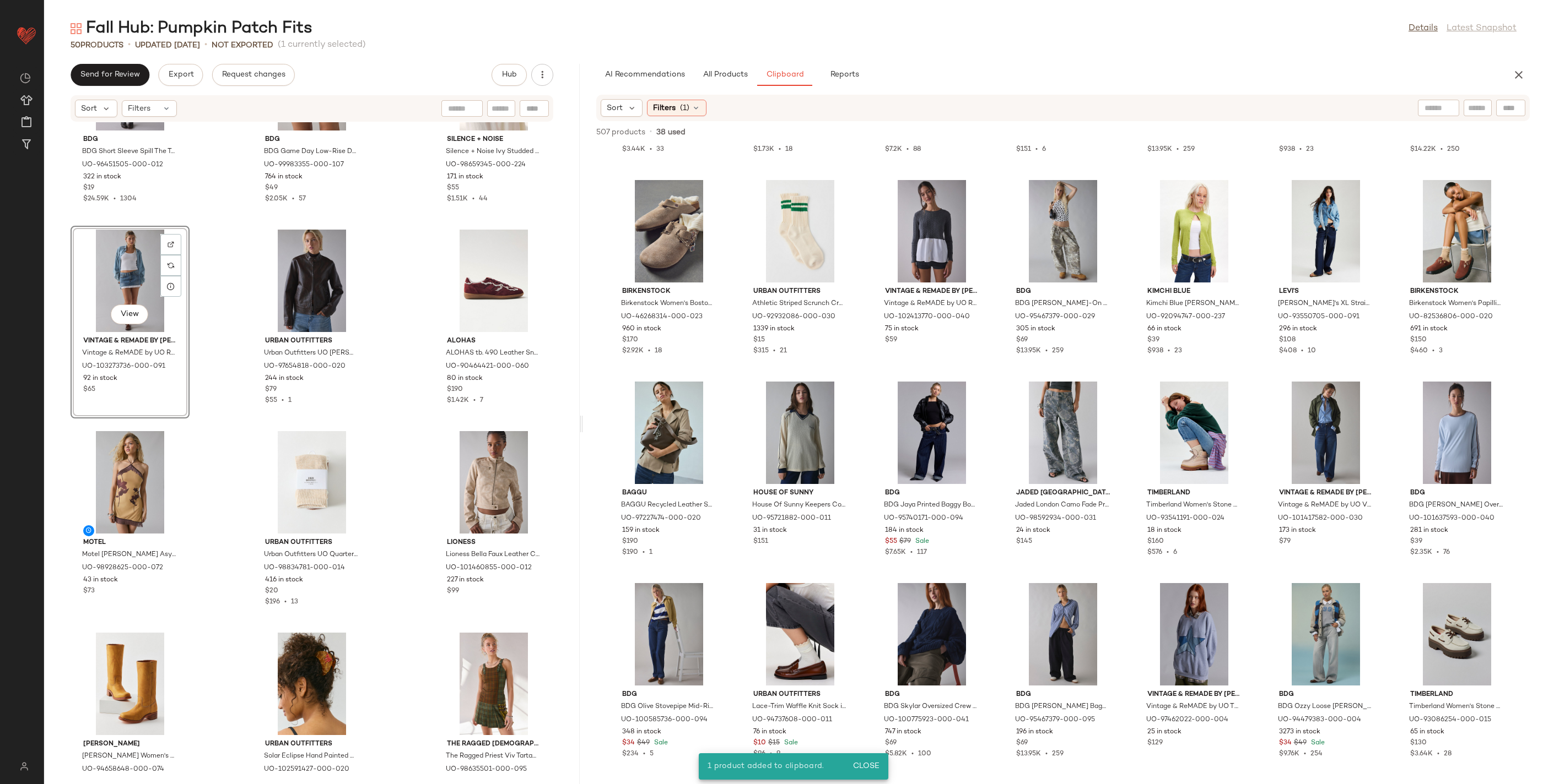
click at [130, 282] on div "View" at bounding box center [130, 280] width 111 height 102
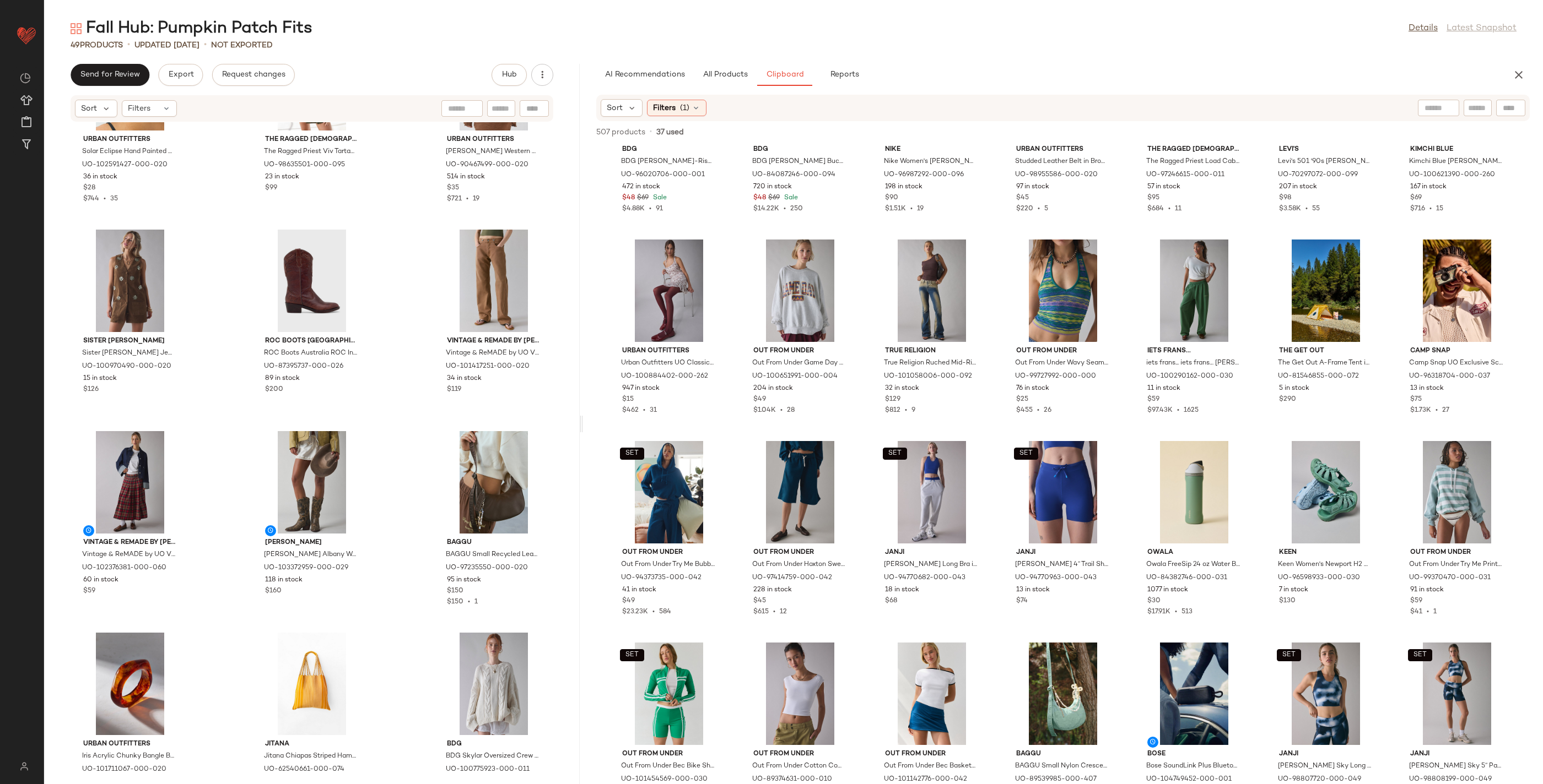
scroll to position [2121, 0]
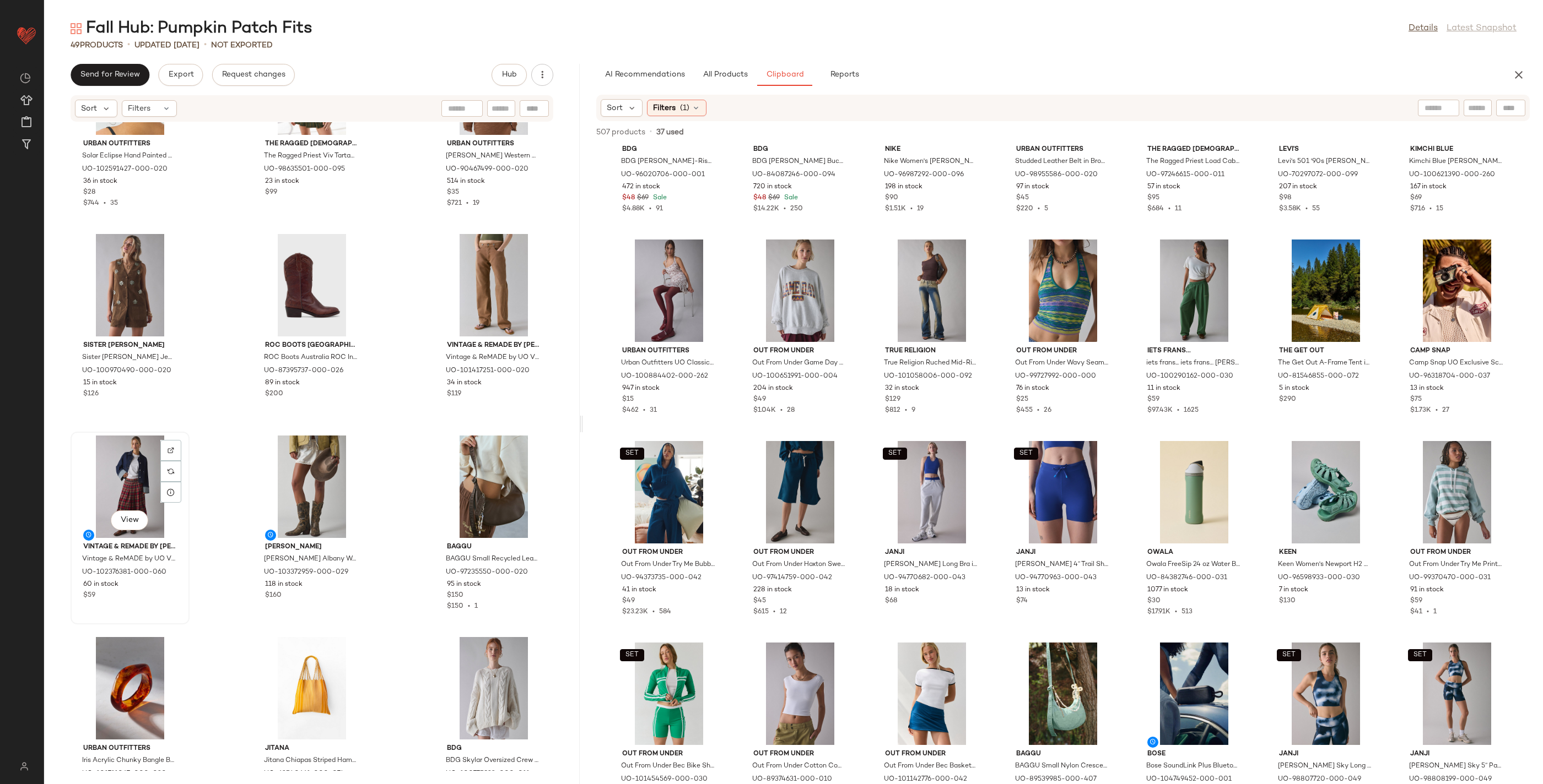
drag, startPoint x: 197, startPoint y: 557, endPoint x: 162, endPoint y: 508, distance: 60.2
click at [162, 508] on div "Urban Outfitters Solar Eclipse Hand Painted Claw Clip in Croissant, Women's at …" at bounding box center [312, 447] width 536 height 649
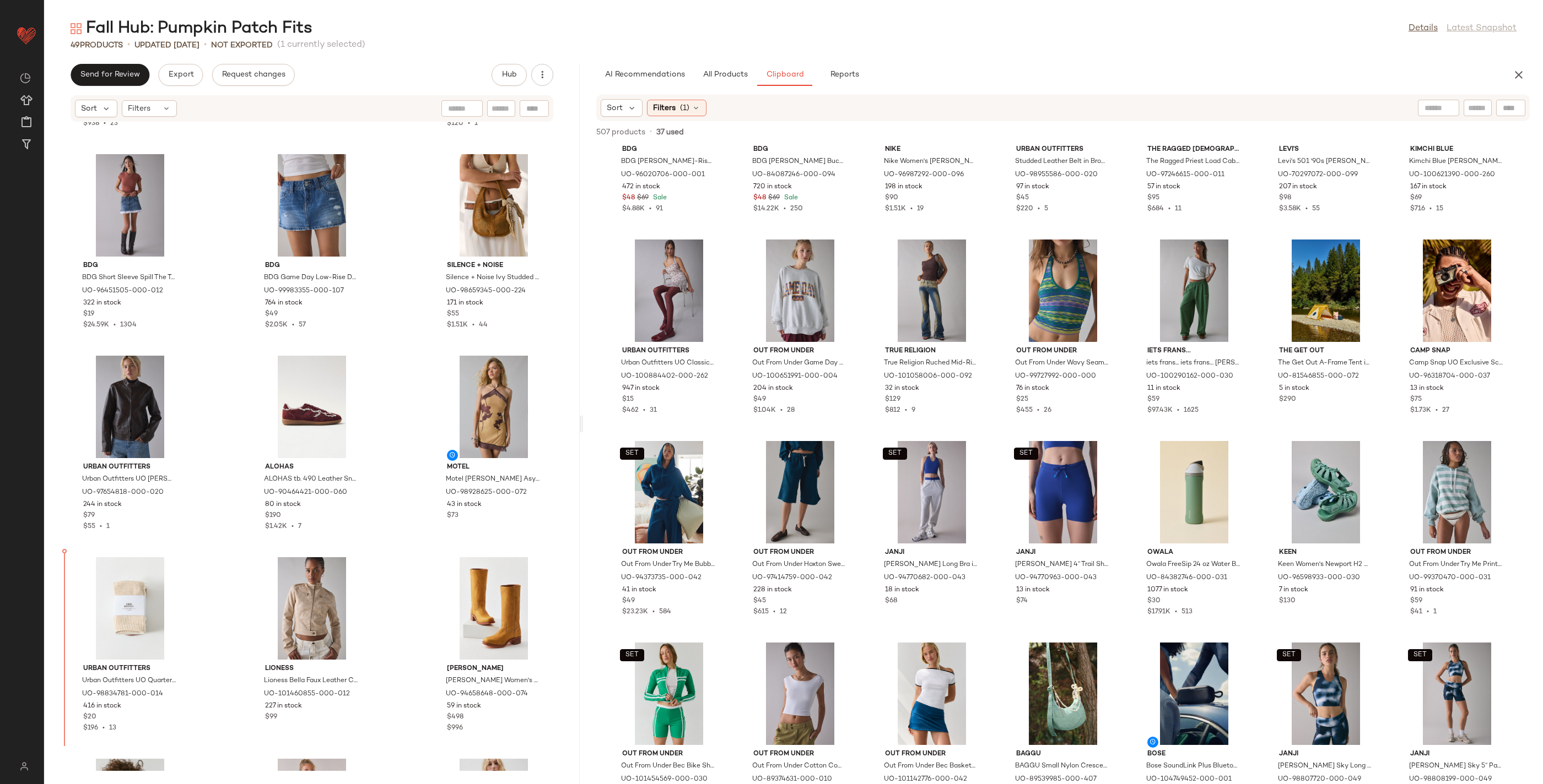
scroll to position [1434, 0]
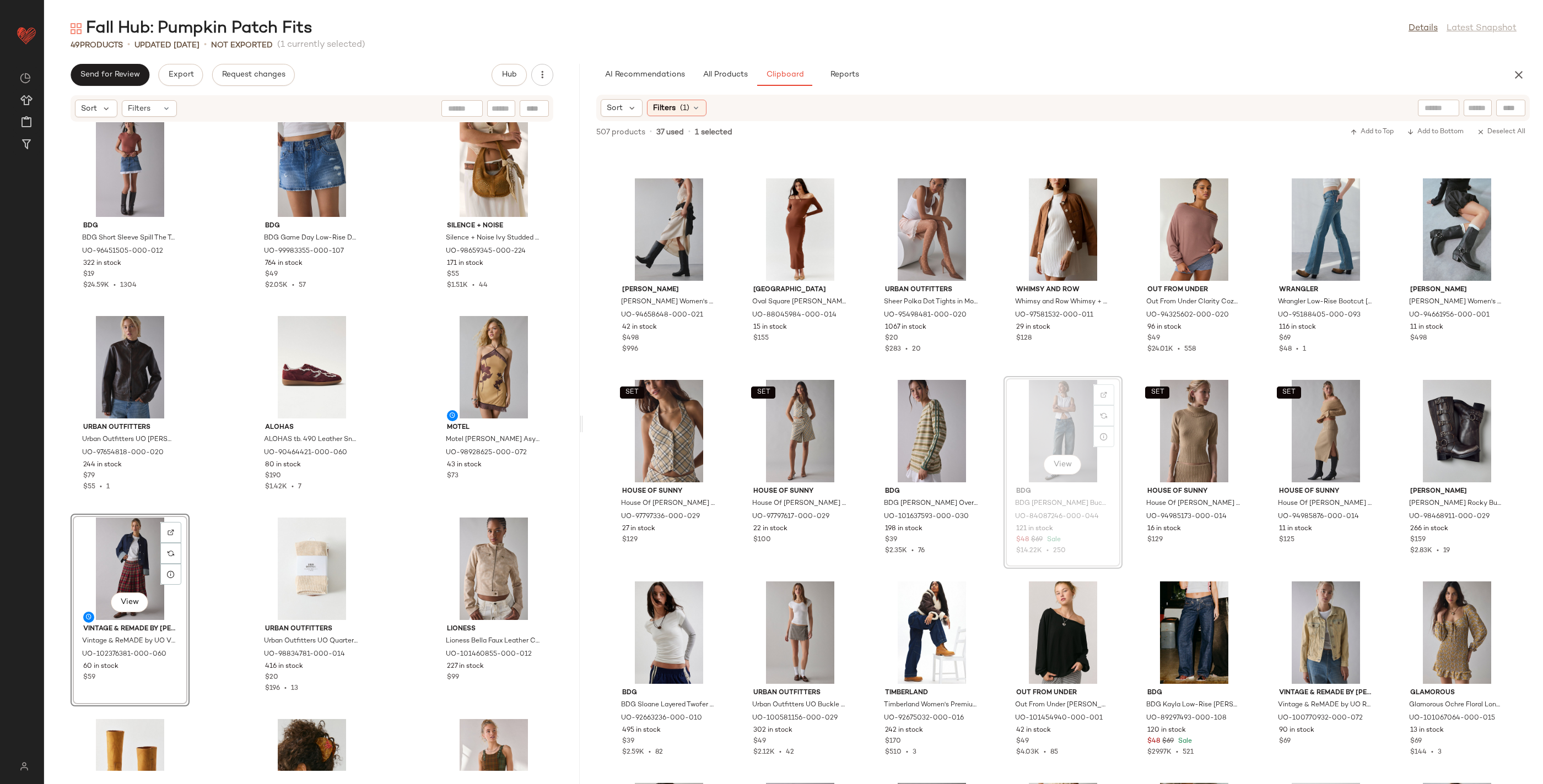
scroll to position [1454, 0]
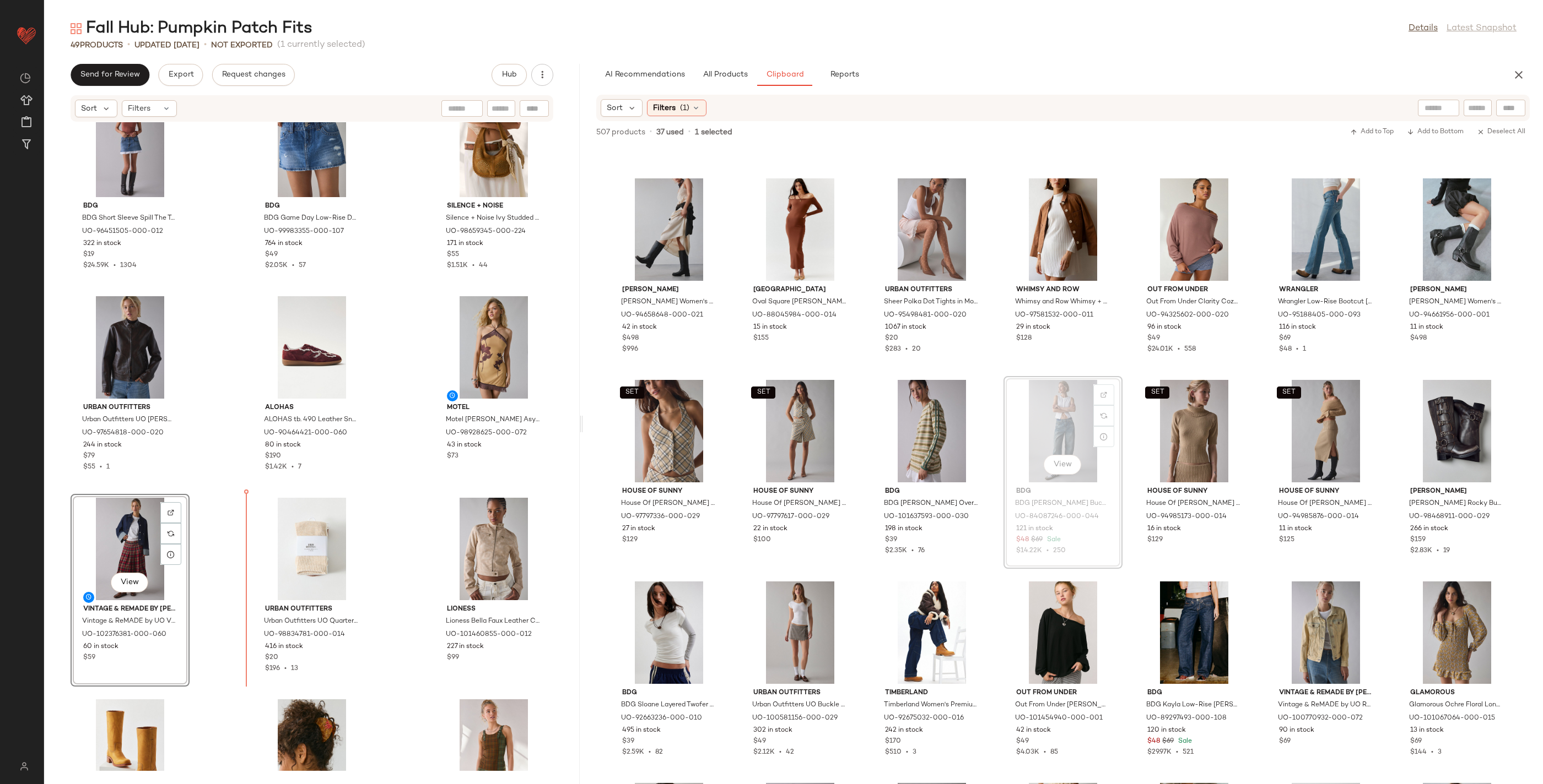
drag, startPoint x: 1039, startPoint y: 438, endPoint x: 1038, endPoint y: 444, distance: 6.1
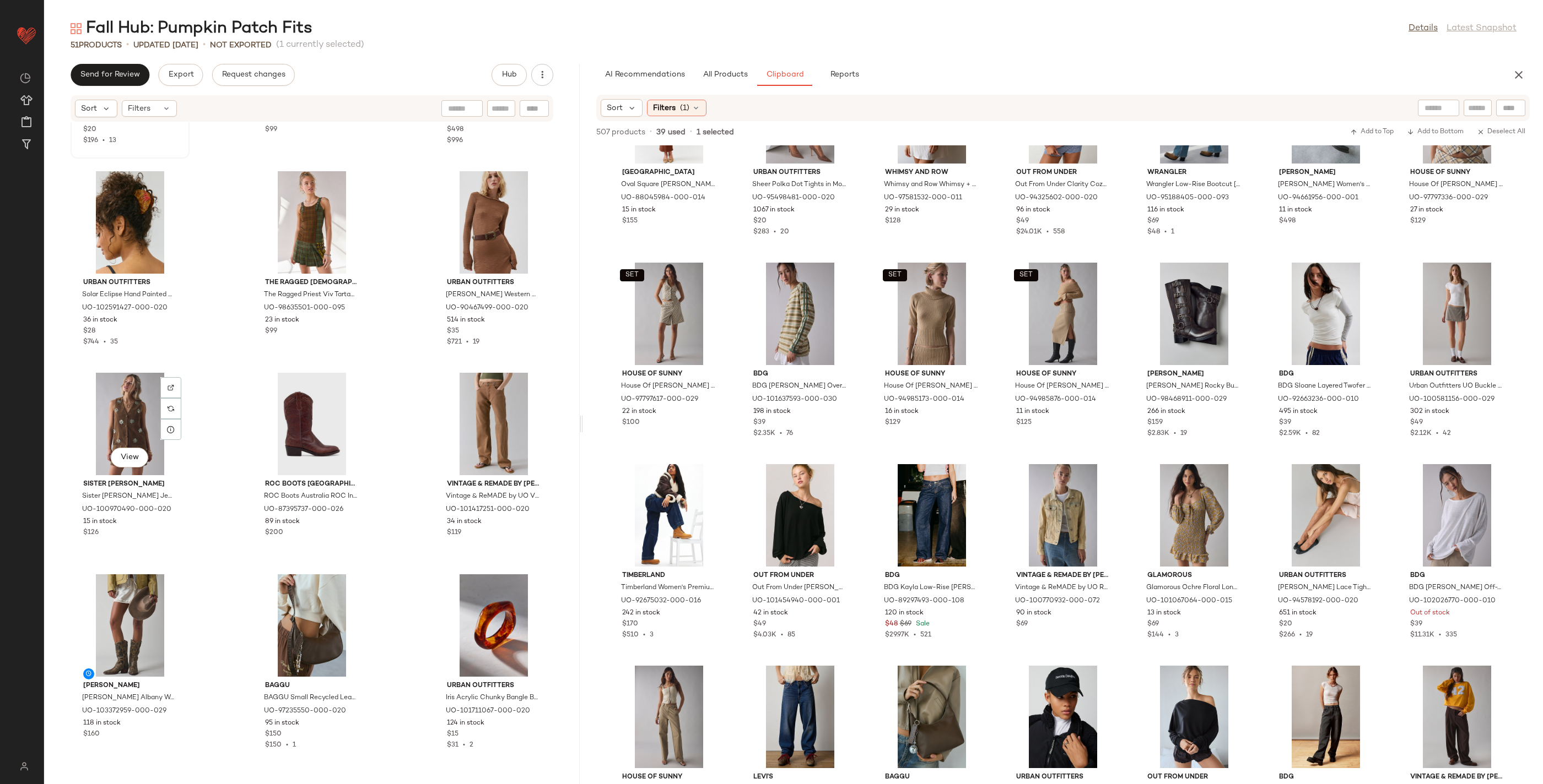
scroll to position [2208, 0]
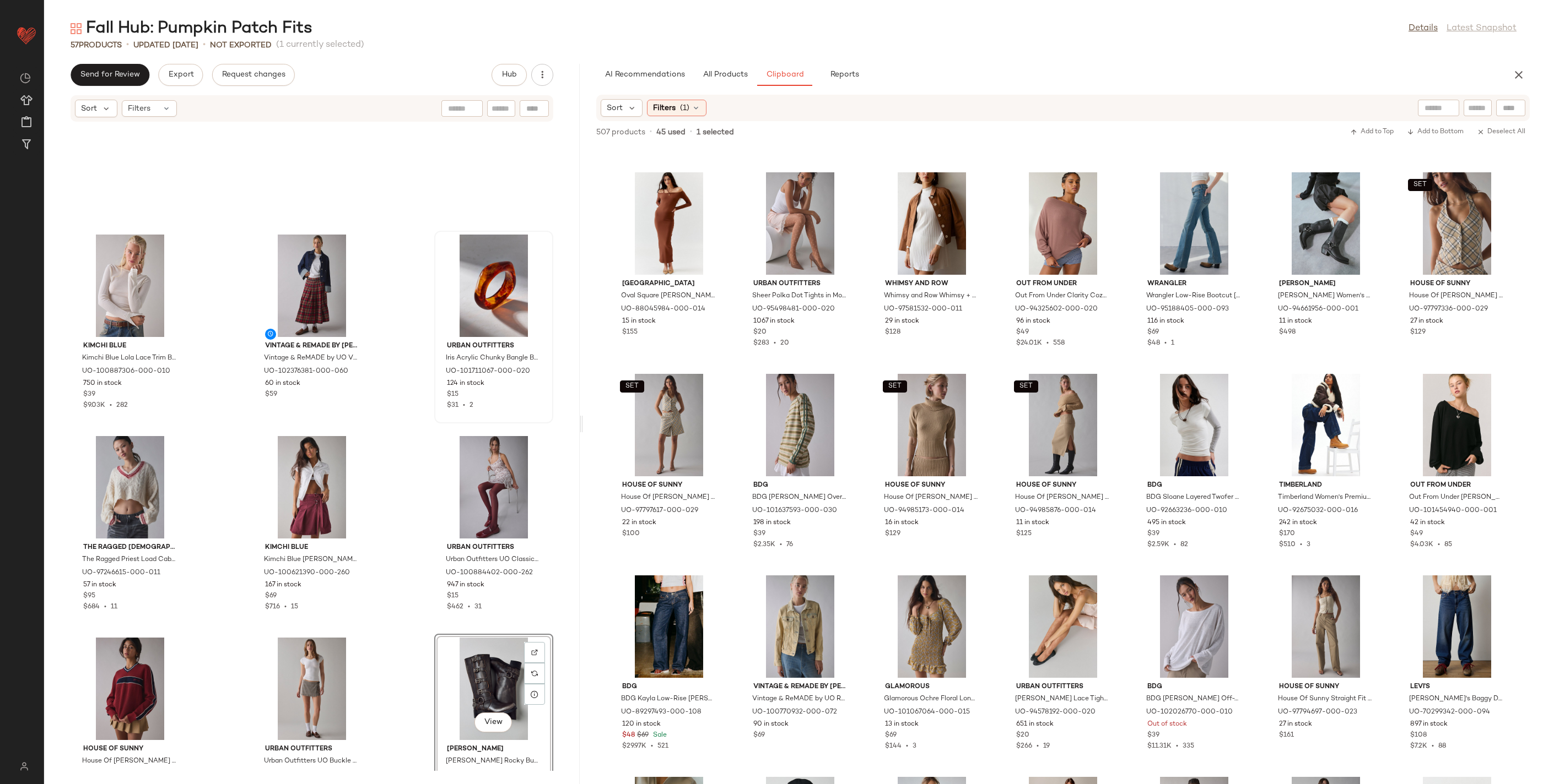
scroll to position [1574, 0]
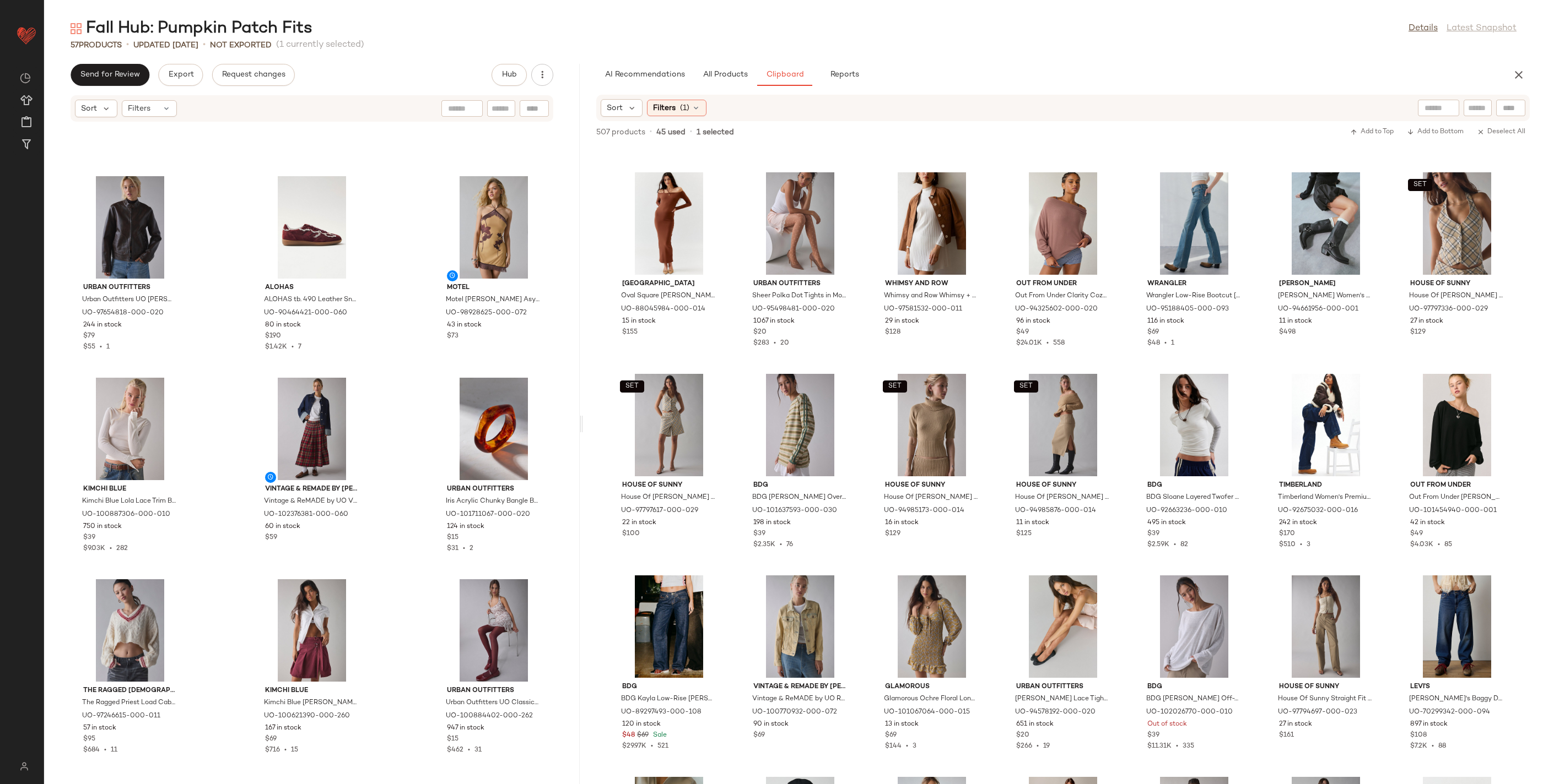
drag, startPoint x: 1192, startPoint y: 480, endPoint x: 1200, endPoint y: 18, distance: 462.1
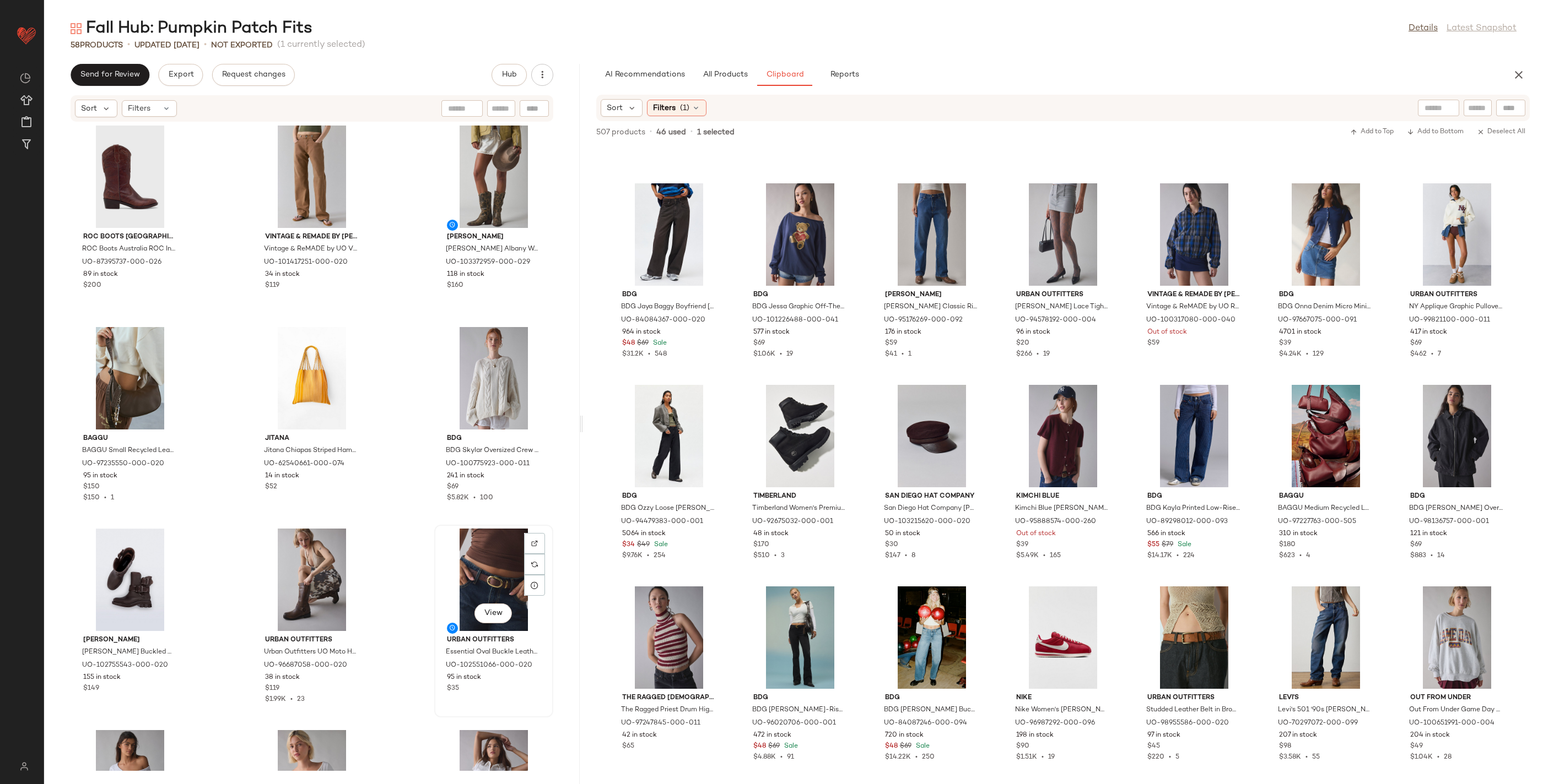
scroll to position [3057, 0]
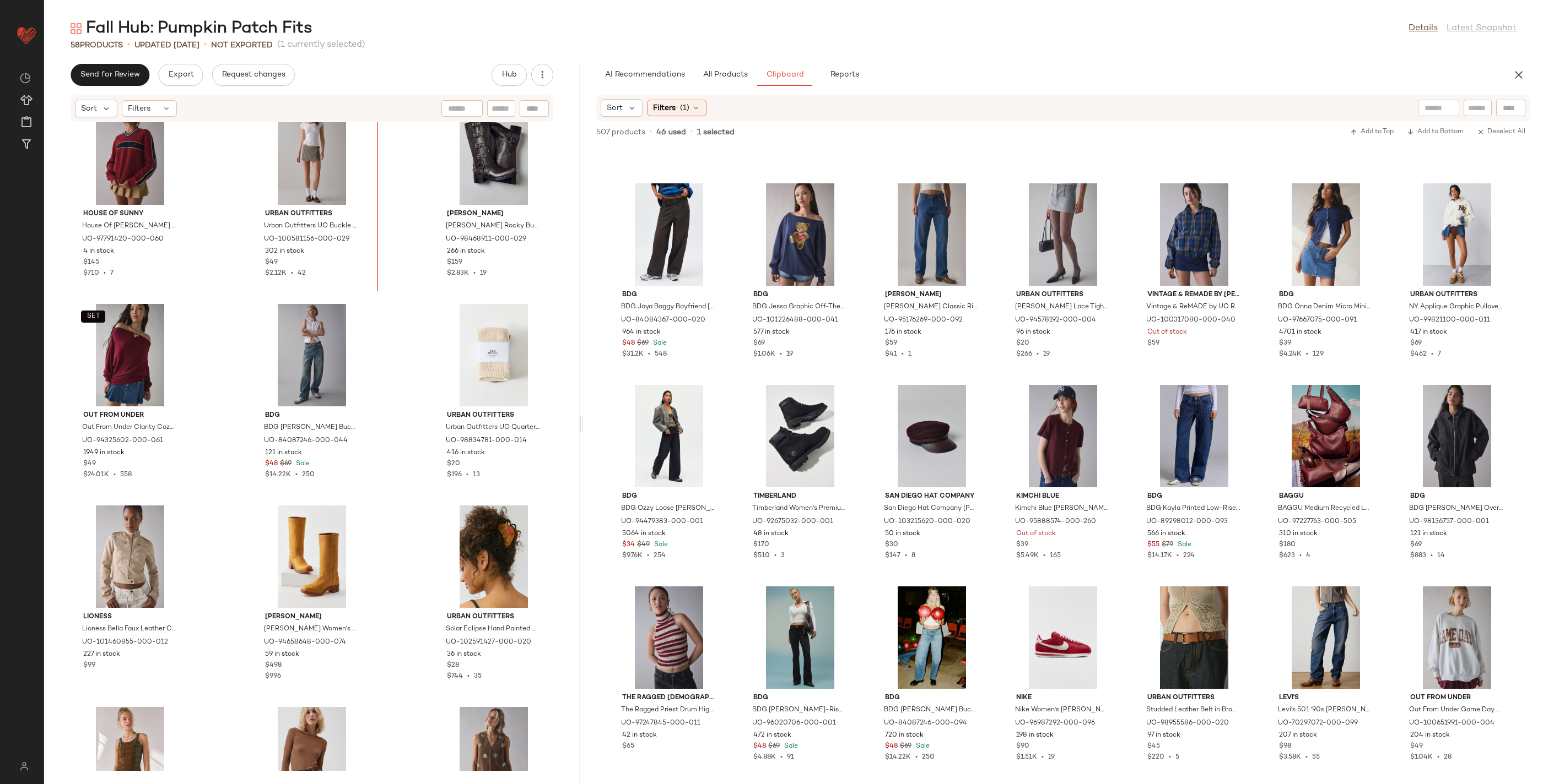
scroll to position [2244, 0]
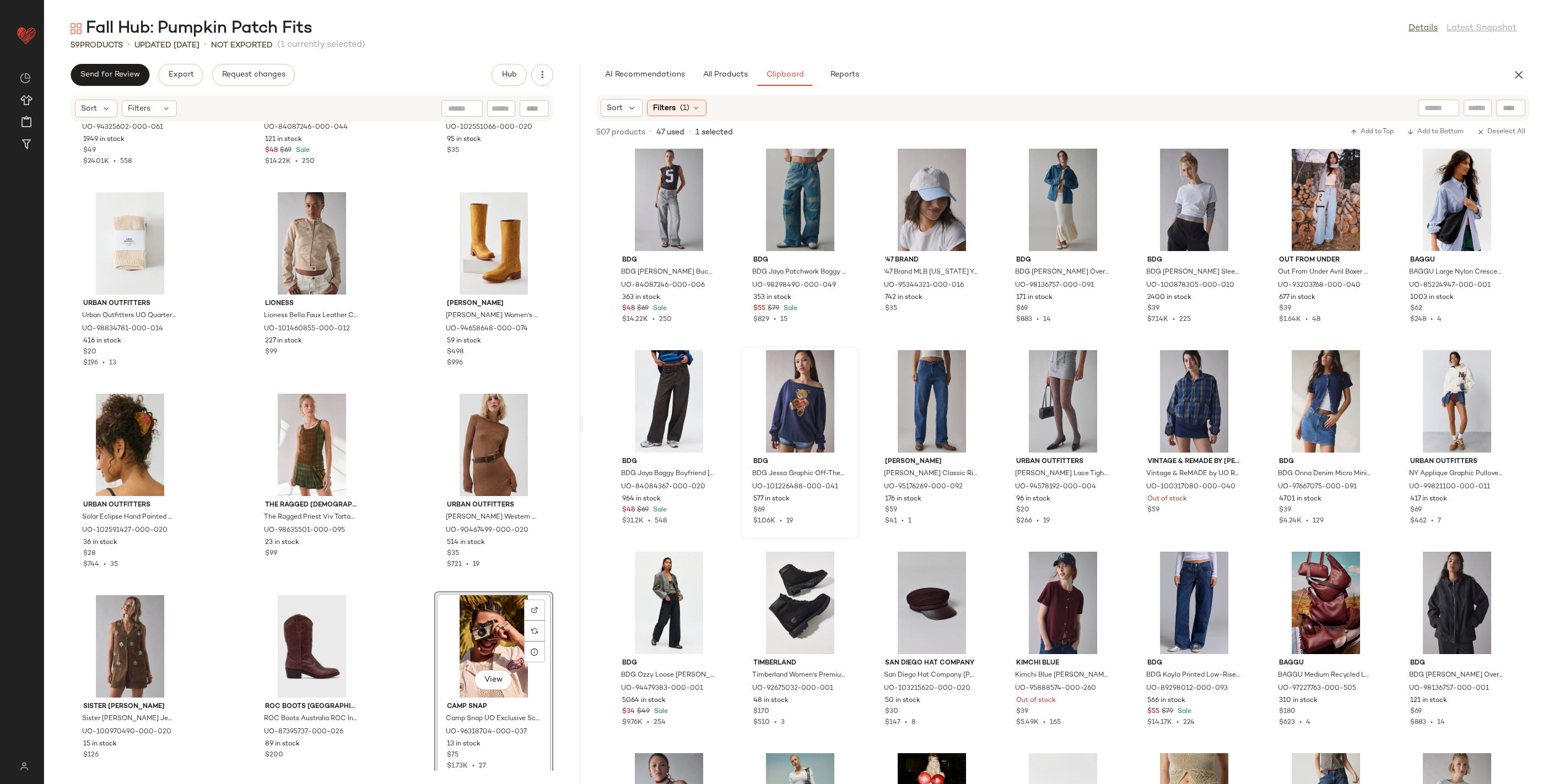
scroll to position [2573, 0]
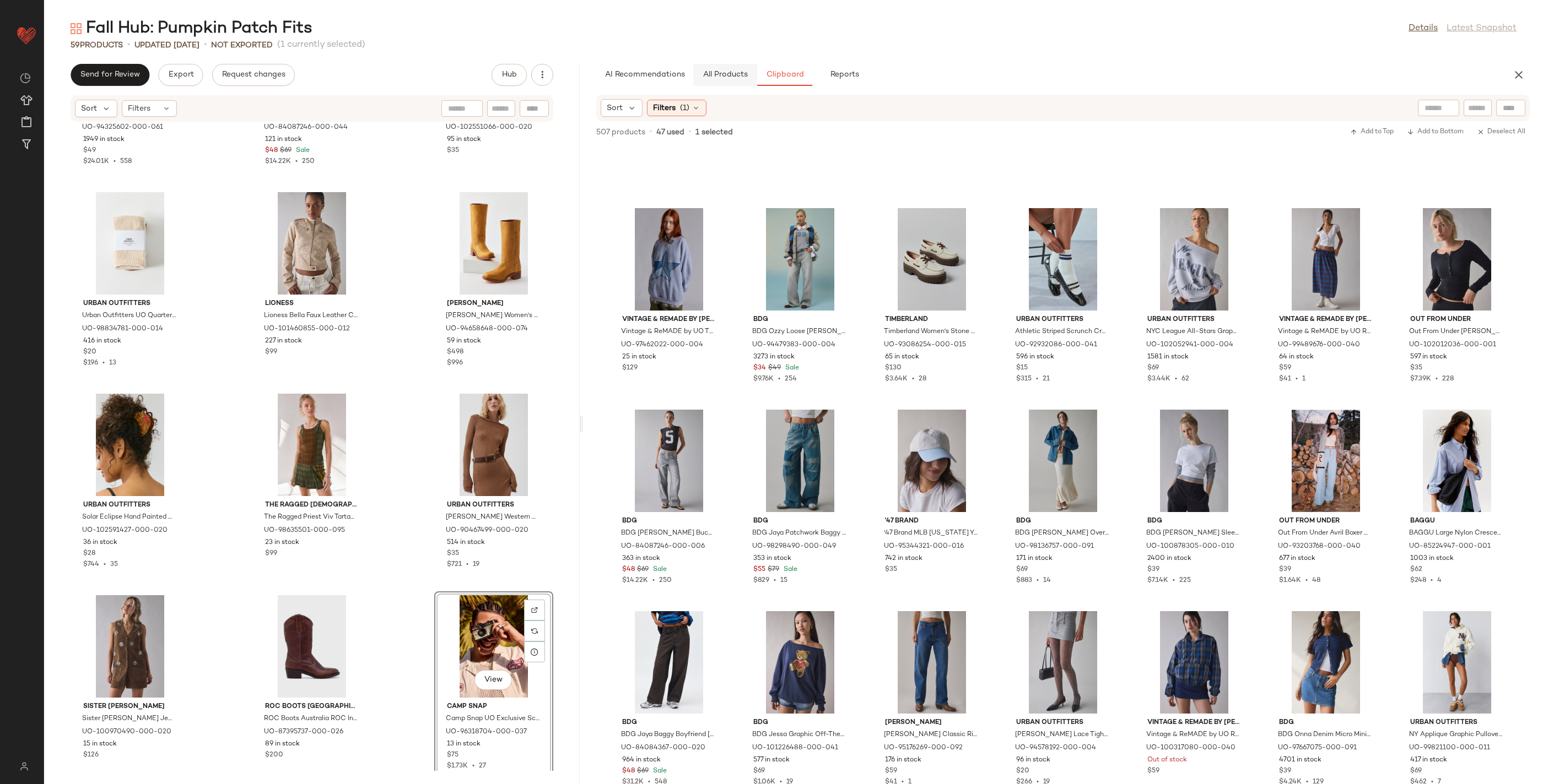
click at [724, 79] on button "All Products" at bounding box center [725, 74] width 64 height 22
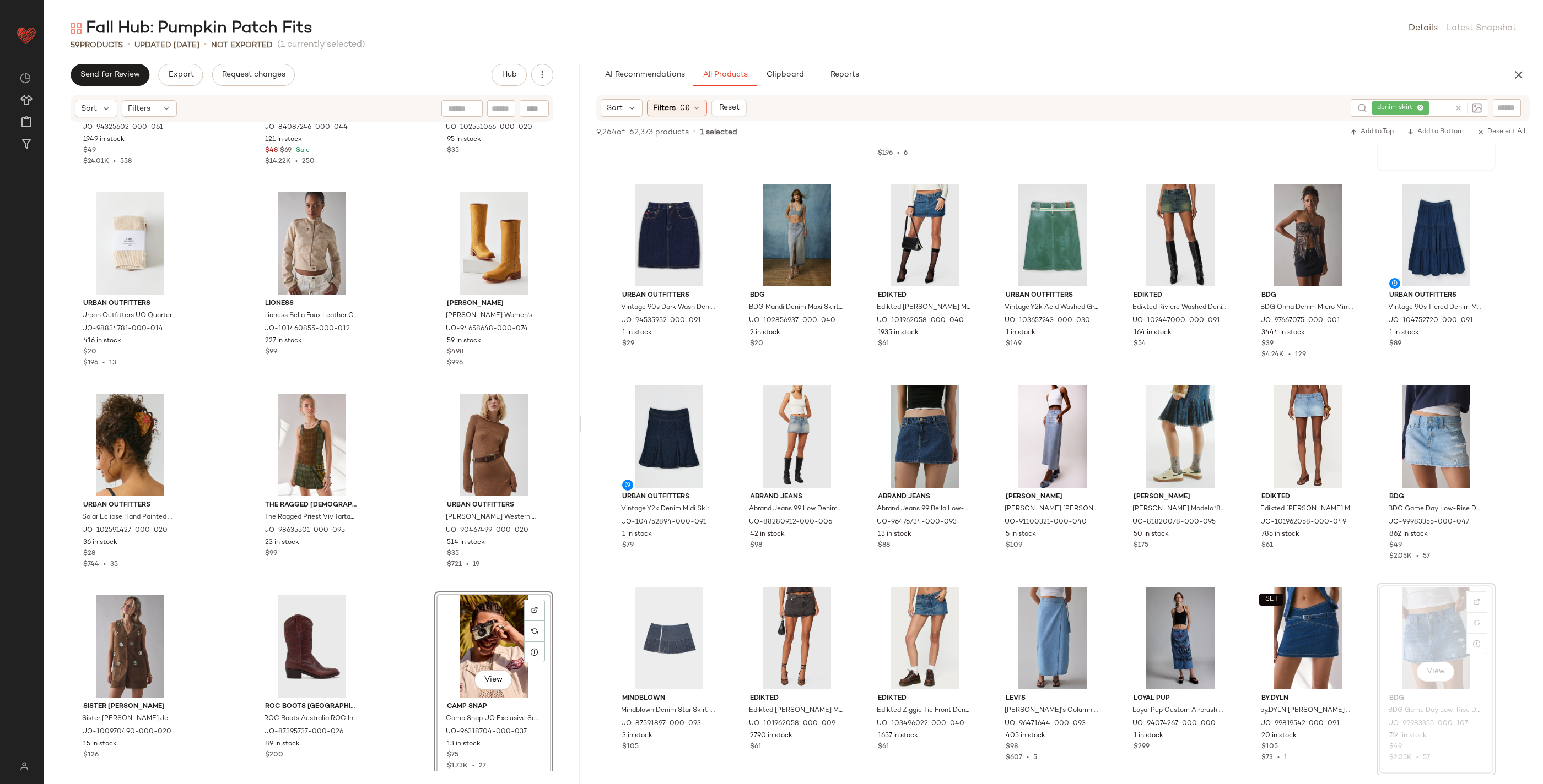
scroll to position [0, 0]
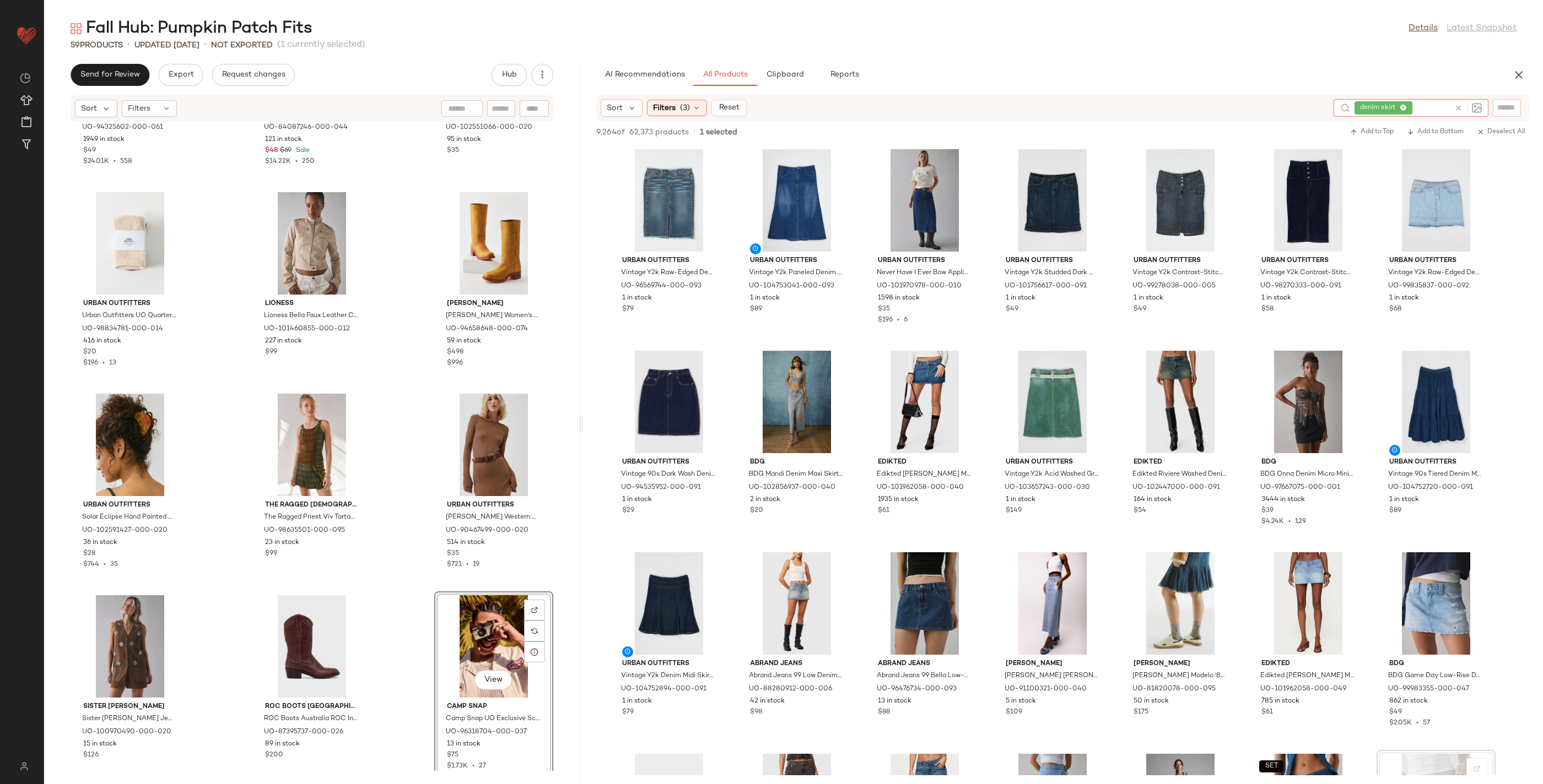
click at [1460, 104] on icon at bounding box center [1459, 108] width 8 height 8
click at [1420, 107] on input "text" at bounding box center [1420, 108] width 96 height 12
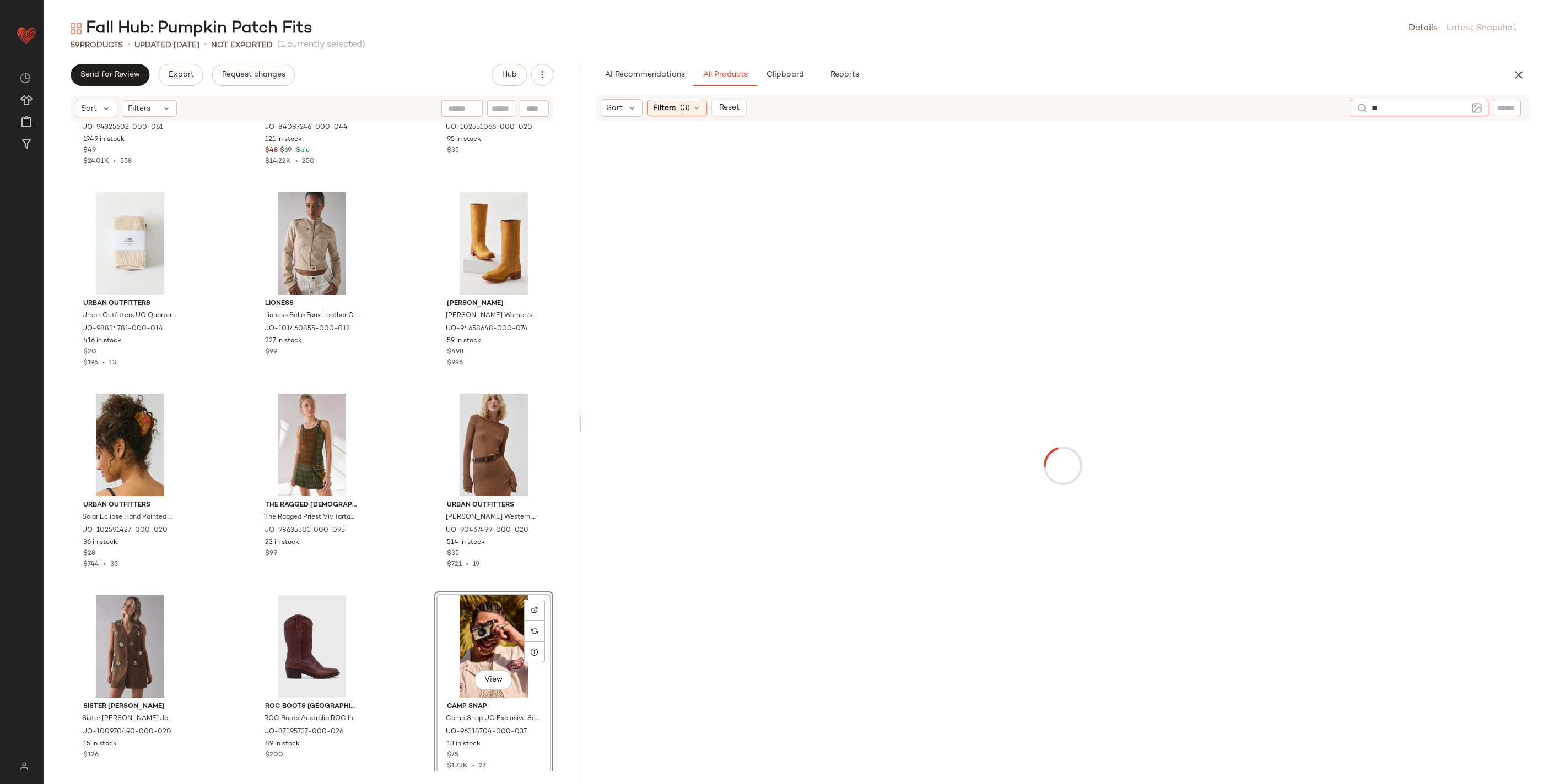
type input "***"
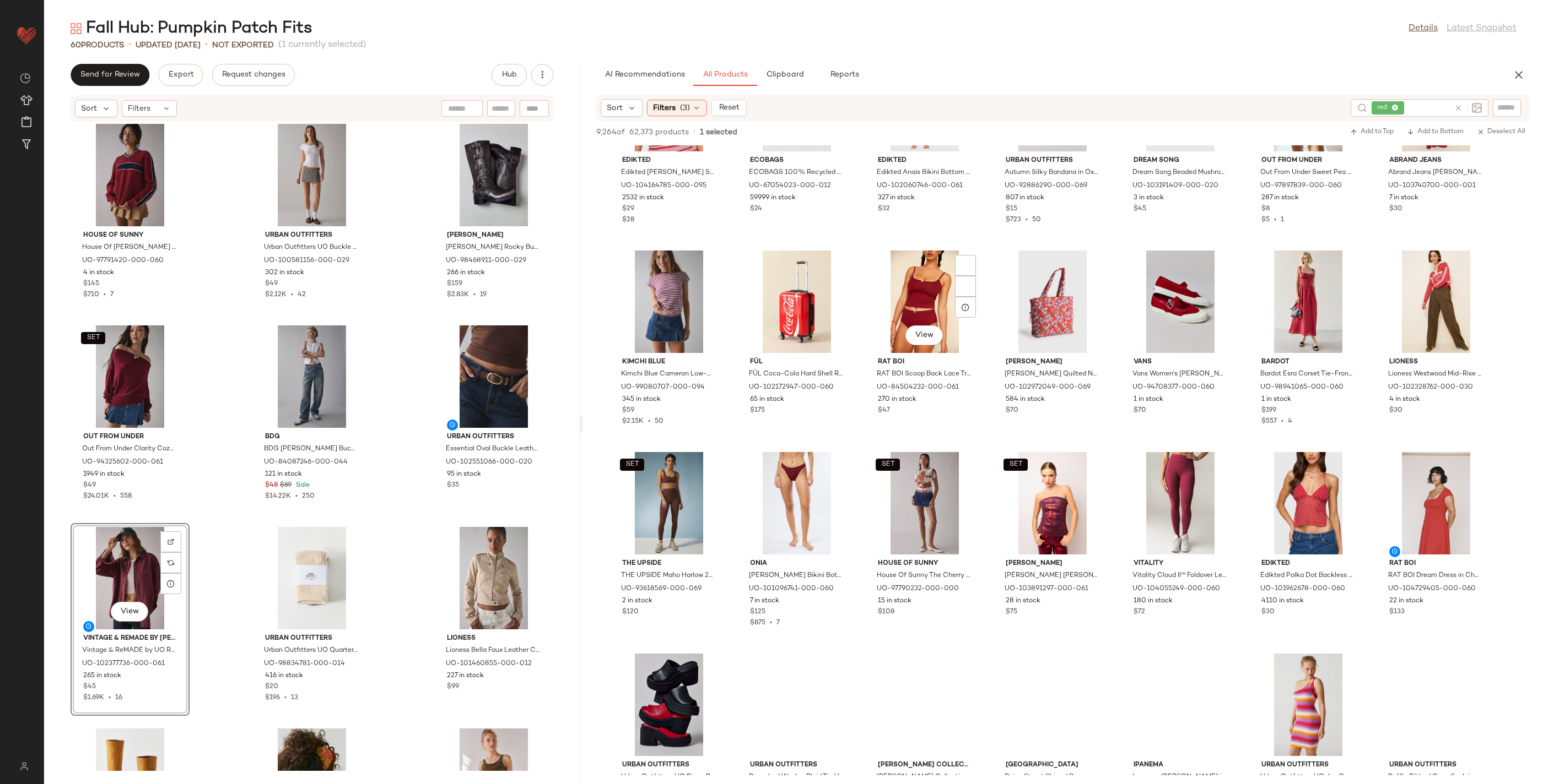
scroll to position [11426, 0]
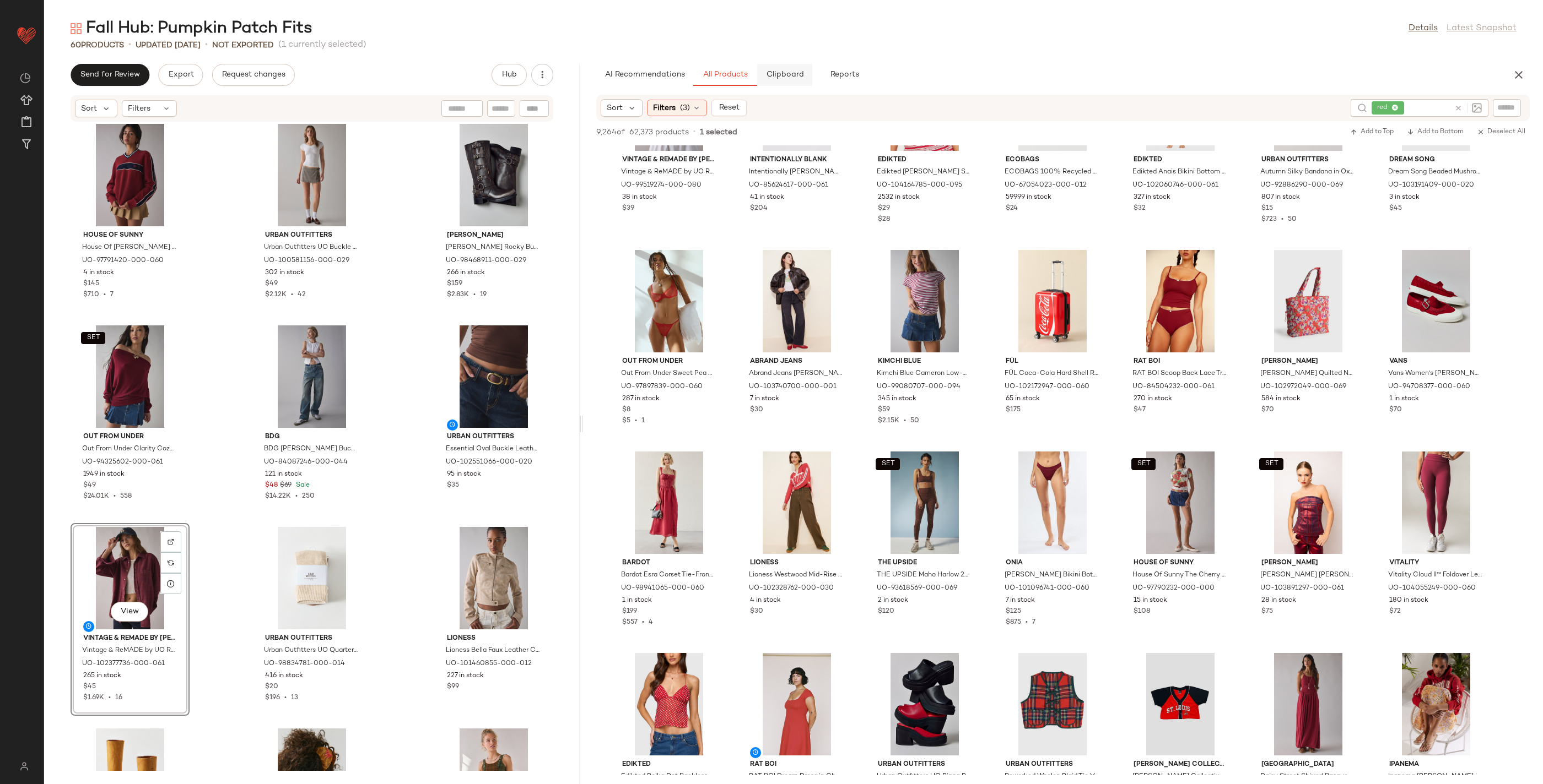
click at [781, 72] on span "Clipboard" at bounding box center [784, 74] width 38 height 9
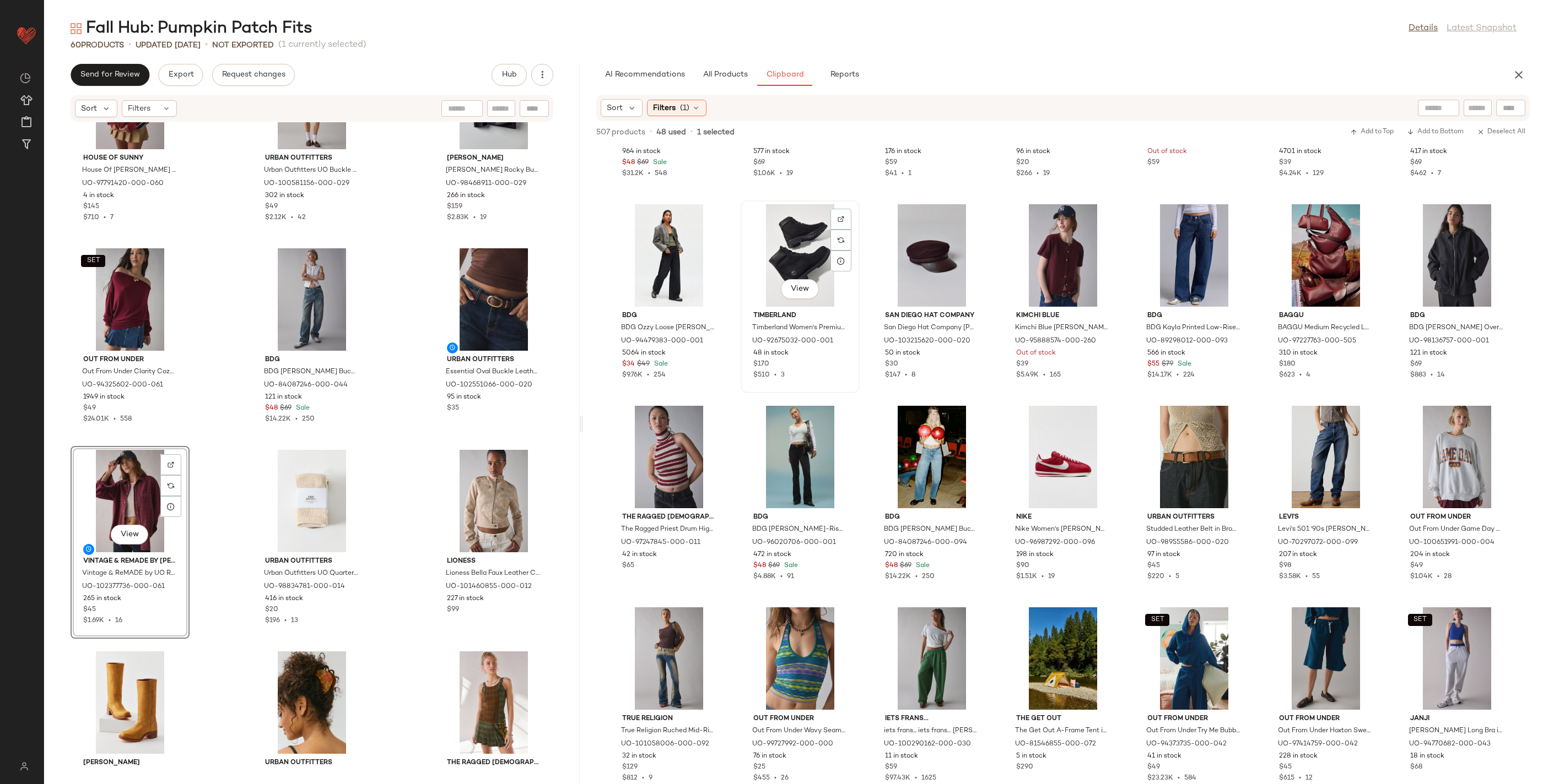
scroll to position [3184, 0]
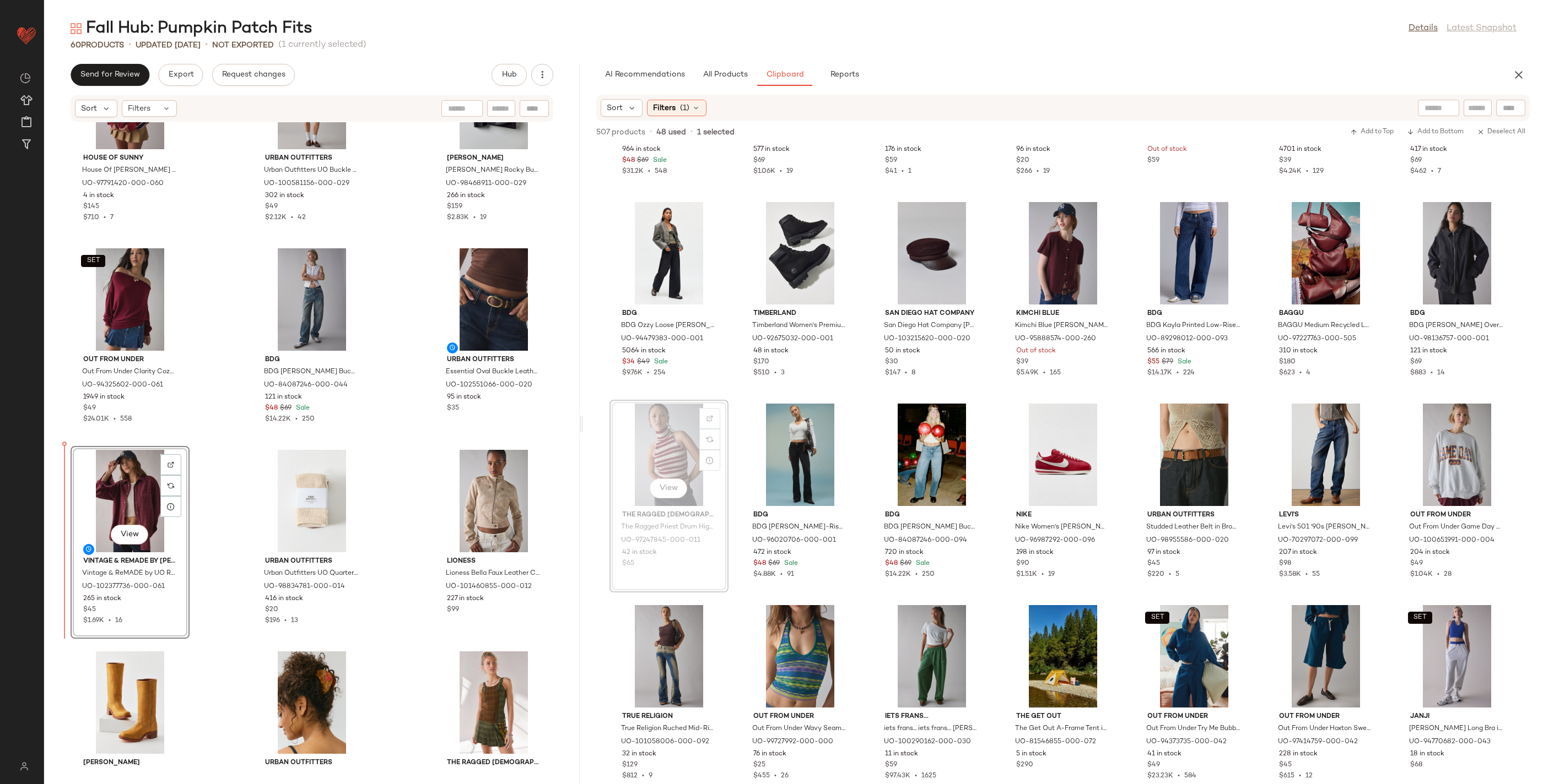
drag, startPoint x: 677, startPoint y: 483, endPoint x: 657, endPoint y: 499, distance: 25.6
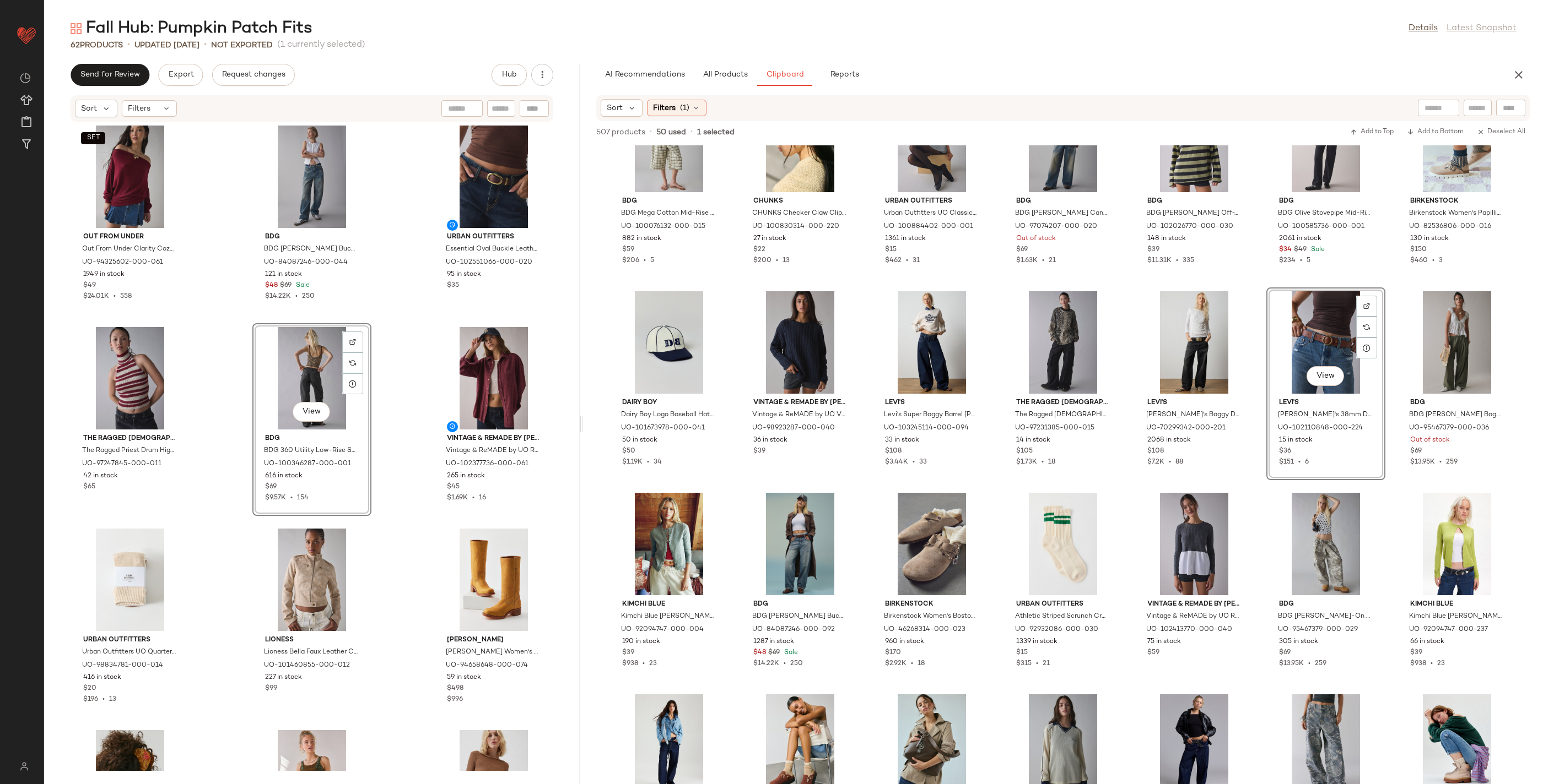
scroll to position [1839, 0]
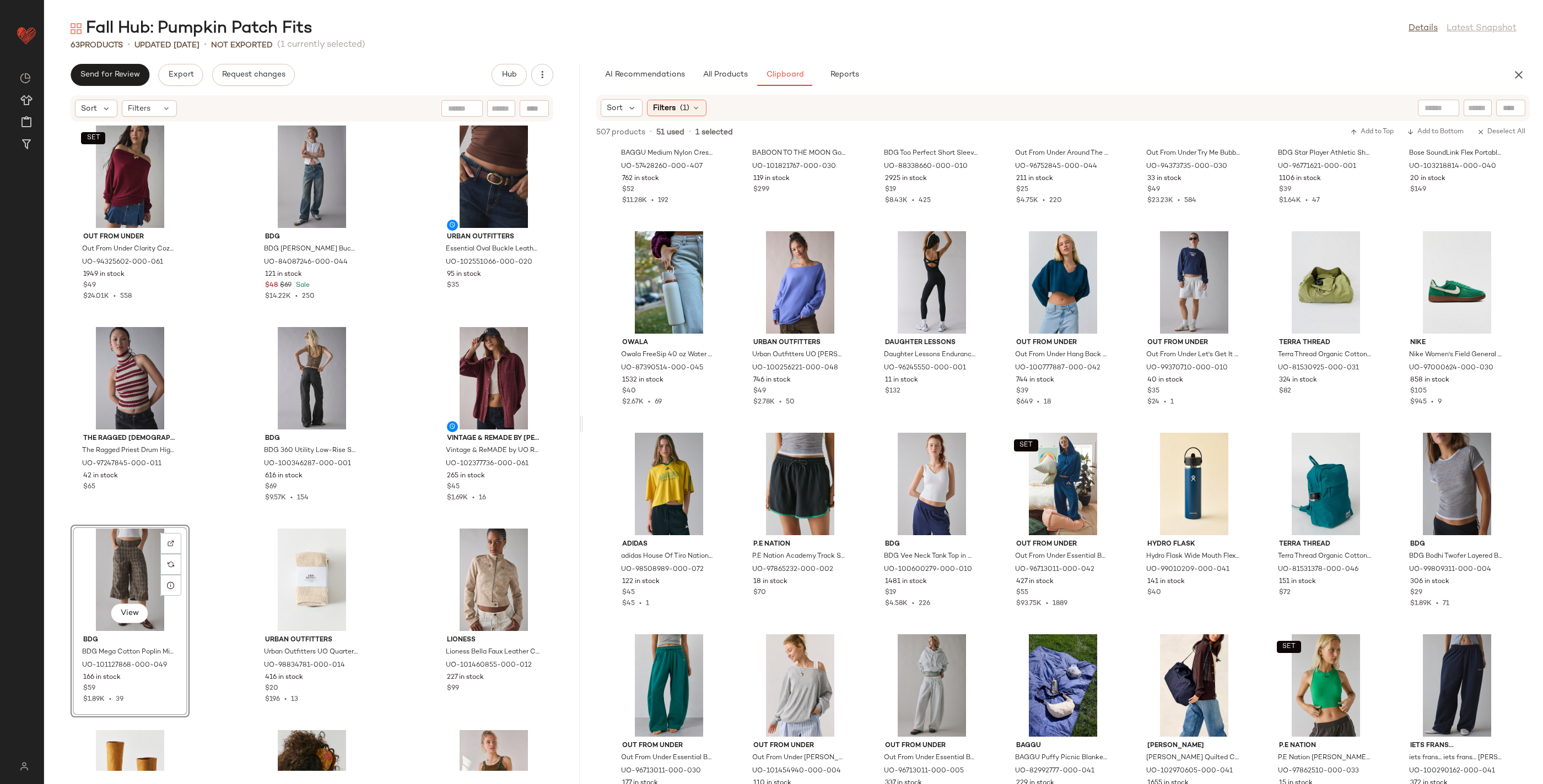
scroll to position [4784, 0]
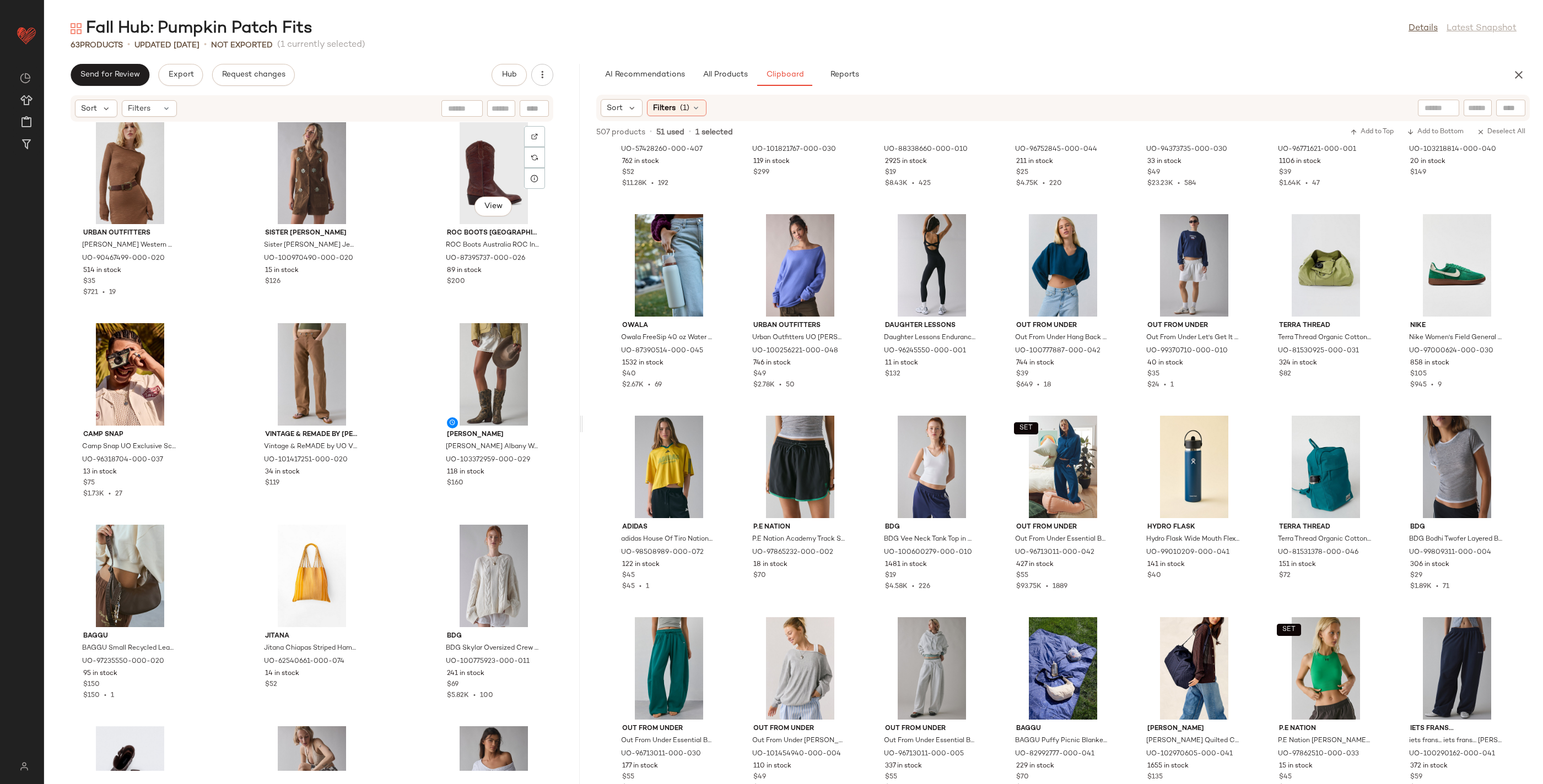
scroll to position [3248, 0]
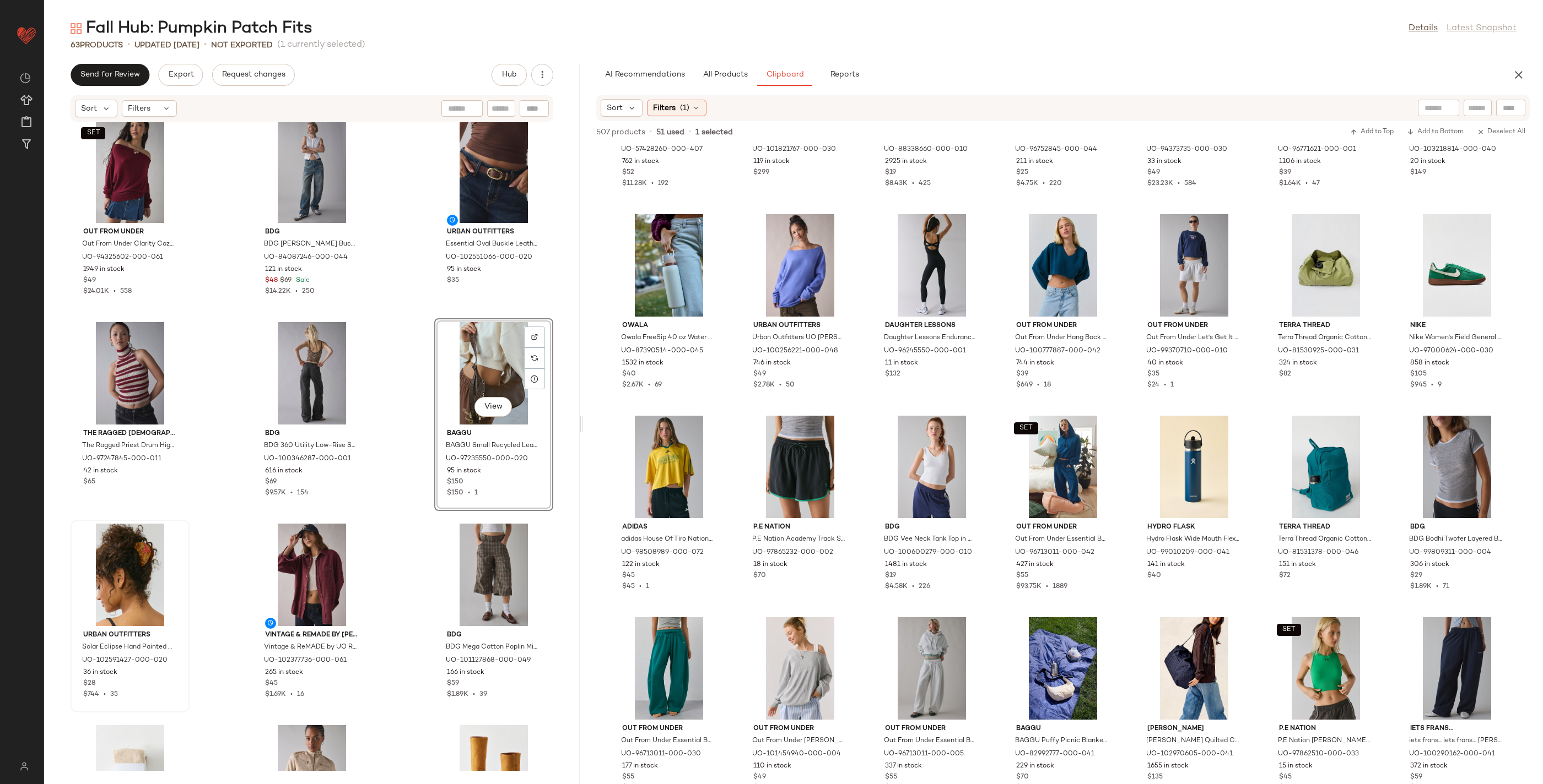
scroll to position [2595, 0]
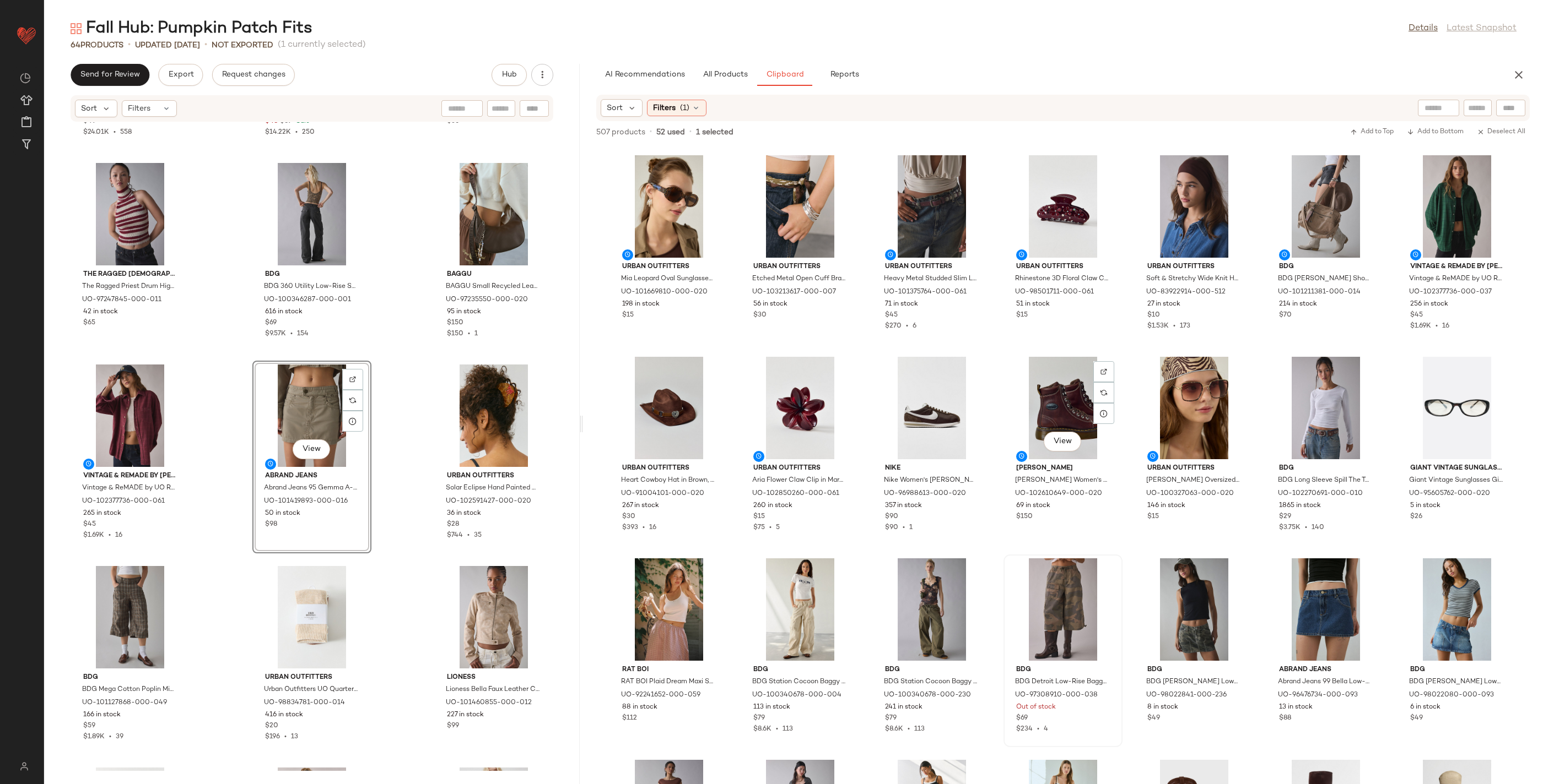
scroll to position [12095, 0]
